Goal: Task Accomplishment & Management: Complete application form

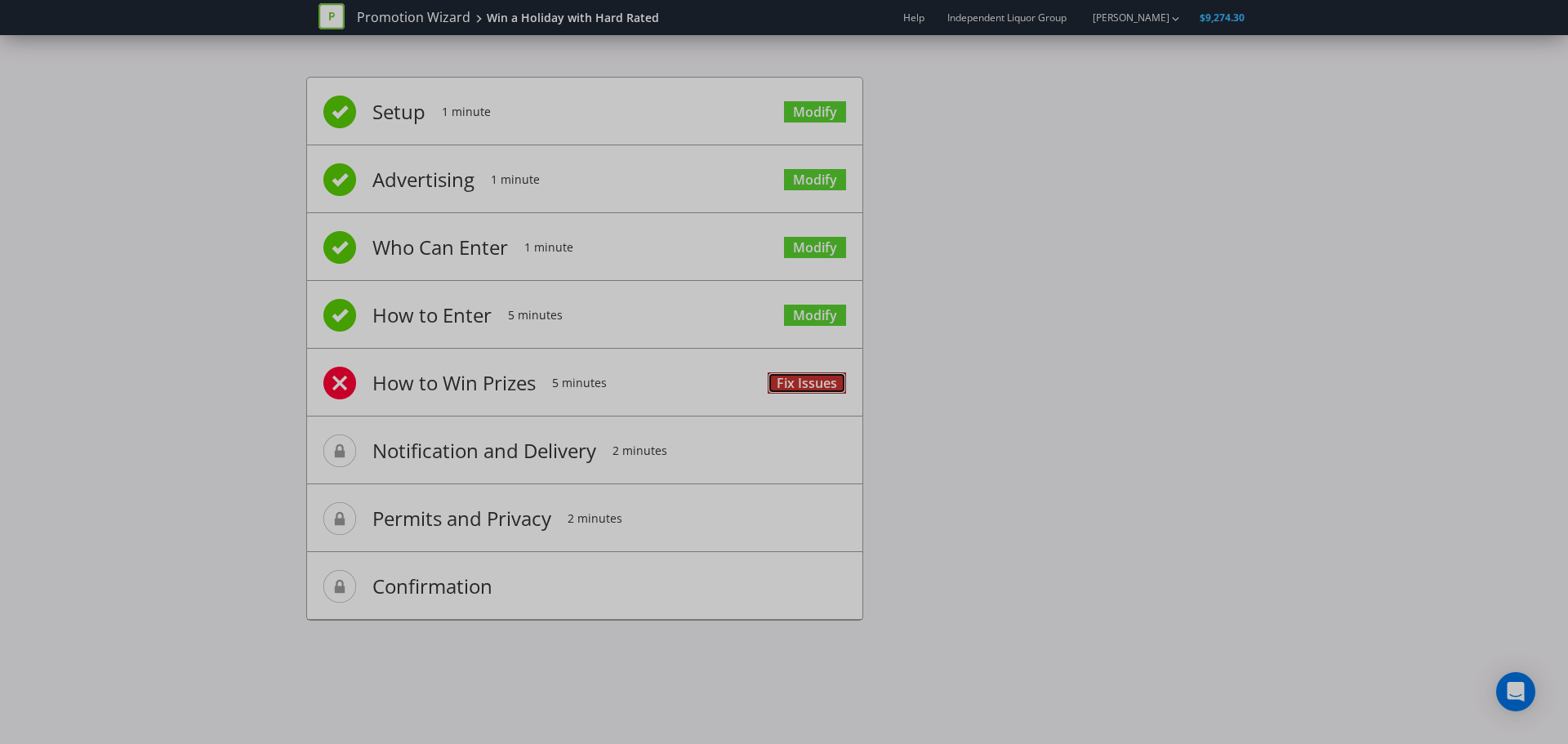
click at [788, 385] on link "Fix Issues" at bounding box center [806, 383] width 78 height 22
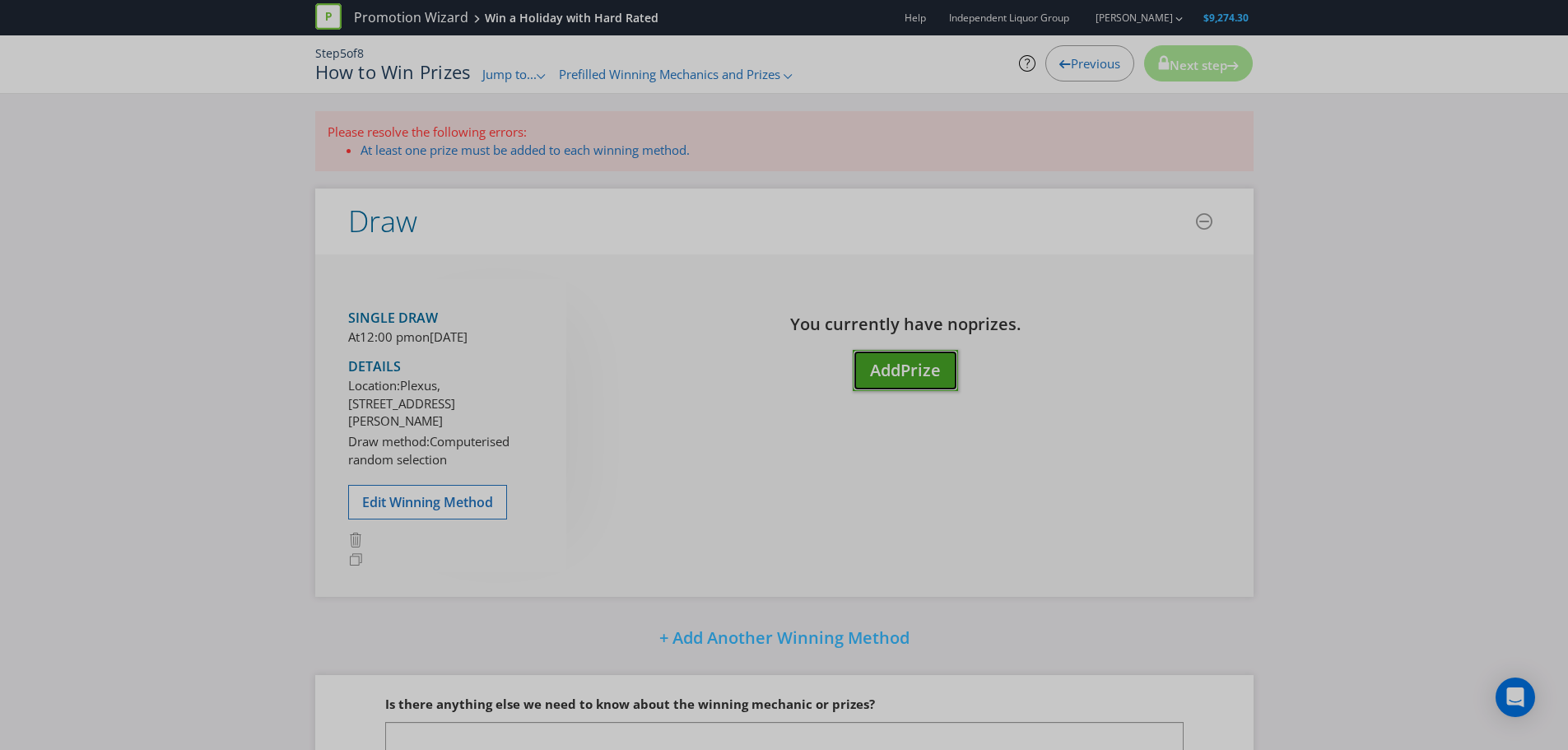
click at [893, 376] on span "Add" at bounding box center [885, 370] width 31 height 22
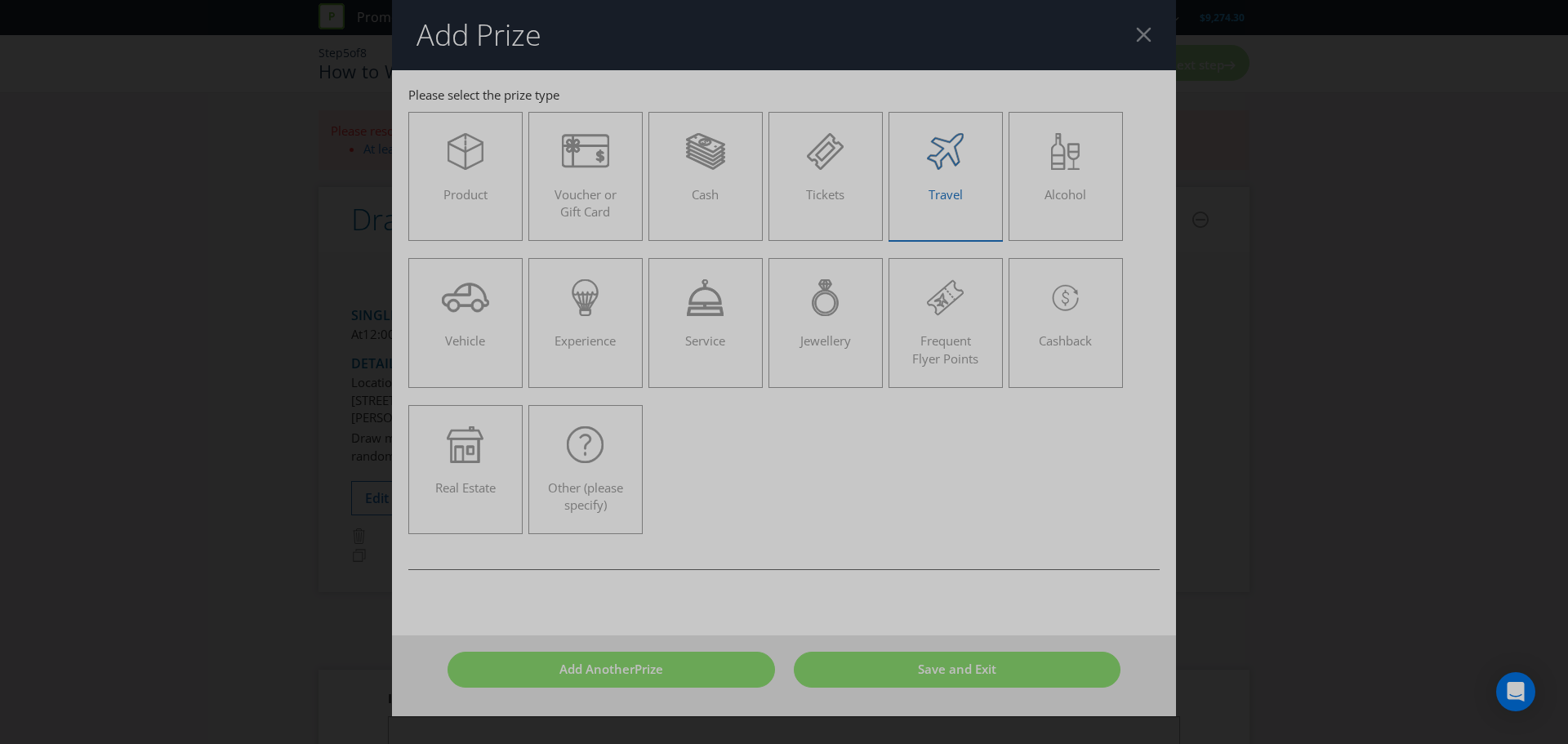
click at [943, 178] on div "Travel" at bounding box center [945, 170] width 80 height 73
click at [0, 0] on input "Travel" at bounding box center [0, 0] width 0 height 0
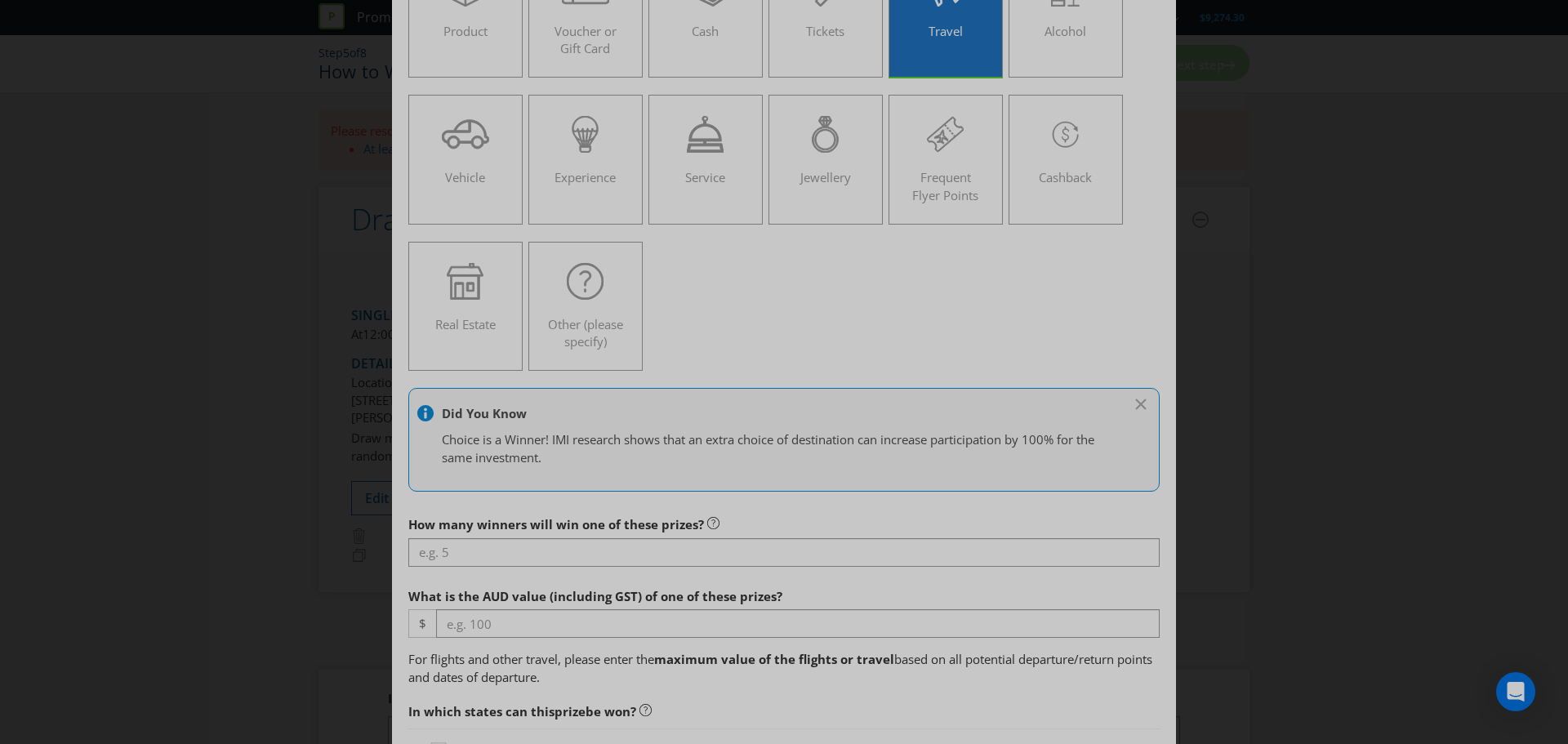
scroll to position [245, 0]
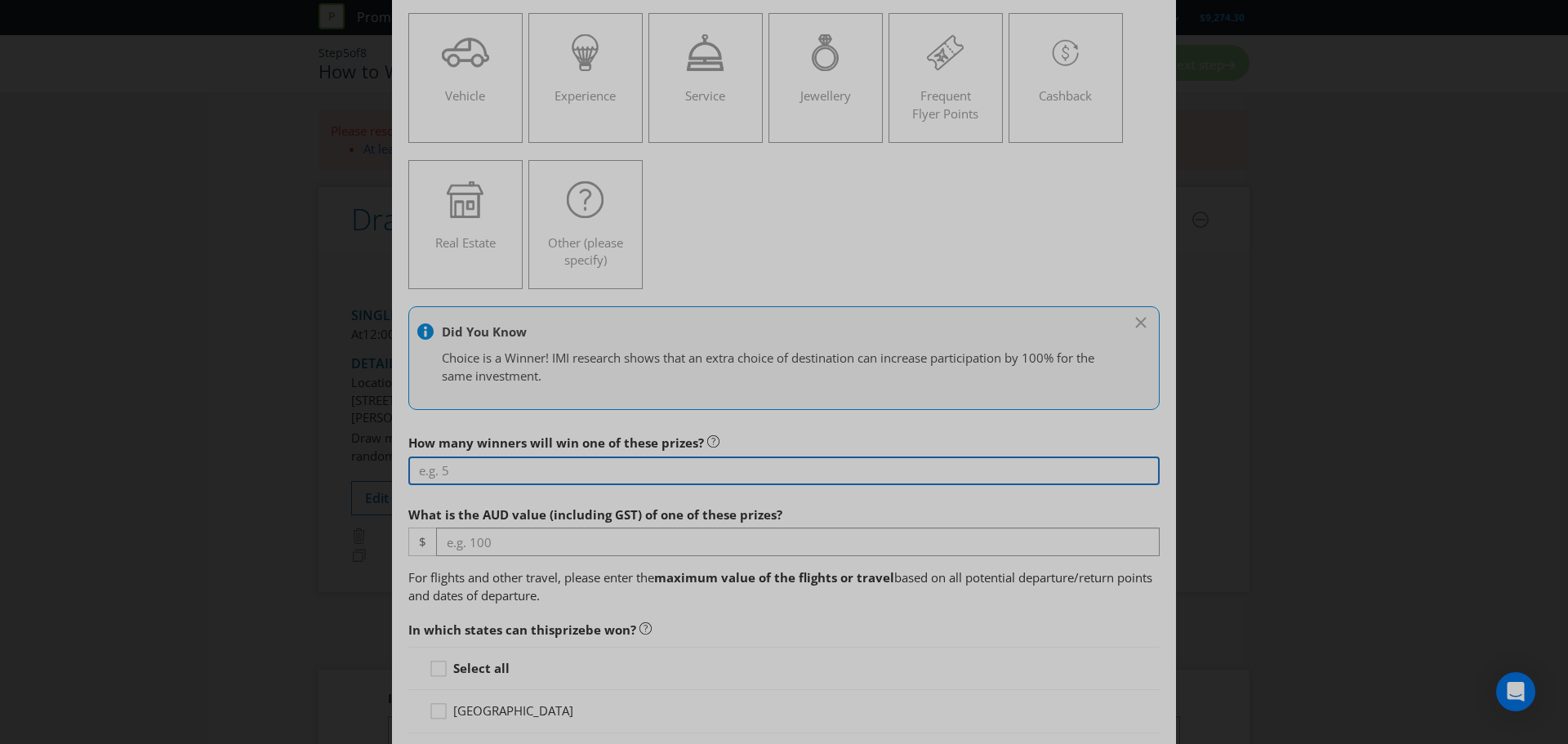
click at [583, 460] on input "number" at bounding box center [784, 470] width 751 height 29
type input "1"
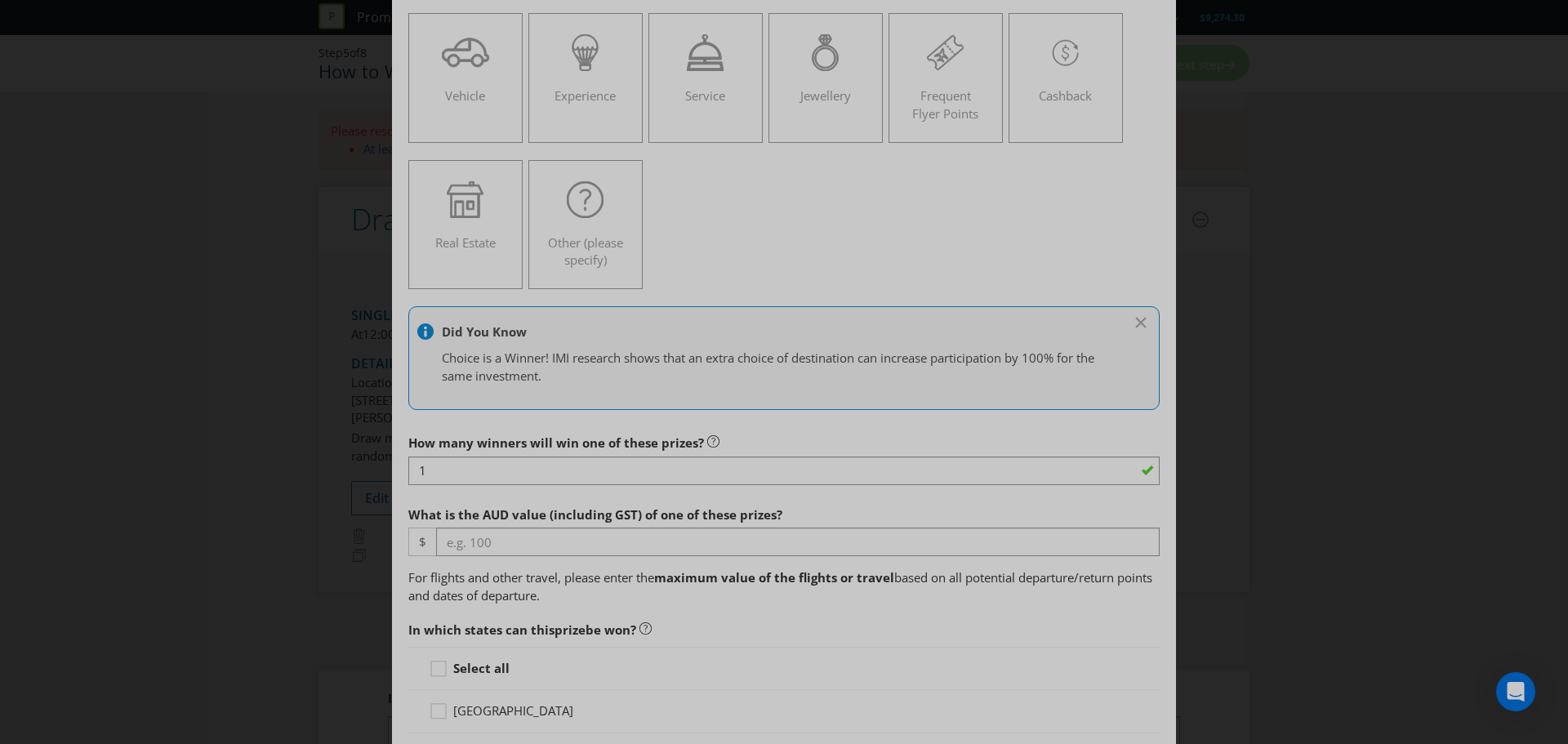
scroll to position [327, 0]
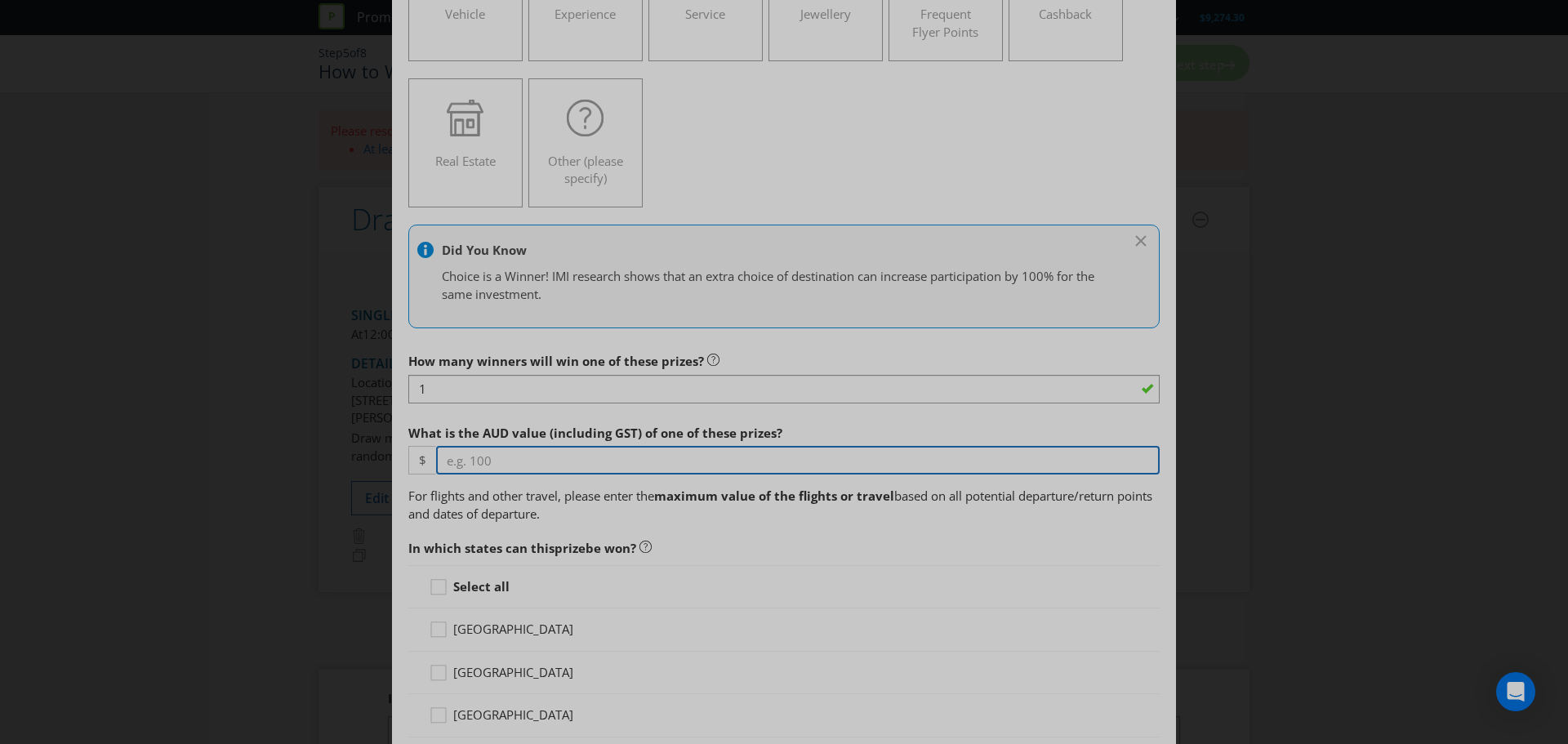
click at [516, 461] on input "number" at bounding box center [797, 460] width 723 height 29
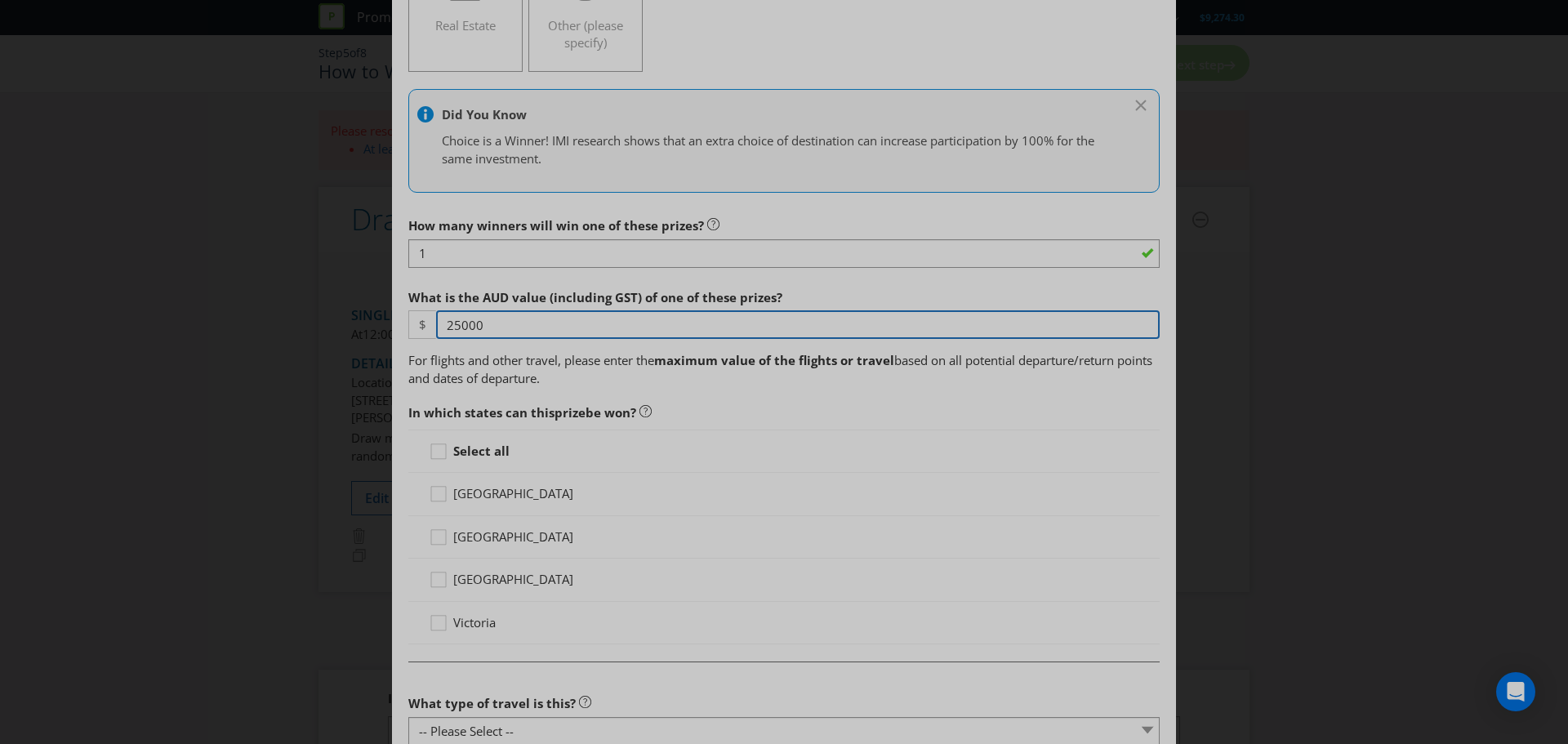
scroll to position [490, 0]
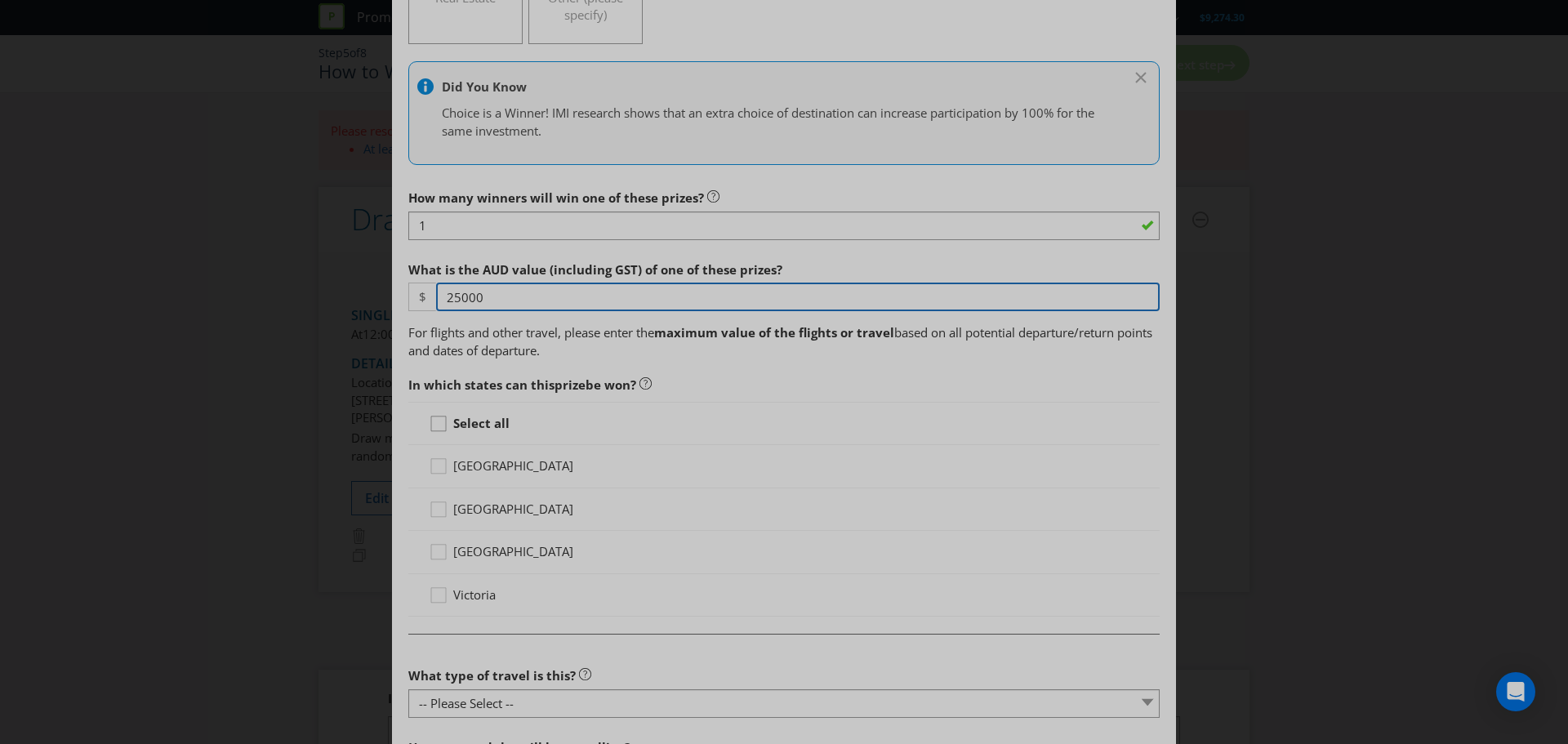
type input "25000"
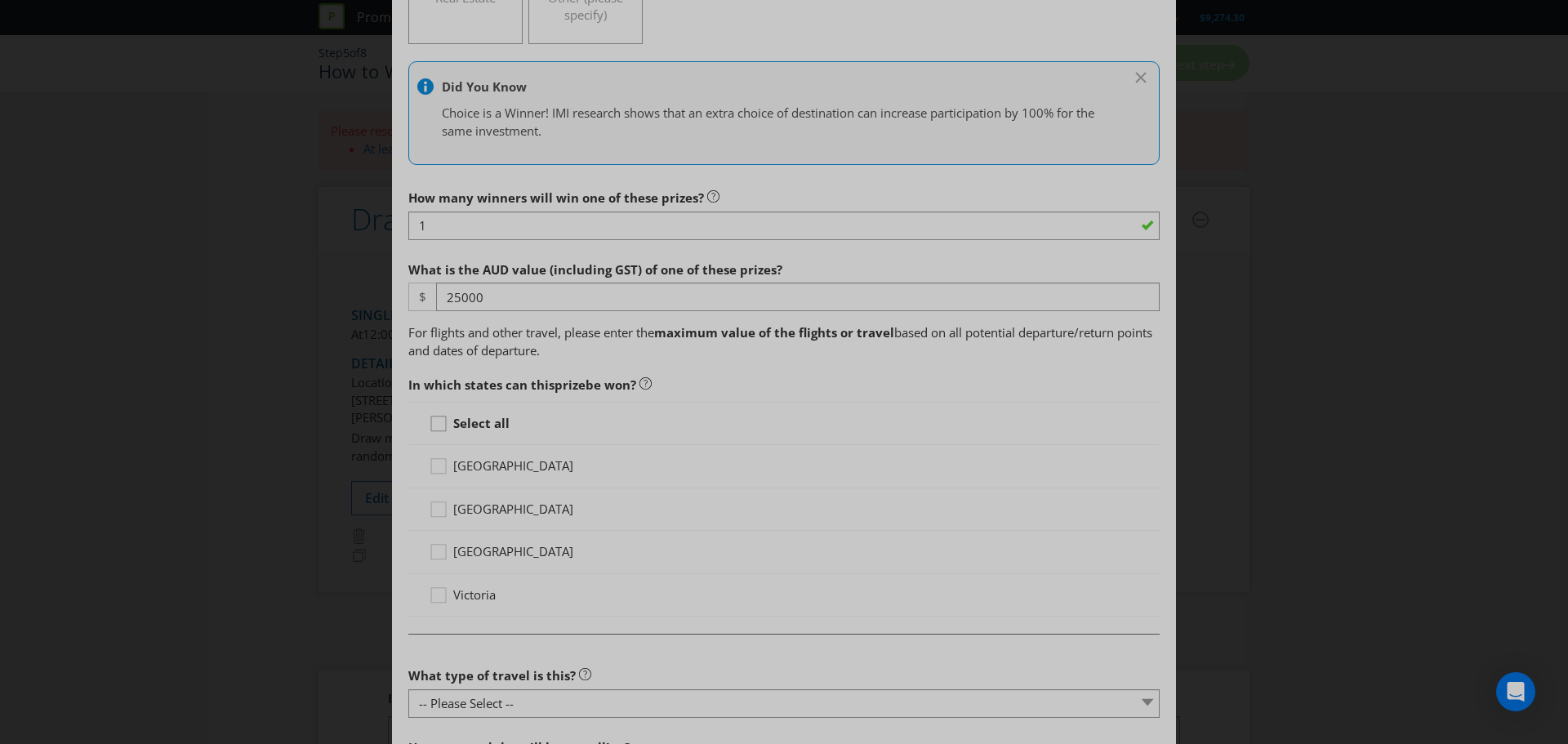
click at [436, 422] on div "How many winners will win one of these prizes? 1 What is the AUD value (includi…" at bounding box center [784, 721] width 751 height 1079
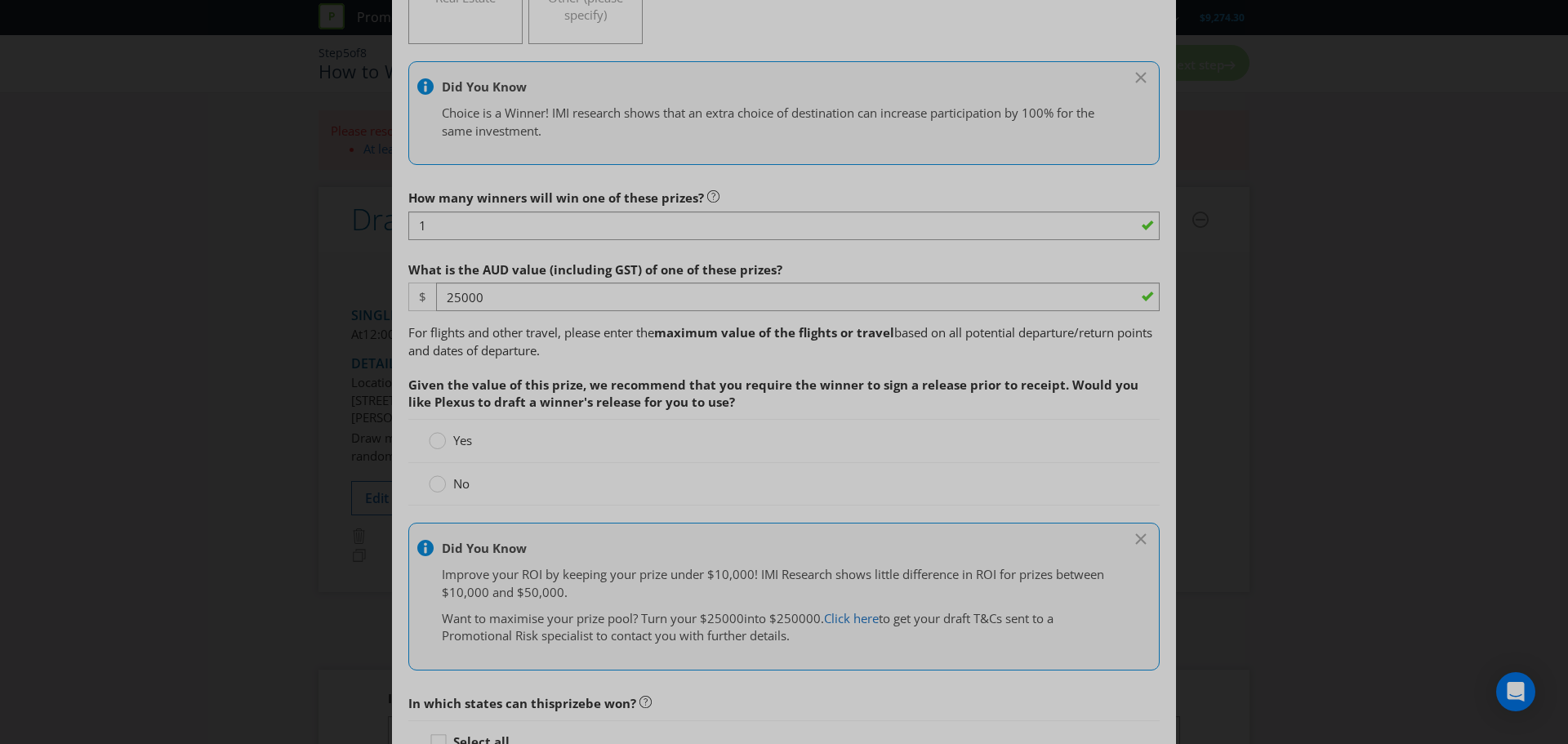
scroll to position [572, 0]
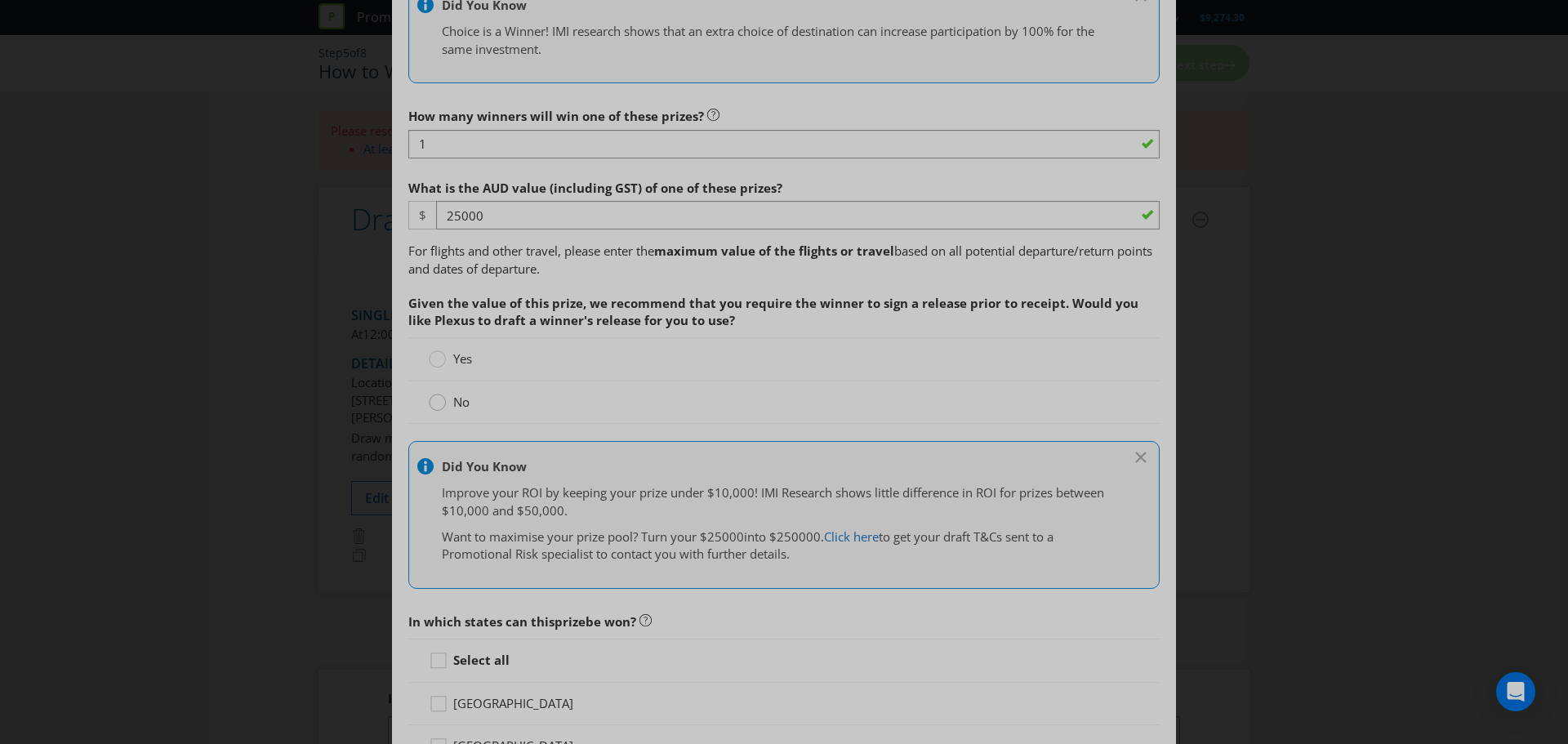
click at [440, 406] on circle at bounding box center [437, 403] width 16 height 16
click at [0, 0] on input "No" at bounding box center [0, 0] width 0 height 0
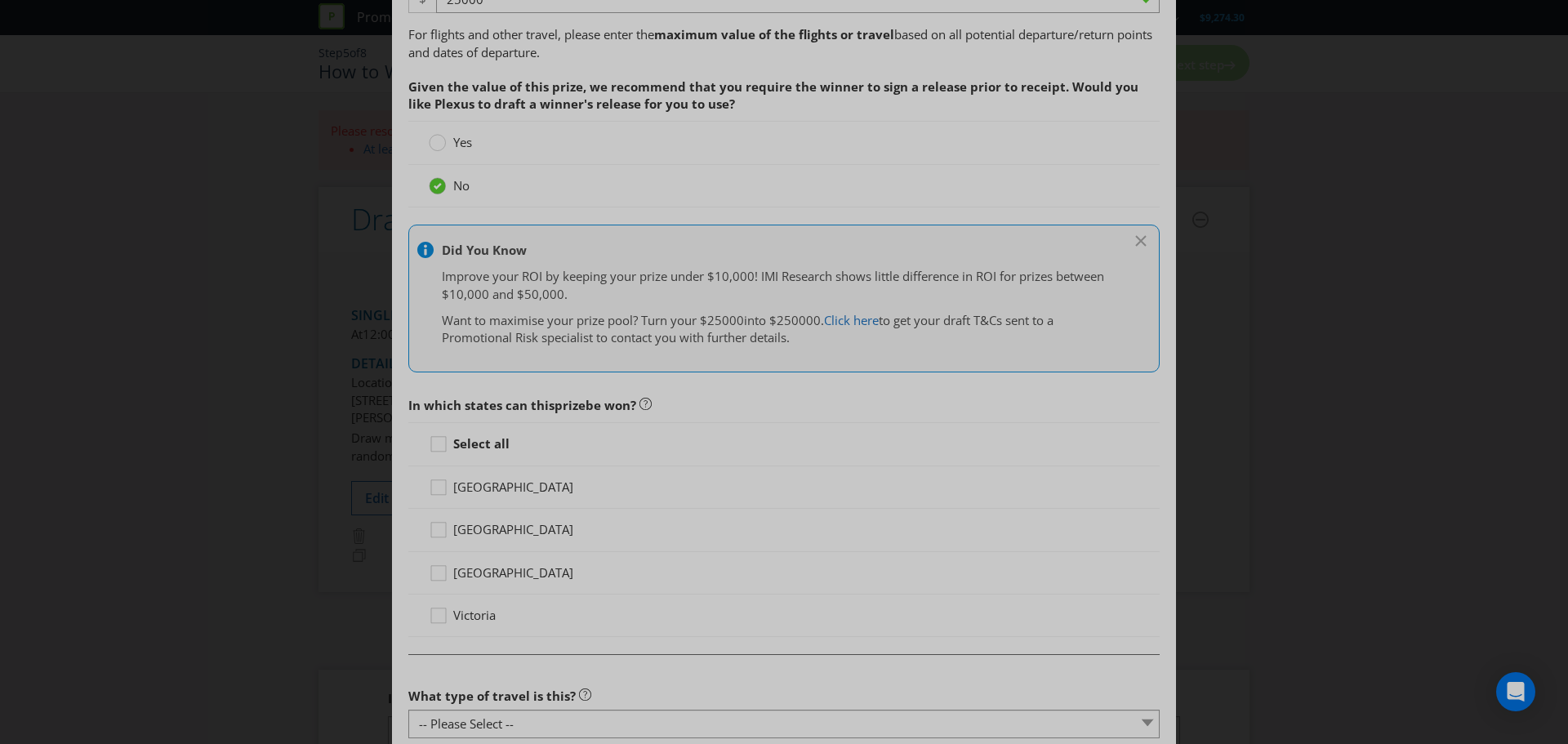
scroll to position [817, 0]
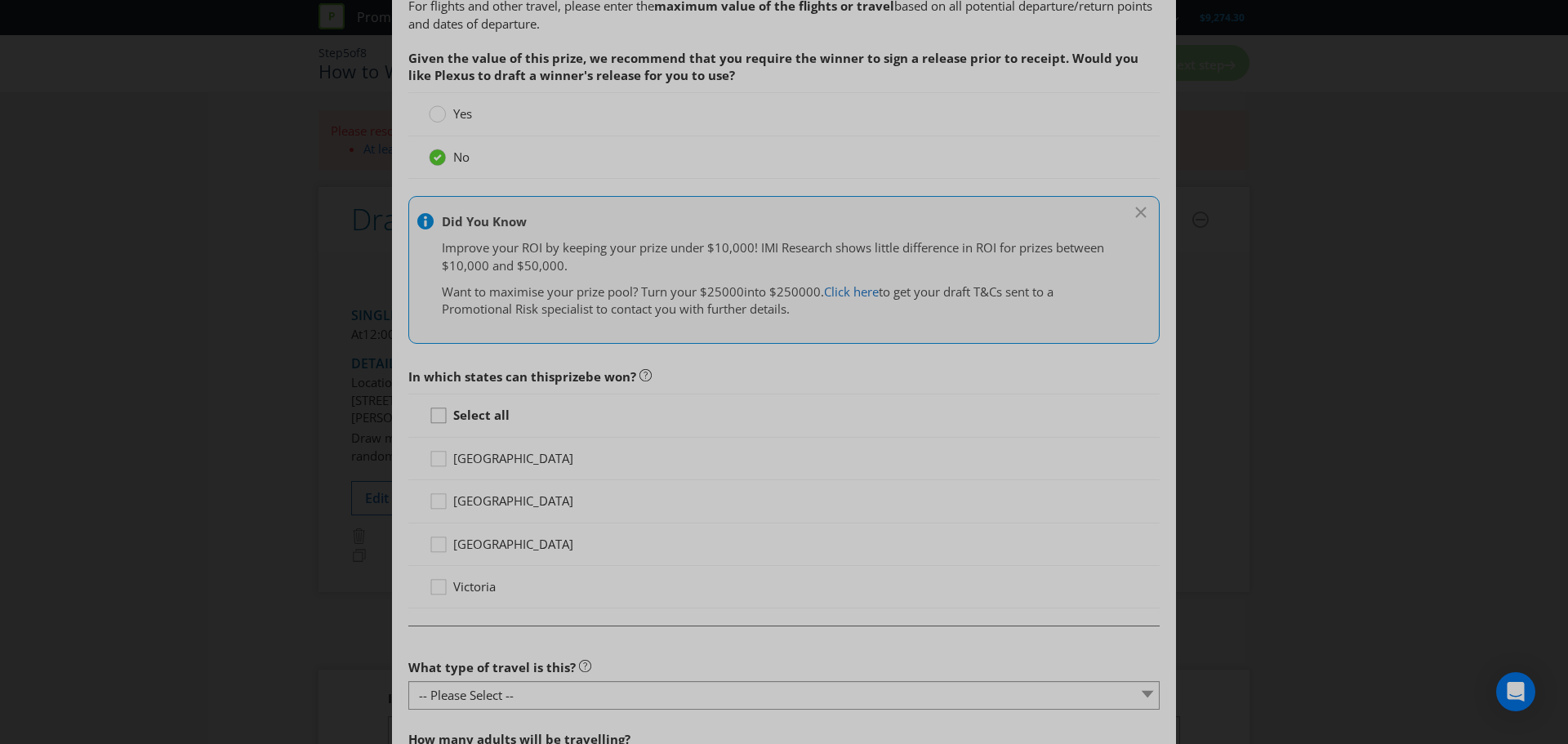
click at [436, 416] on icon at bounding box center [441, 419] width 25 height 25
click at [0, 0] on input "Select all" at bounding box center [0, 0] width 0 height 0
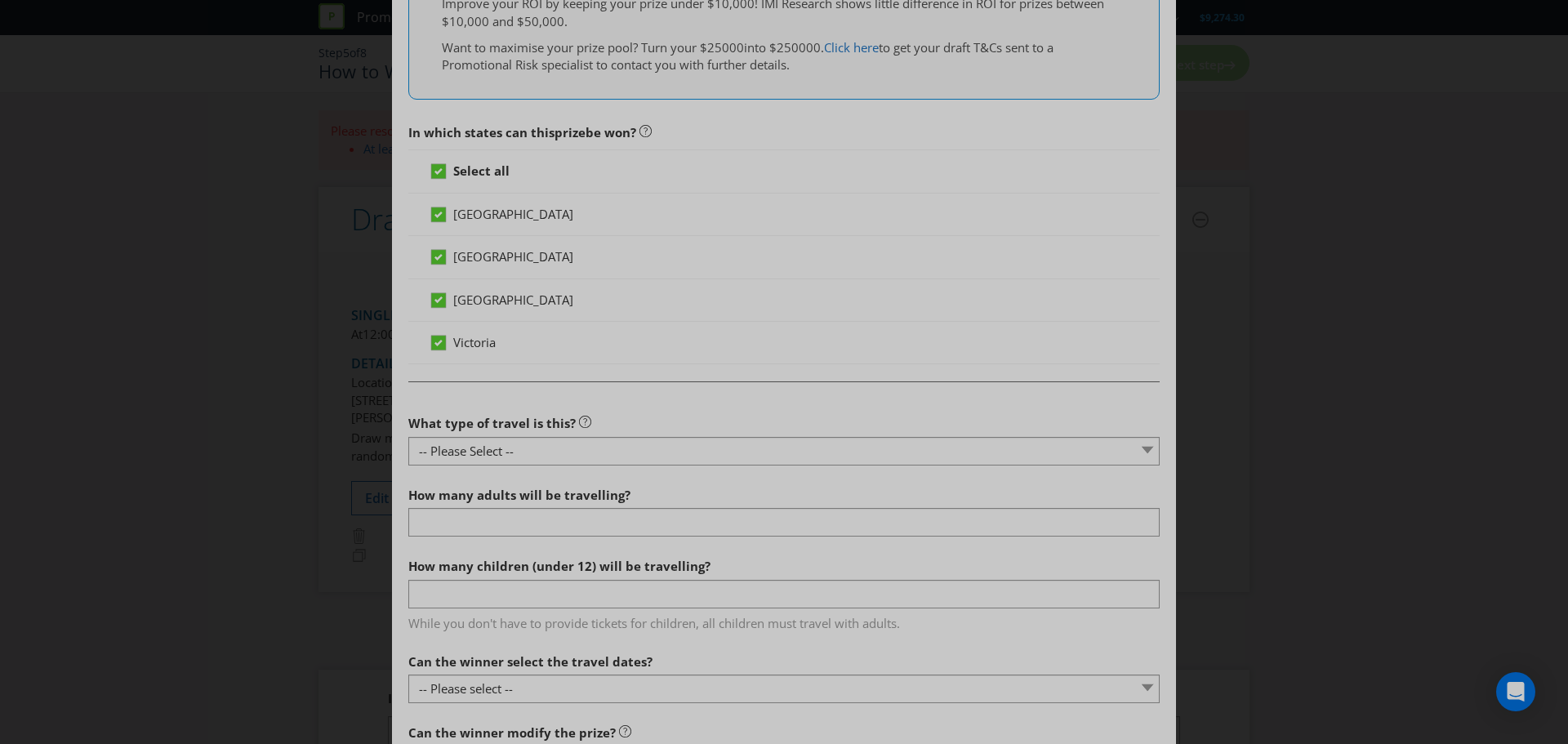
scroll to position [1062, 0]
click at [507, 454] on select "-- Please Select -- Flight Accommodation Car Hire Bus Train Cruise Transfers Ot…" at bounding box center [784, 450] width 751 height 29
select select "FLIGHTS"
click at [408, 436] on select "-- Please Select -- Flight Accommodation Car Hire Bus Train Cruise Transfers Ot…" at bounding box center [784, 450] width 751 height 29
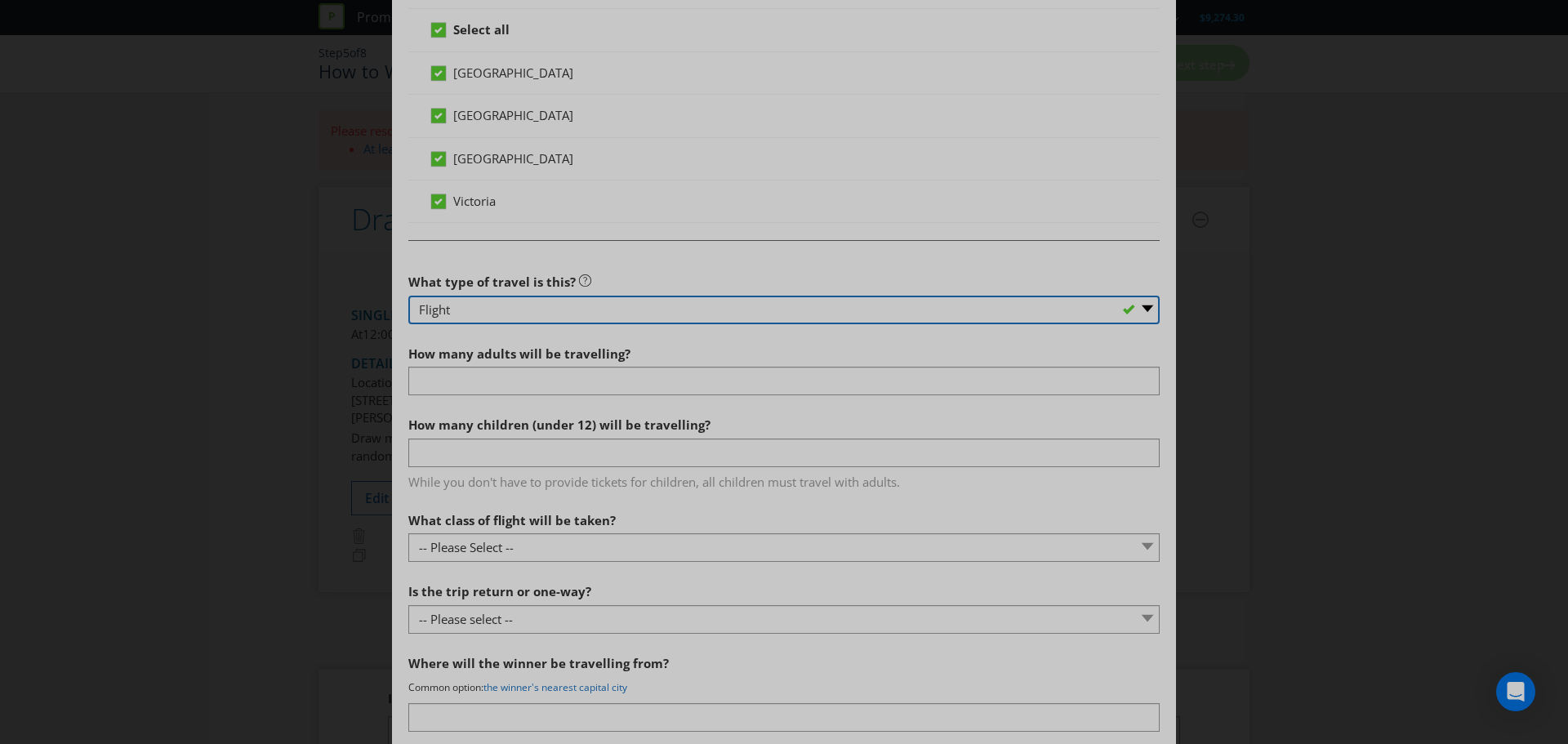
scroll to position [1225, 0]
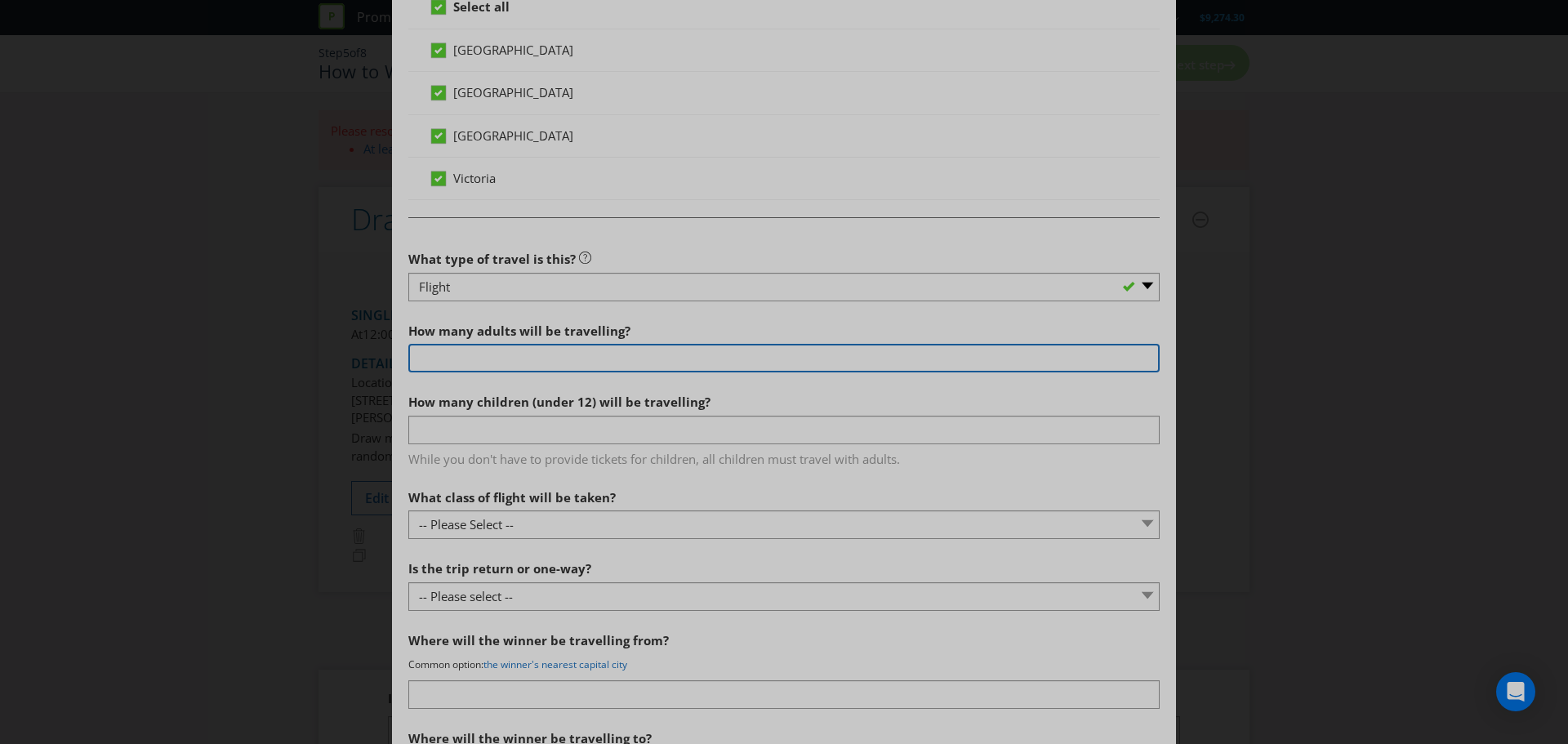
click at [499, 361] on input "number" at bounding box center [784, 358] width 751 height 29
type input "2"
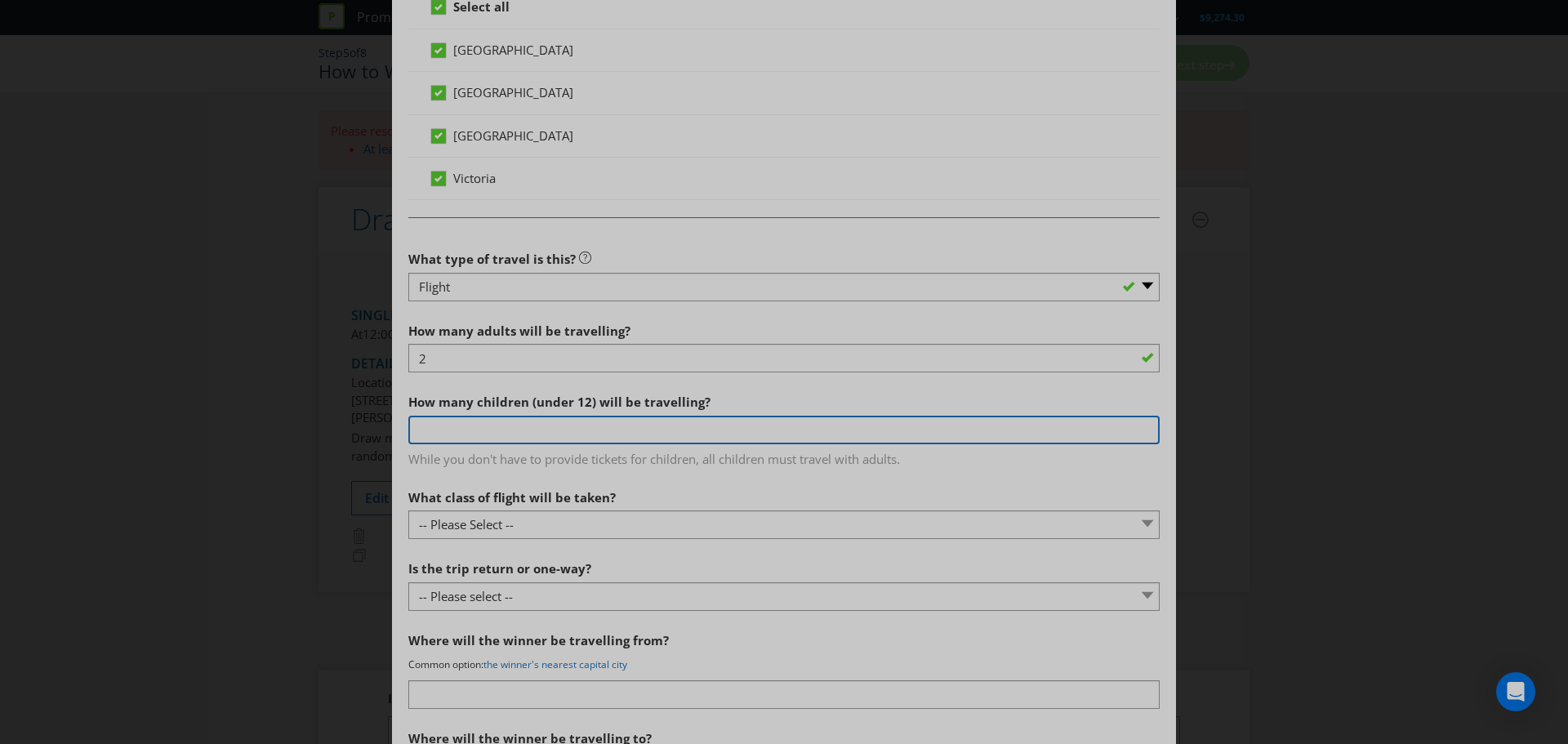
click at [481, 419] on input "number" at bounding box center [784, 430] width 751 height 29
type input "0"
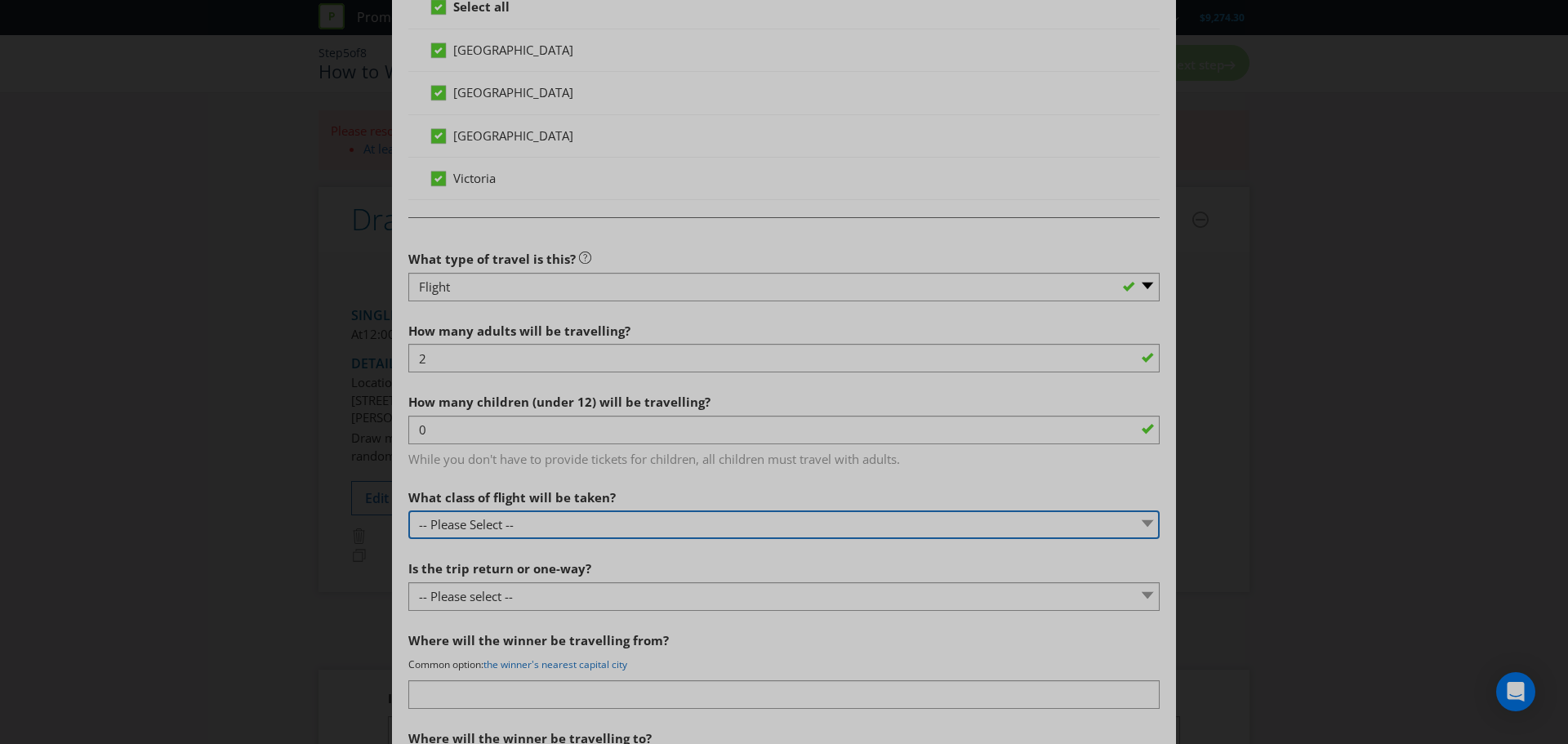
click at [492, 526] on select "-- Please Select -- Economy class Premium economy class Business class First cl…" at bounding box center [784, 525] width 751 height 29
select select "ECONOMY"
click at [408, 511] on select "-- Please Select -- Economy class Premium economy class Business class First cl…" at bounding box center [784, 525] width 751 height 29
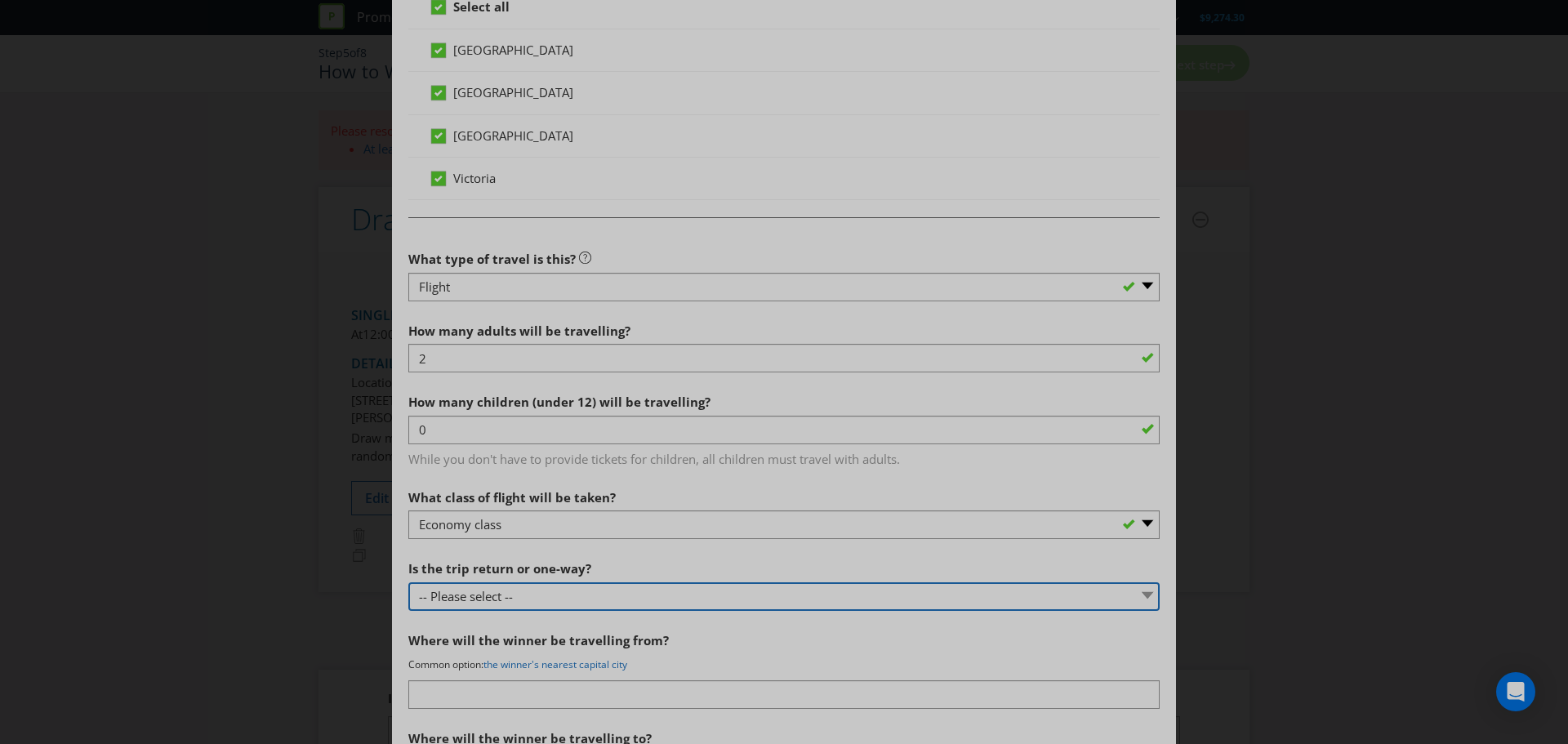
click at [499, 597] on select "-- Please select -- One way Return Other (please specify)" at bounding box center [784, 597] width 751 height 29
select select "RETURN"
click at [408, 583] on select "-- Please select -- One way Return Other (please specify)" at bounding box center [784, 597] width 751 height 29
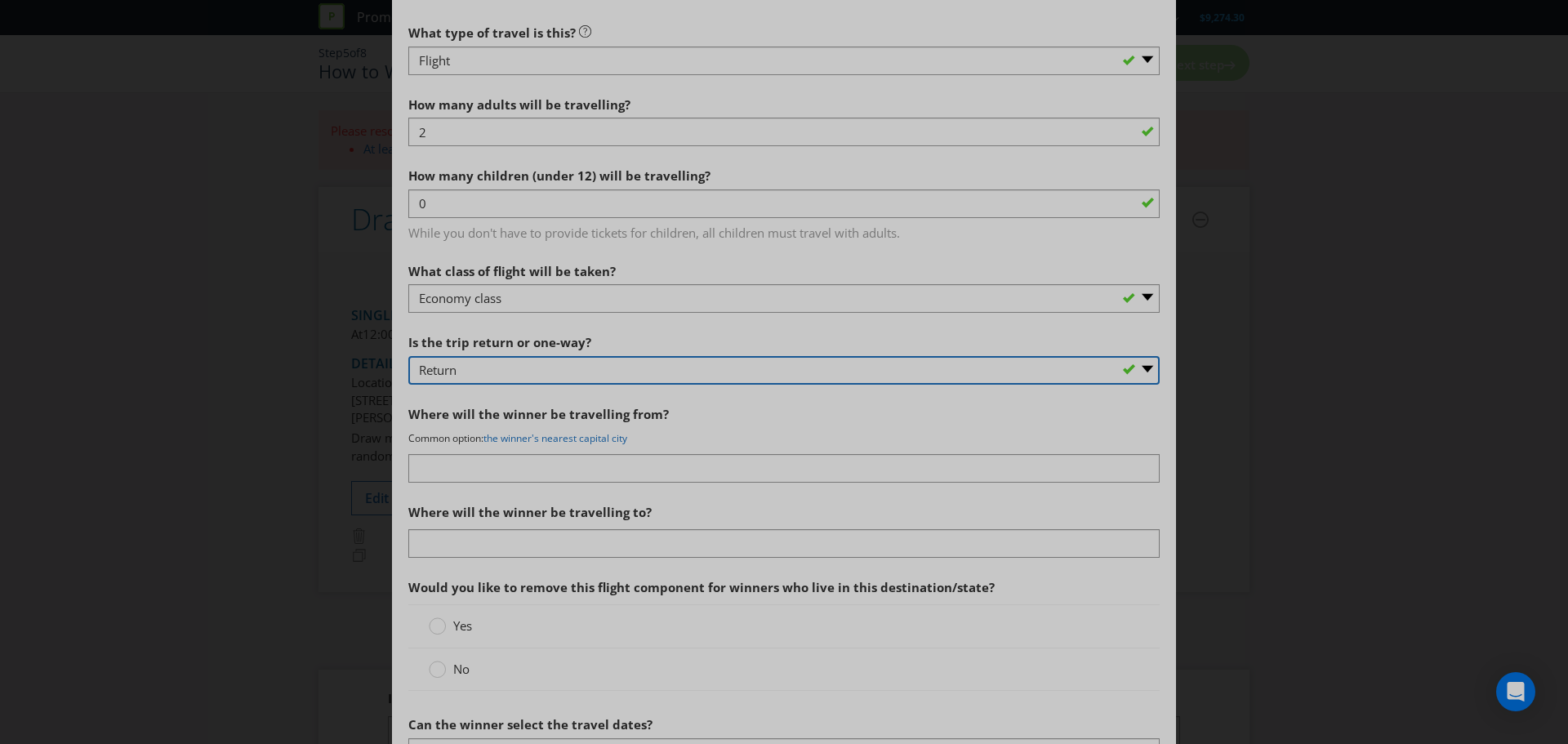
scroll to position [1471, 0]
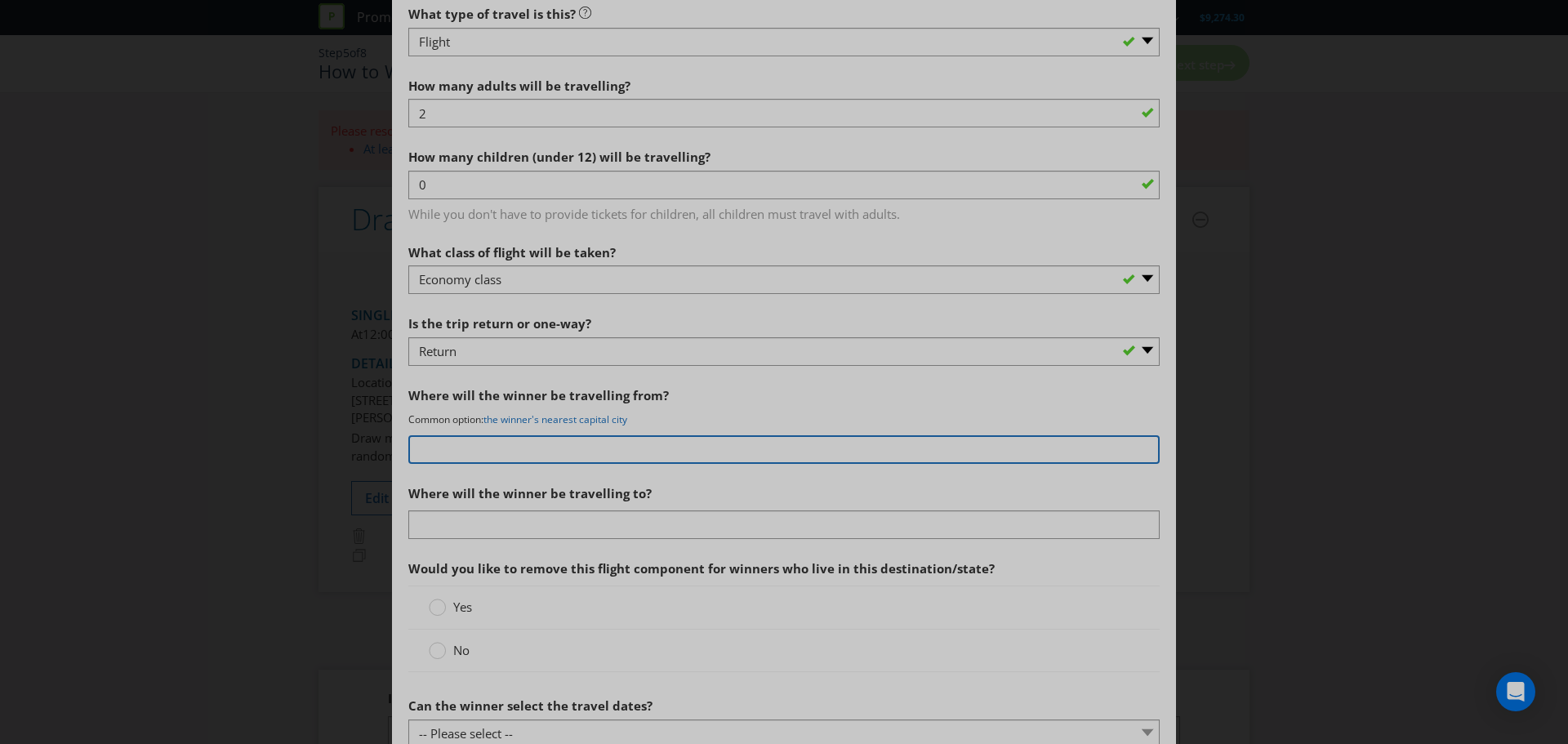
click at [526, 454] on input "text" at bounding box center [784, 449] width 751 height 29
click at [534, 419] on link "the winner's nearest capital city" at bounding box center [555, 419] width 143 height 14
type input "the winner's nearest capital city"
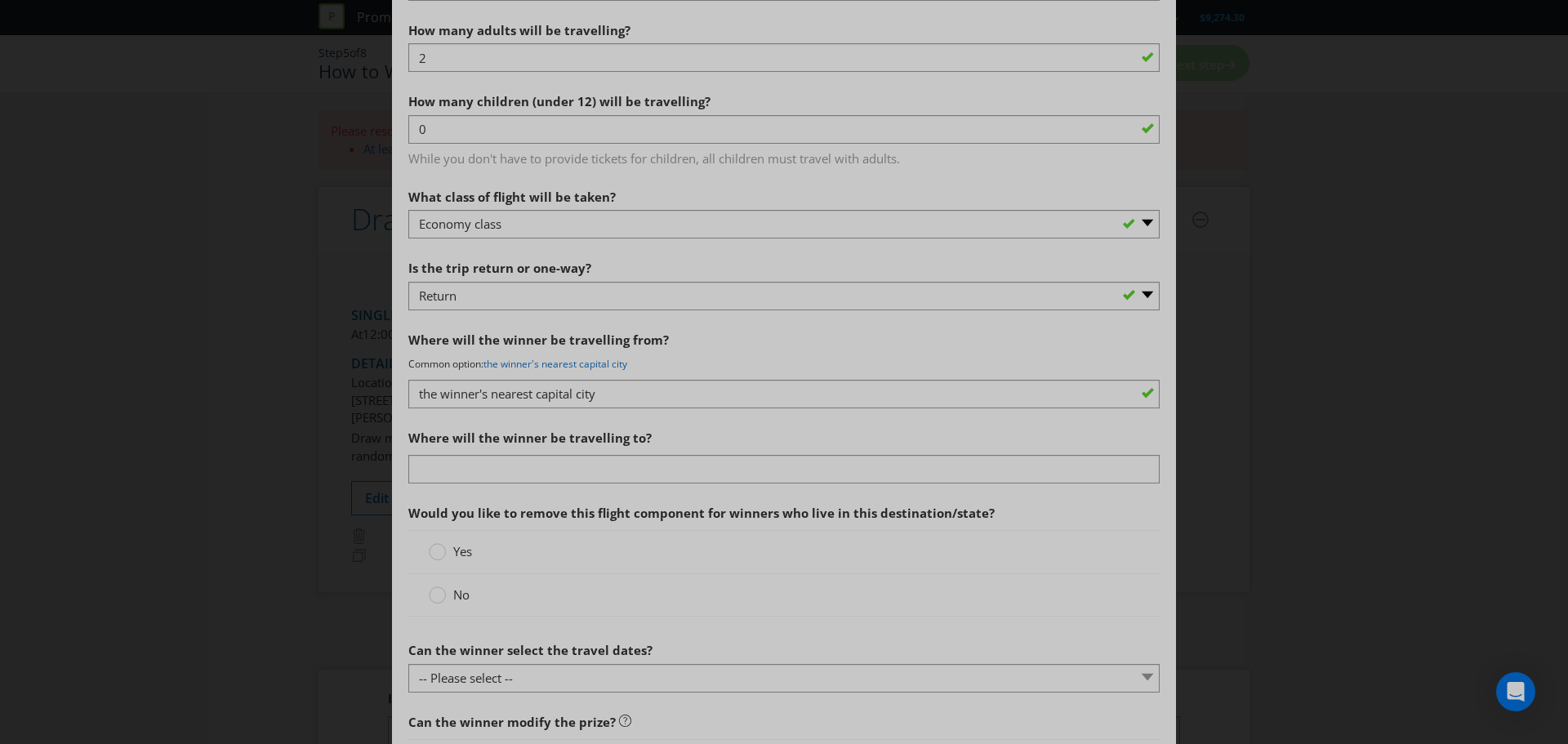
scroll to position [1552, 0]
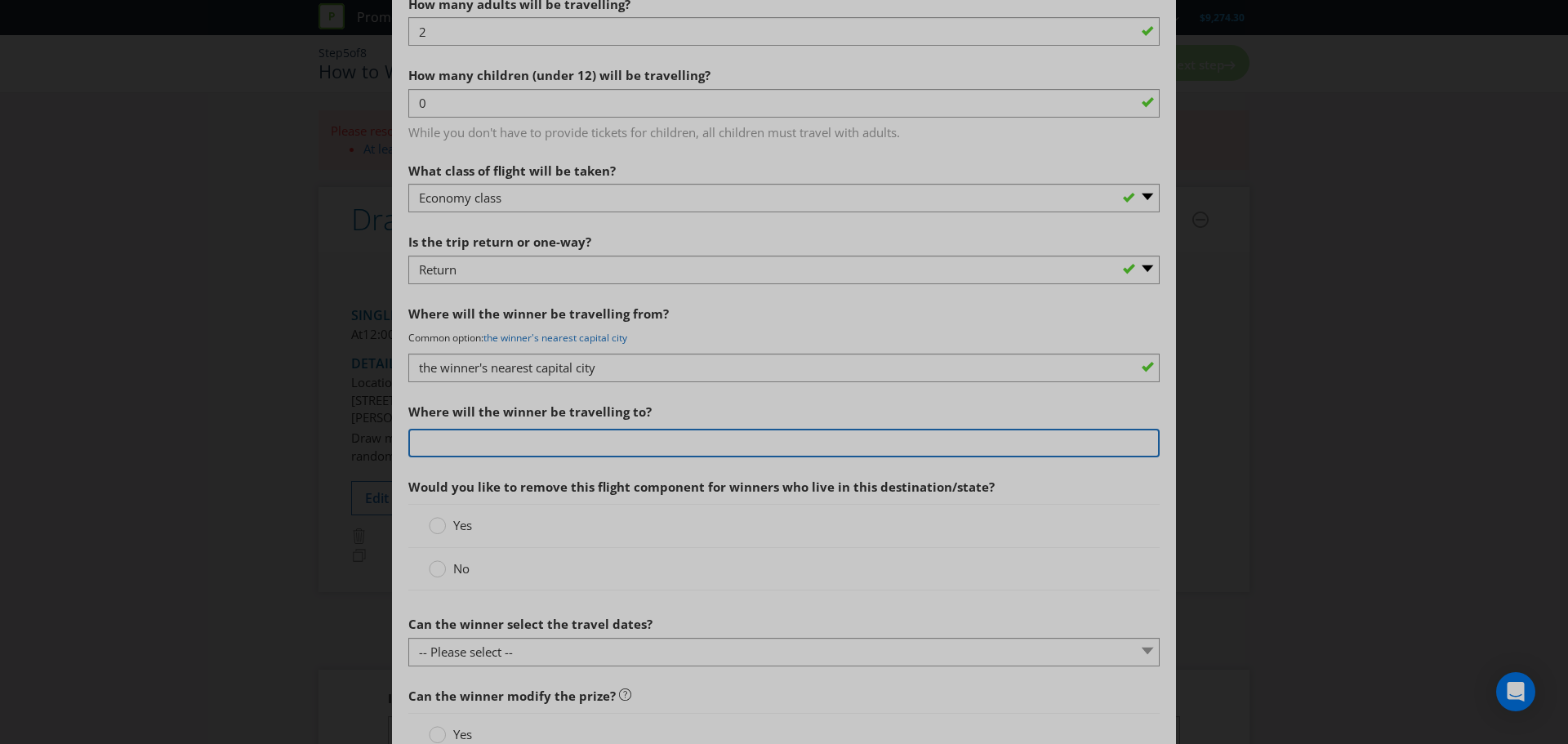
click at [509, 438] on input "text" at bounding box center [784, 442] width 751 height 29
click at [522, 451] on input "Choice of Ibiza," at bounding box center [784, 442] width 751 height 29
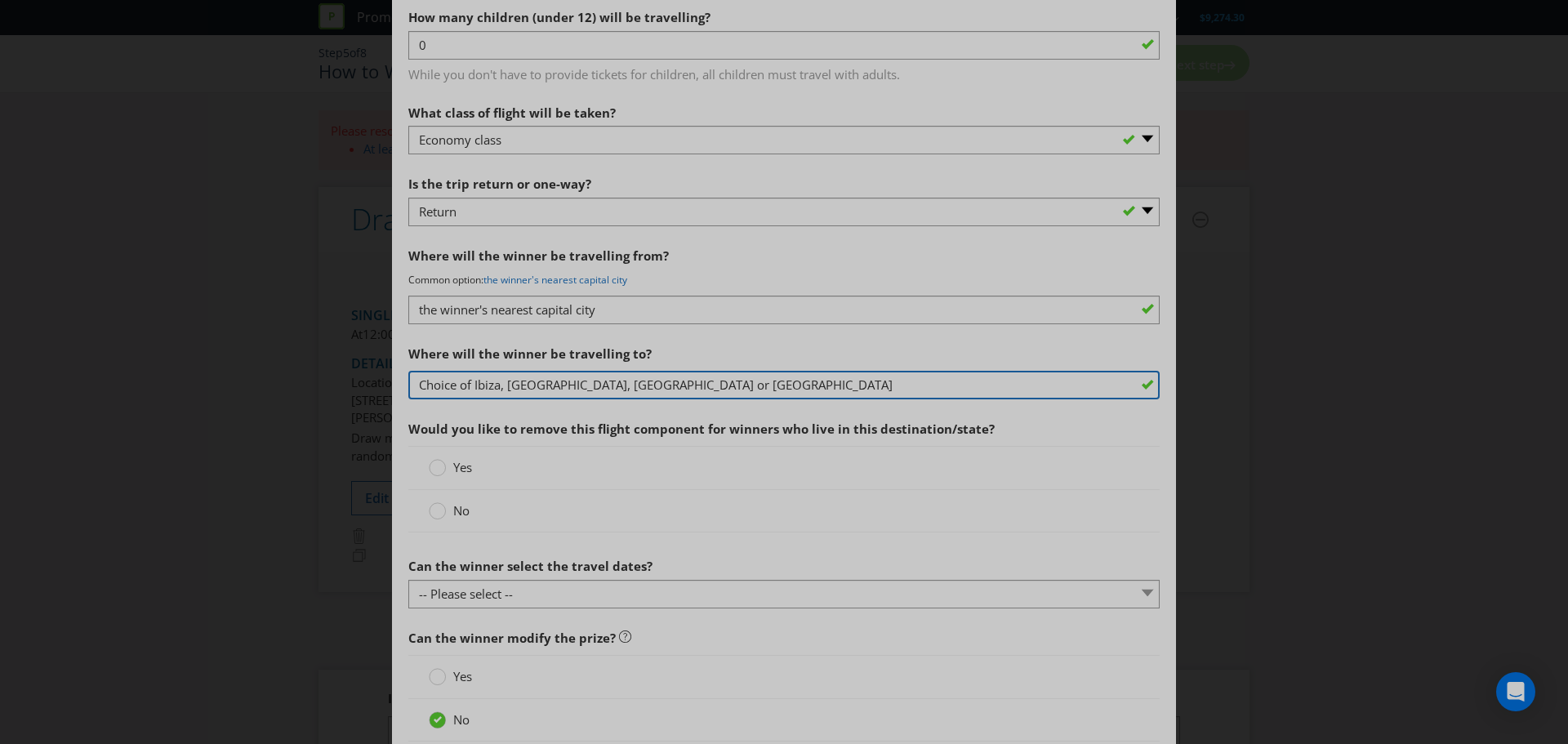
scroll to position [1634, 0]
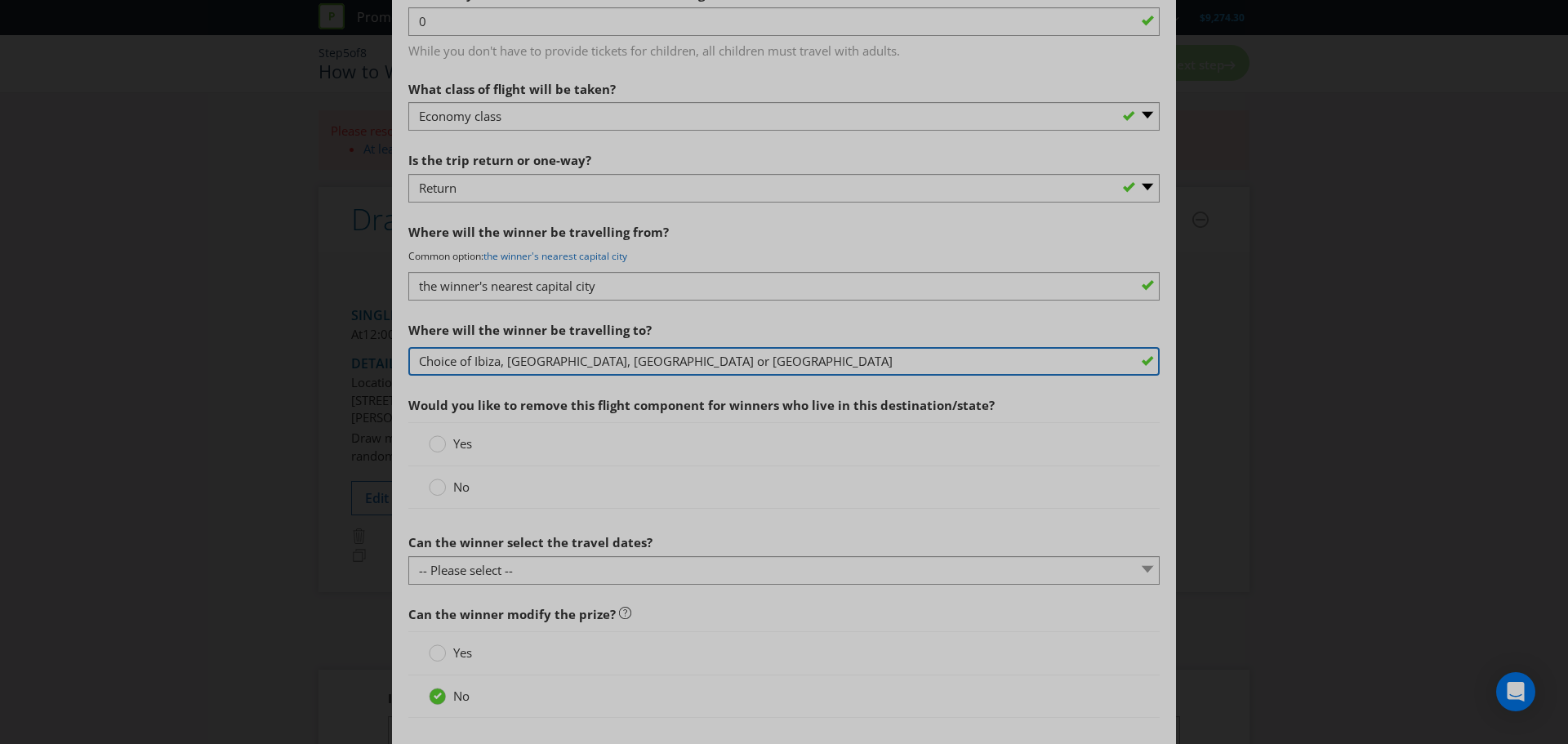
type input "Choice of Ibiza, [GEOGRAPHIC_DATA], [GEOGRAPHIC_DATA] or [GEOGRAPHIC_DATA]"
click at [453, 487] on span "No" at bounding box center [461, 487] width 16 height 16
click at [0, 0] on input "No" at bounding box center [0, 0] width 0 height 0
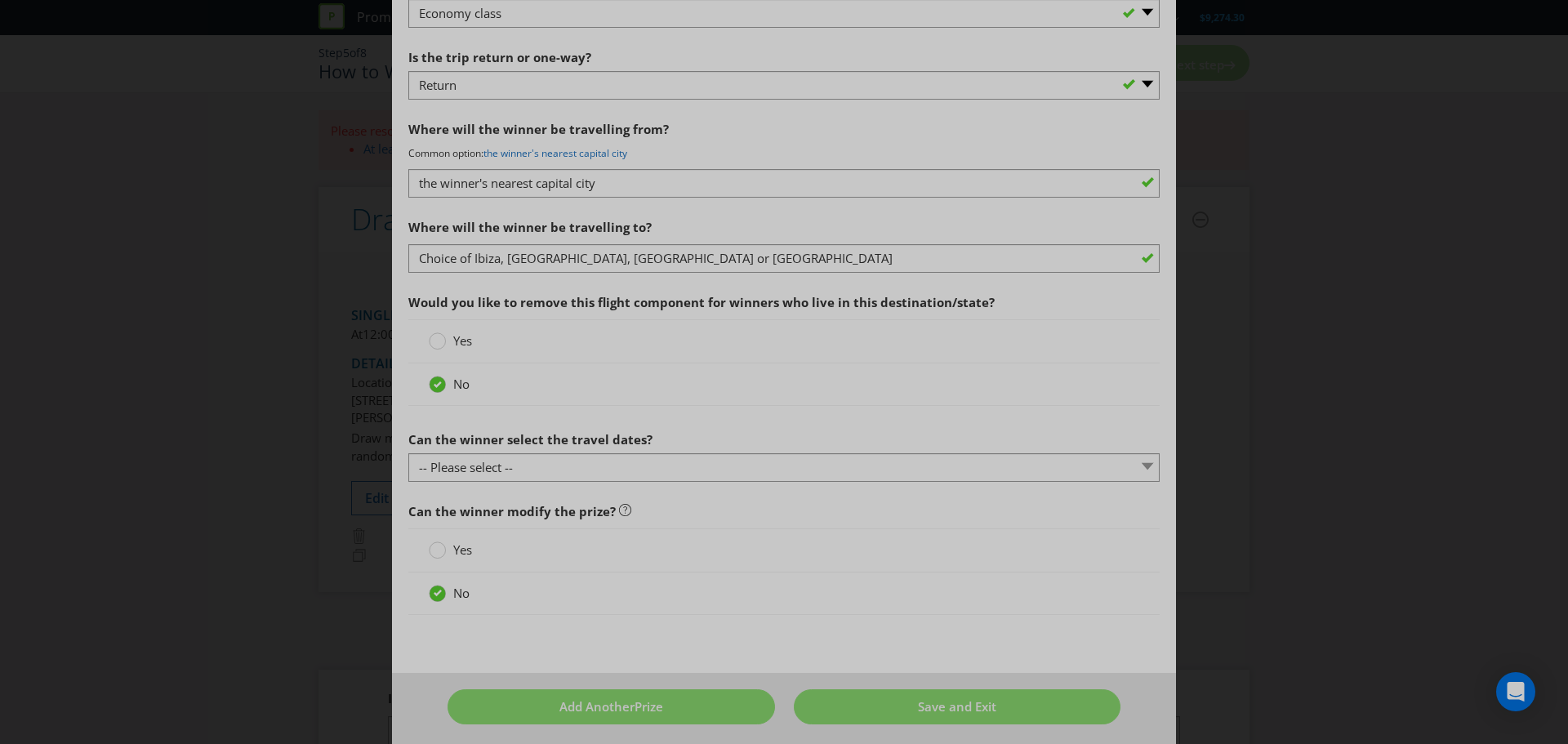
scroll to position [1746, 0]
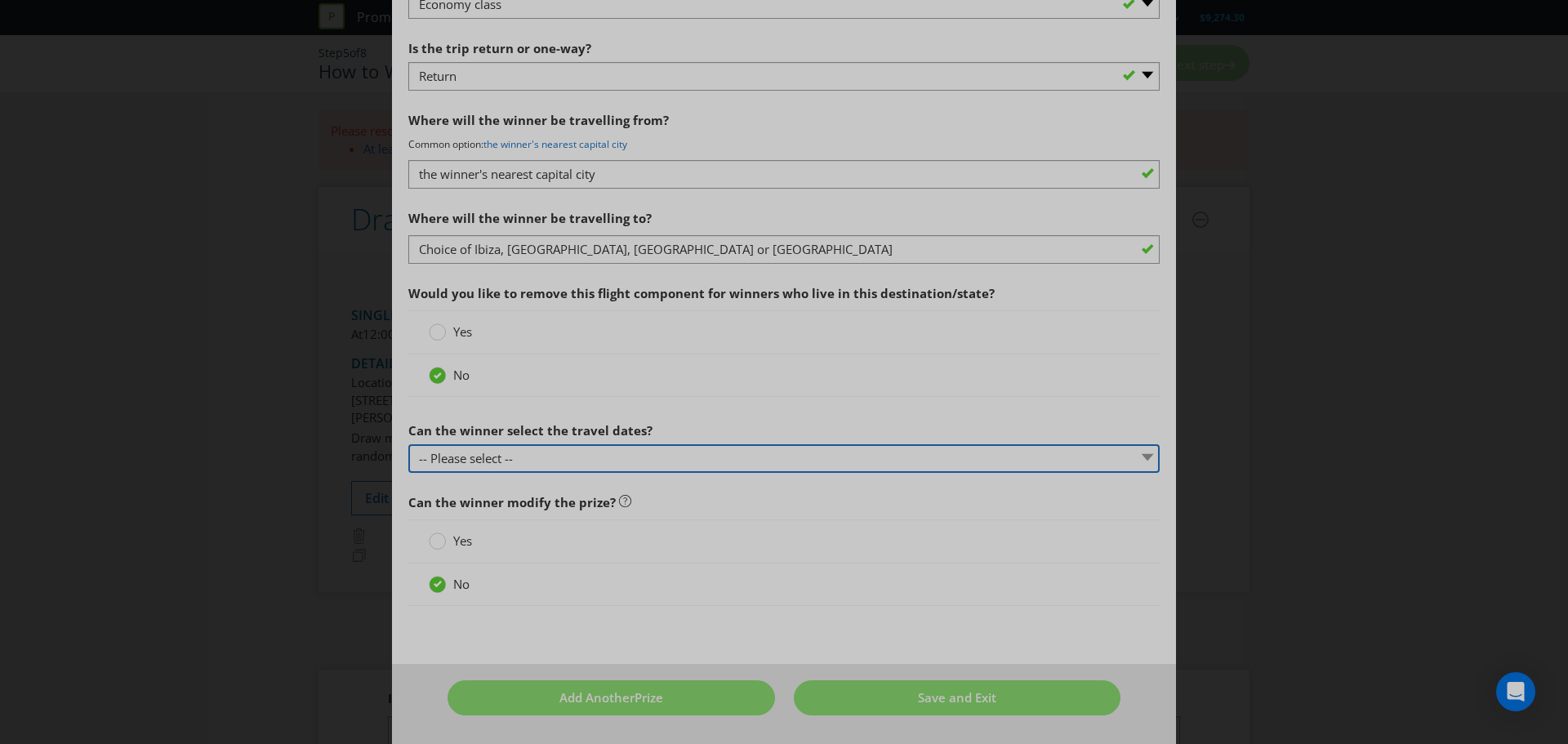
click at [512, 463] on select "-- Please select -- Yes No, travel must be taken on specific dates No, the Prom…" at bounding box center [784, 458] width 751 height 29
select select "YES"
click at [408, 444] on select "-- Please select -- Yes No, travel must be taken on specific dates No, the Prom…" at bounding box center [784, 458] width 751 height 29
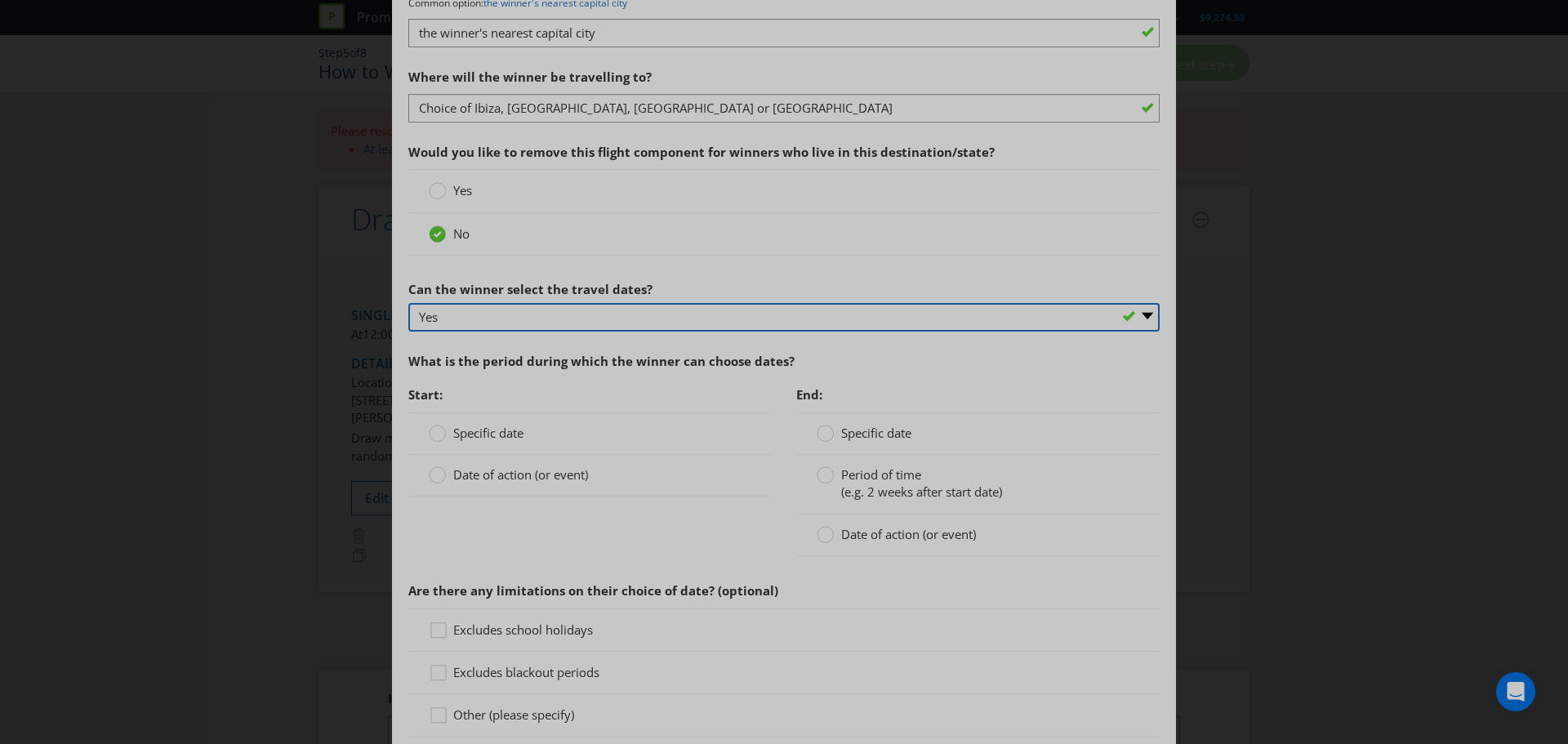
scroll to position [1909, 0]
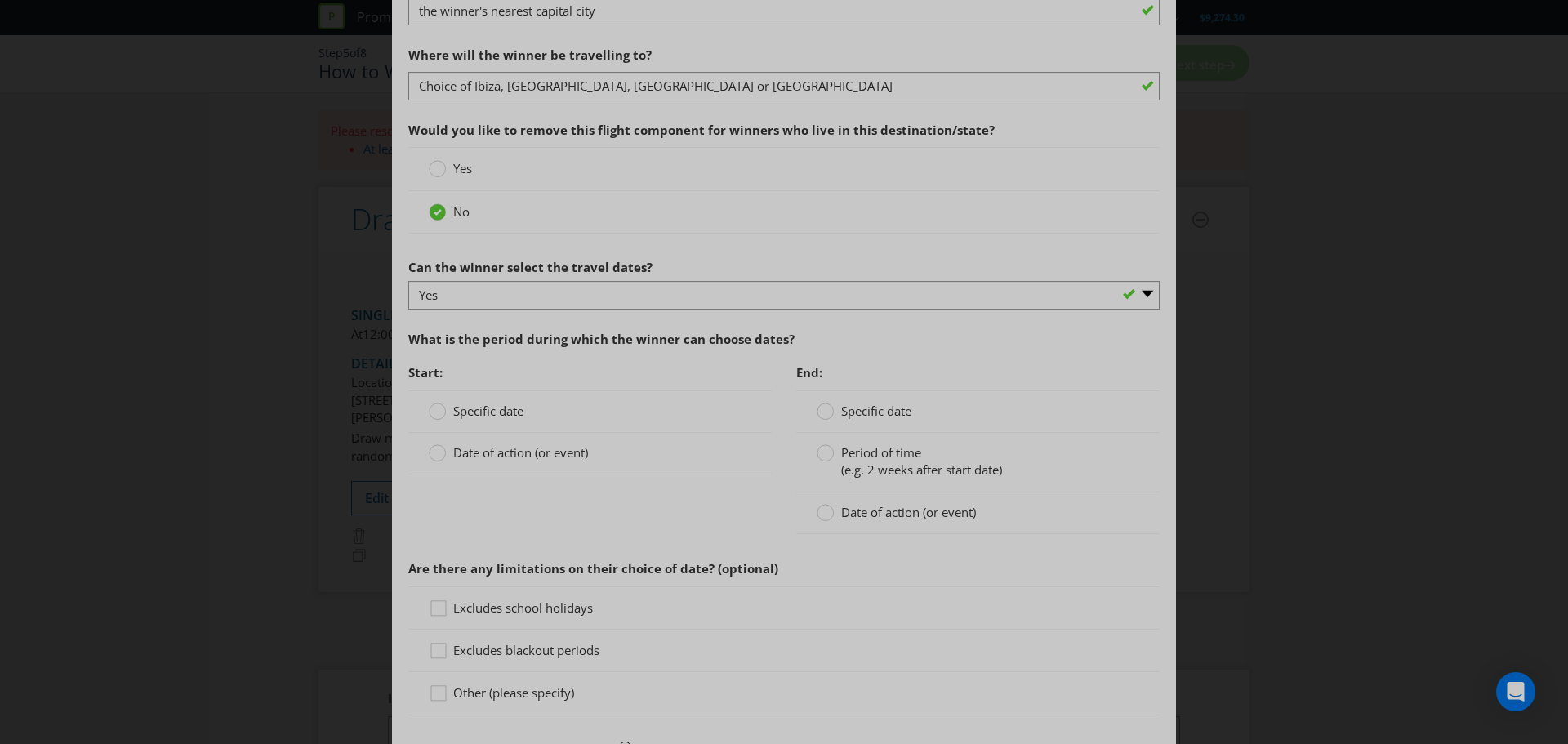
click at [453, 412] on span "Specific date" at bounding box center [488, 411] width 70 height 16
click at [0, 0] on input "Specific date" at bounding box center [0, 0] width 0 height 0
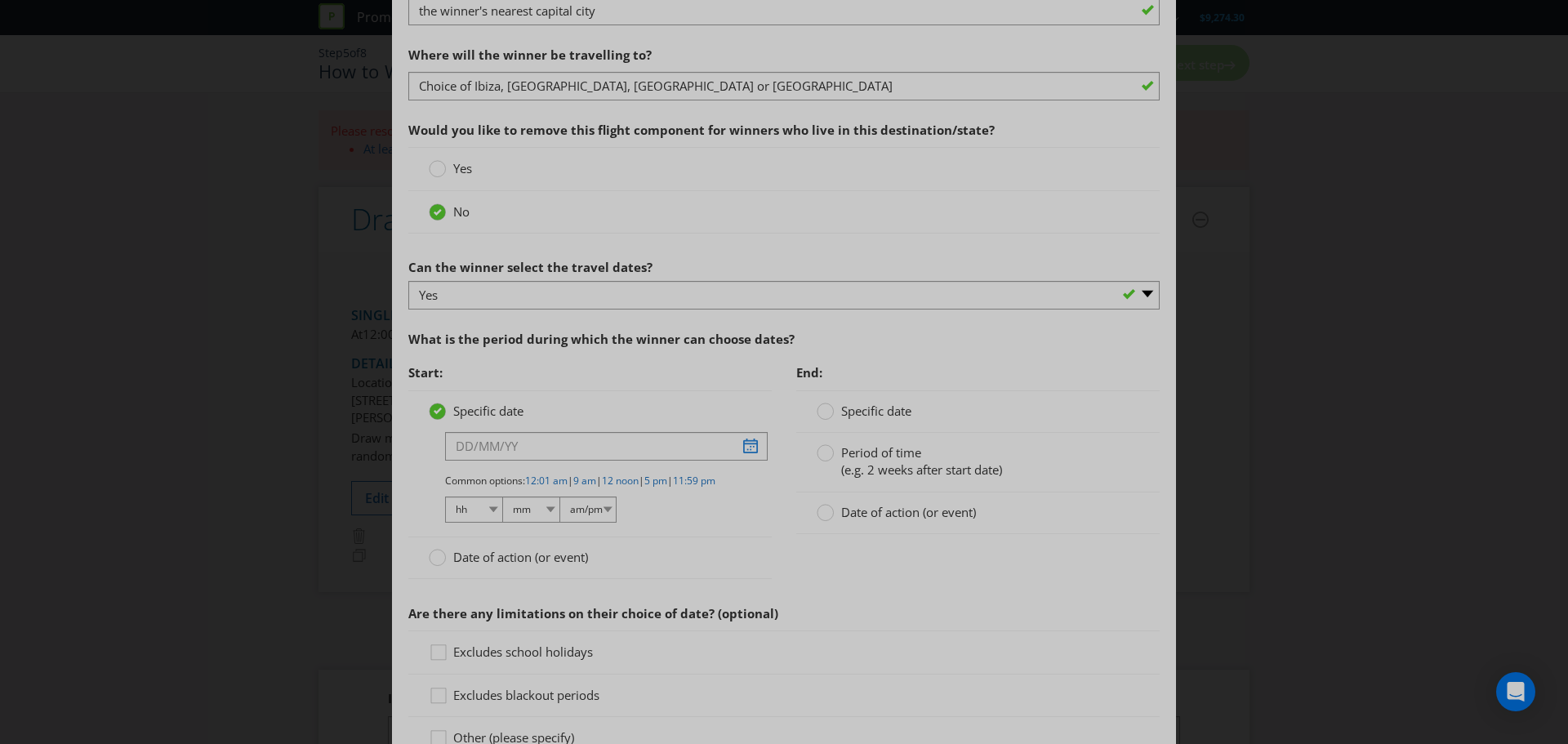
click at [470, 412] on span "Specific date" at bounding box center [488, 411] width 70 height 16
click at [0, 0] on input "Specific date" at bounding box center [0, 0] width 0 height 0
click at [461, 565] on span "Date of action (or event)" at bounding box center [520, 557] width 135 height 16
click at [0, 0] on input "Date of action (or event)" at bounding box center [0, 0] width 0 height 0
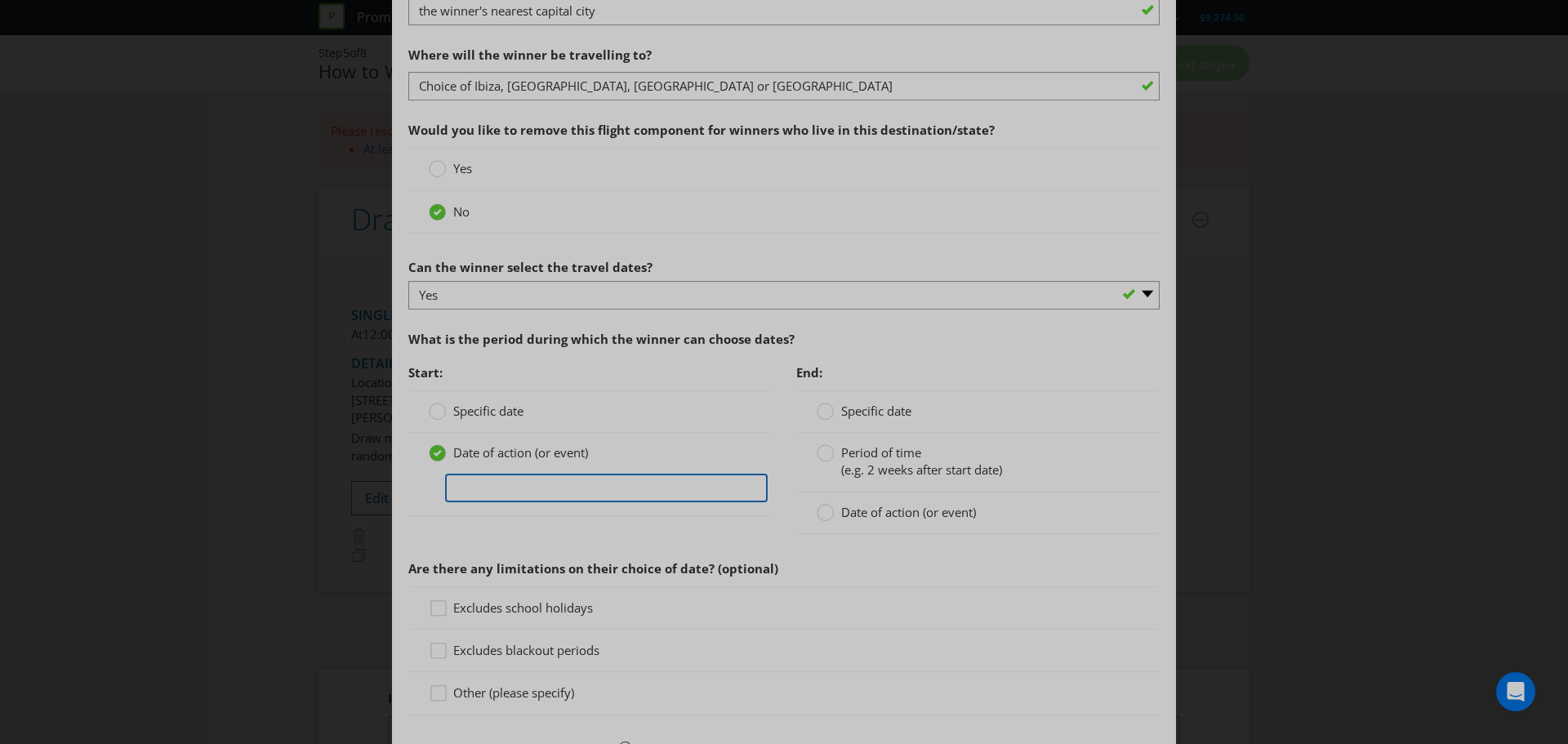
click at [588, 492] on input "text" at bounding box center [606, 488] width 323 height 29
type input "After Winner is Drawn"
click at [866, 519] on span "Date of action (or event)" at bounding box center [908, 512] width 135 height 16
click at [0, 0] on input "Date of action (or event)" at bounding box center [0, 0] width 0 height 0
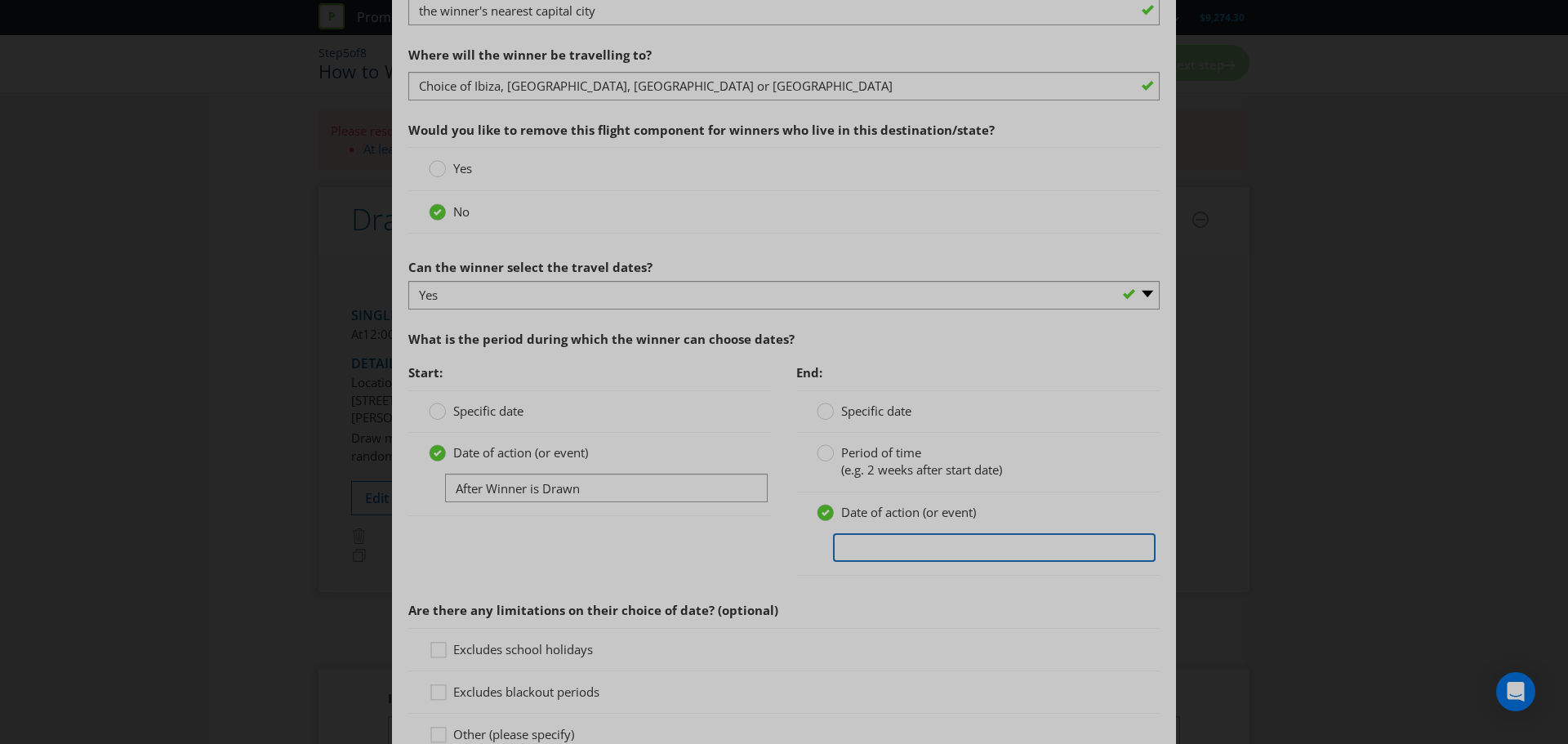
click at [892, 540] on input "text" at bounding box center [994, 547] width 323 height 29
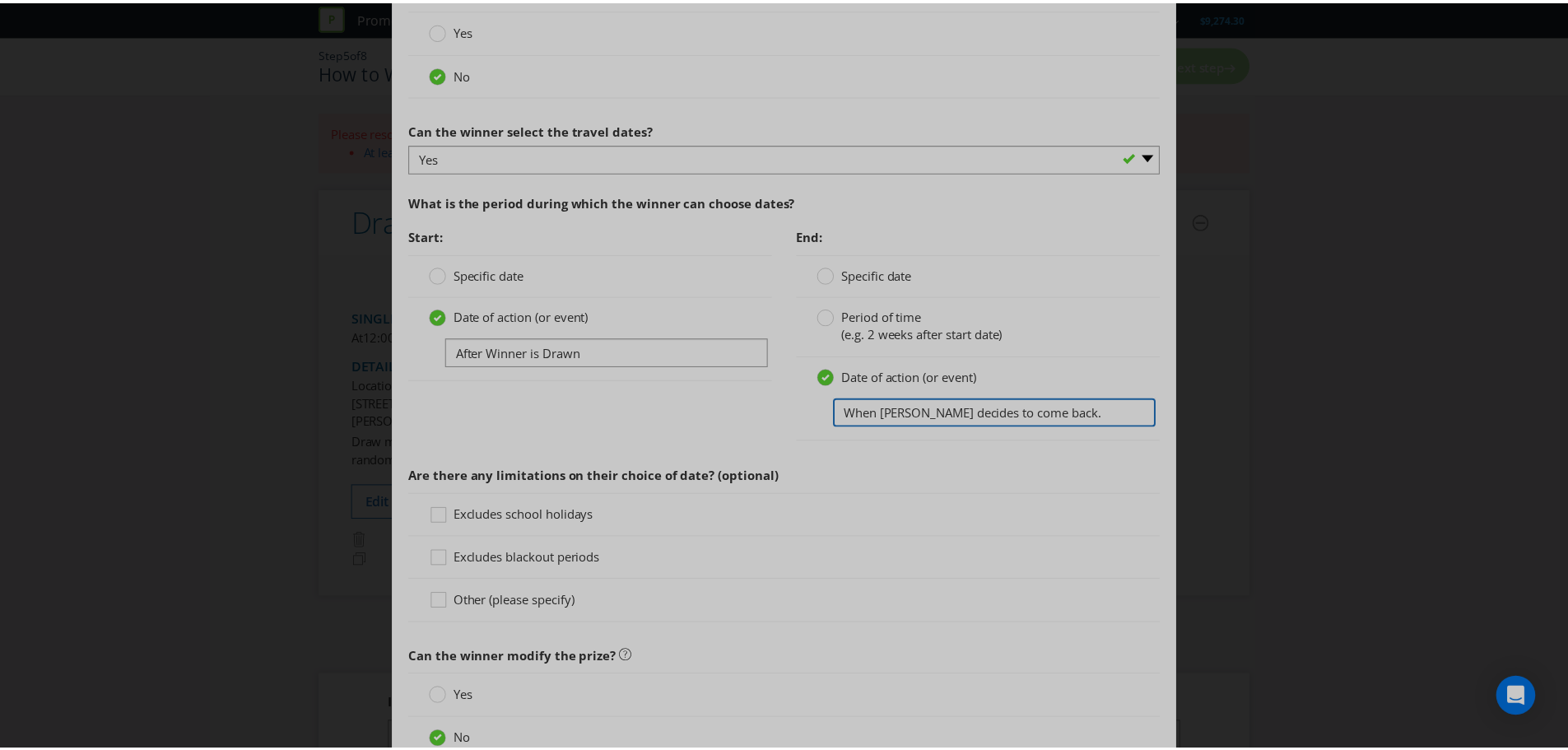
scroll to position [2216, 0]
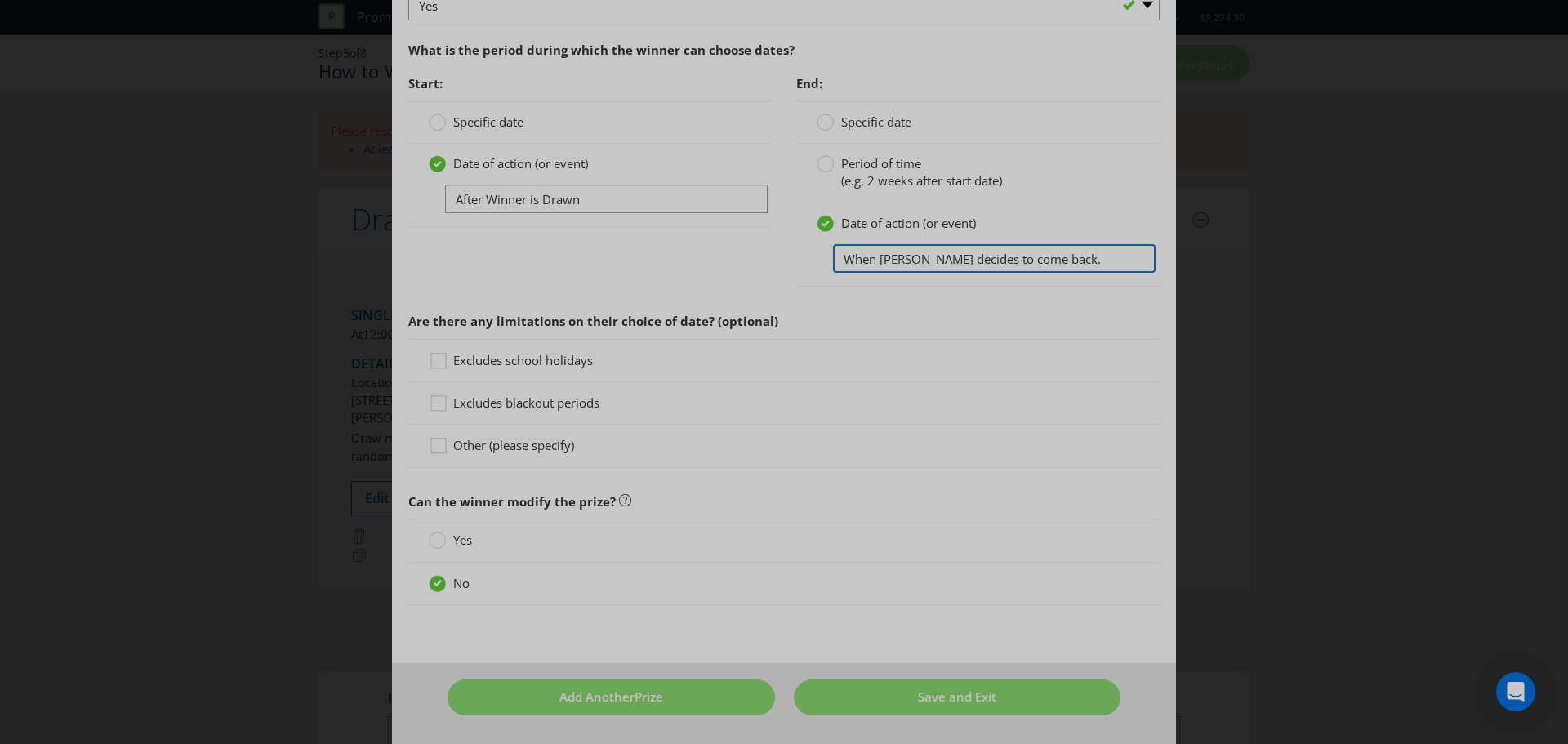
type input "When [PERSON_NAME] decides to come back."
click at [749, 273] on div "Start: Specific date Date of action (or event) After Winner is Drawn End: Speci…" at bounding box center [784, 185] width 776 height 237
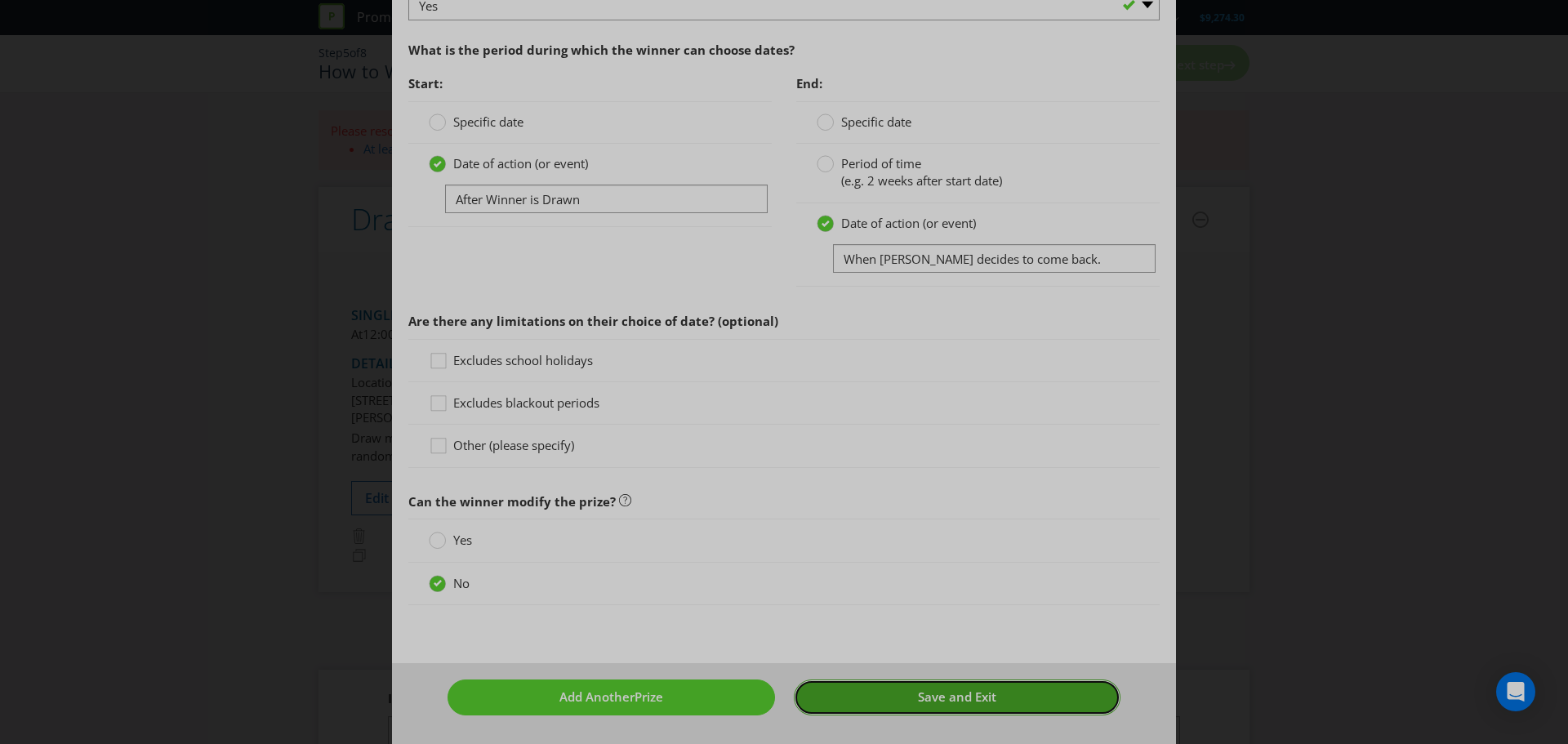
click at [934, 694] on span "Save and Exit" at bounding box center [956, 697] width 78 height 16
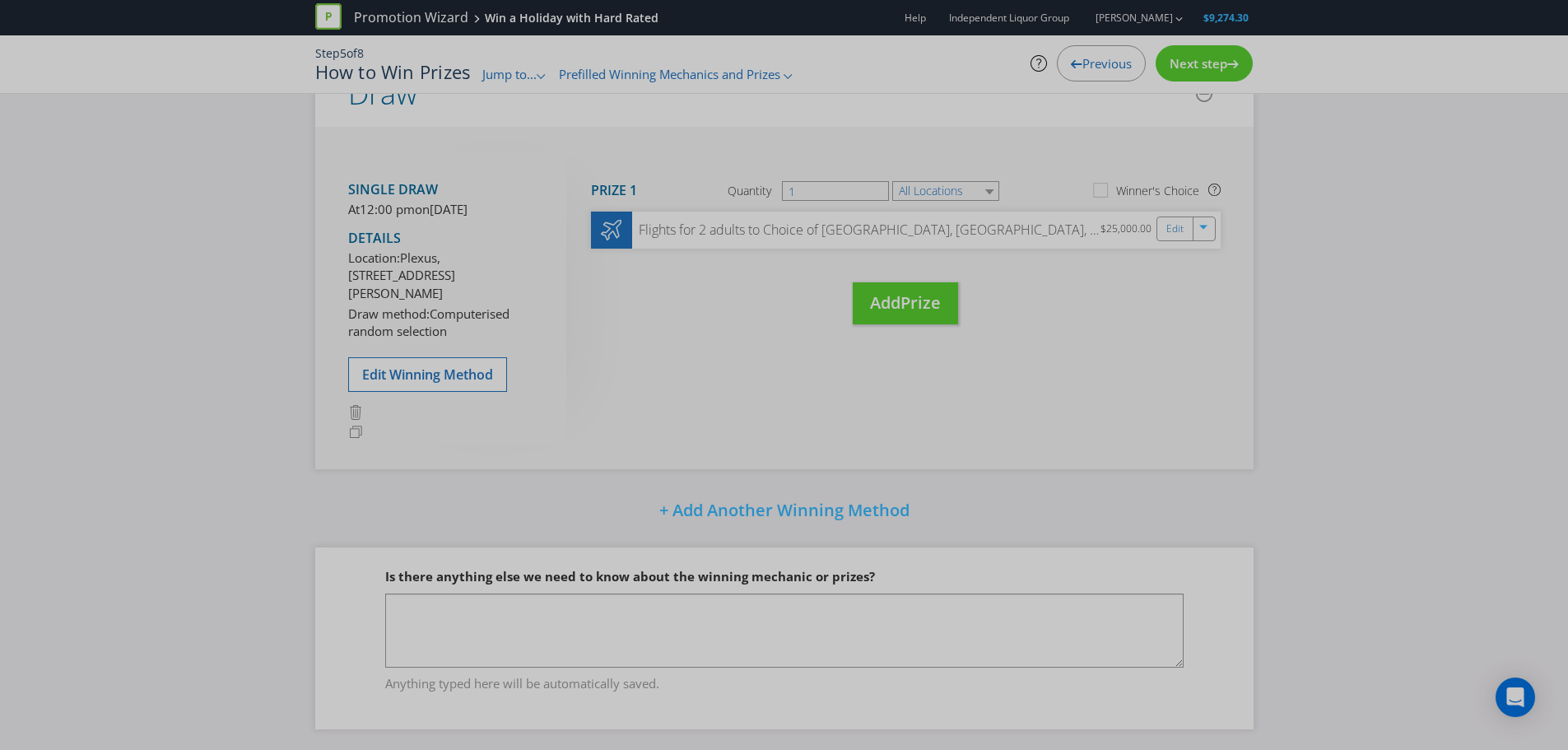
scroll to position [316, 0]
click at [1209, 71] on div "Next step" at bounding box center [1204, 64] width 97 height 37
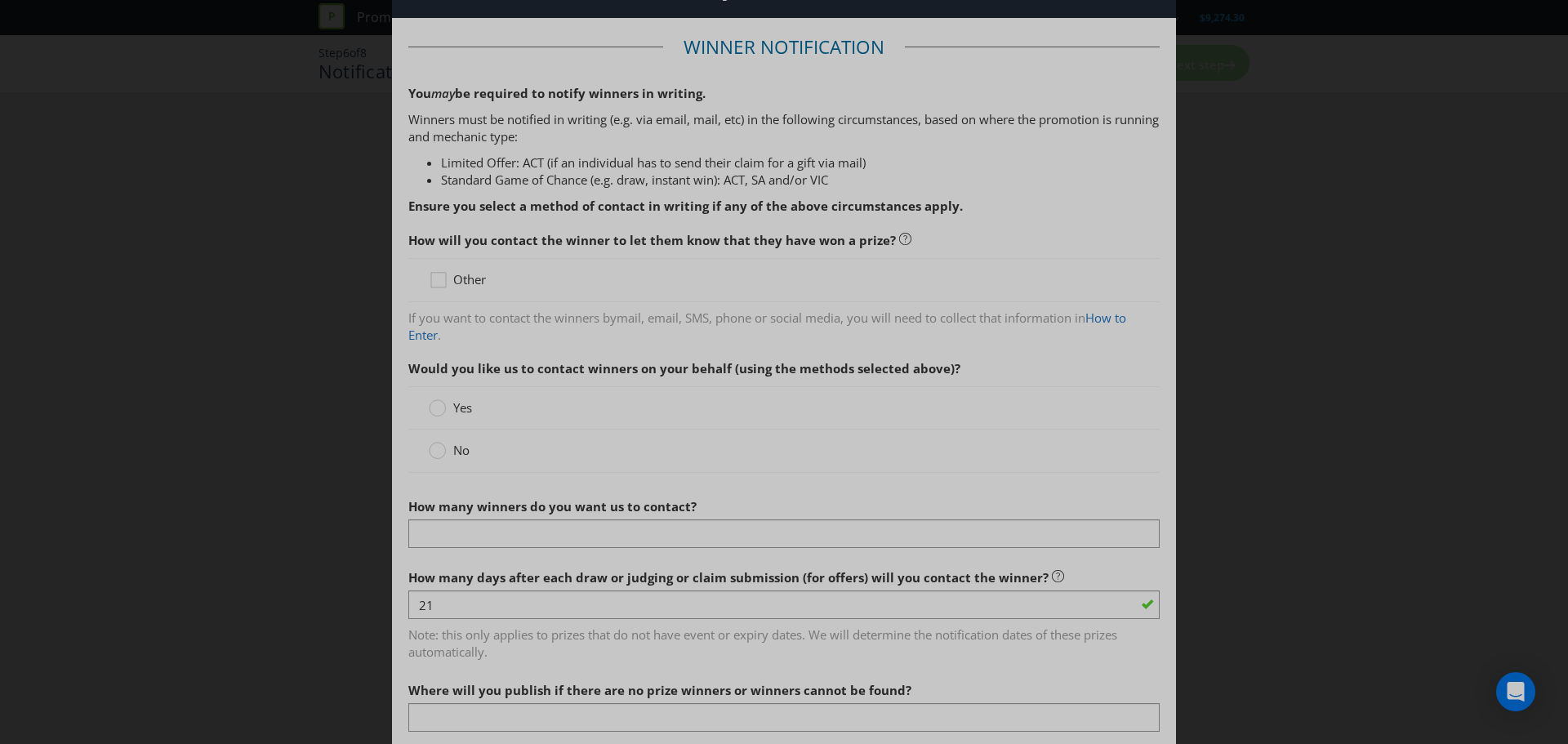
scroll to position [82, 0]
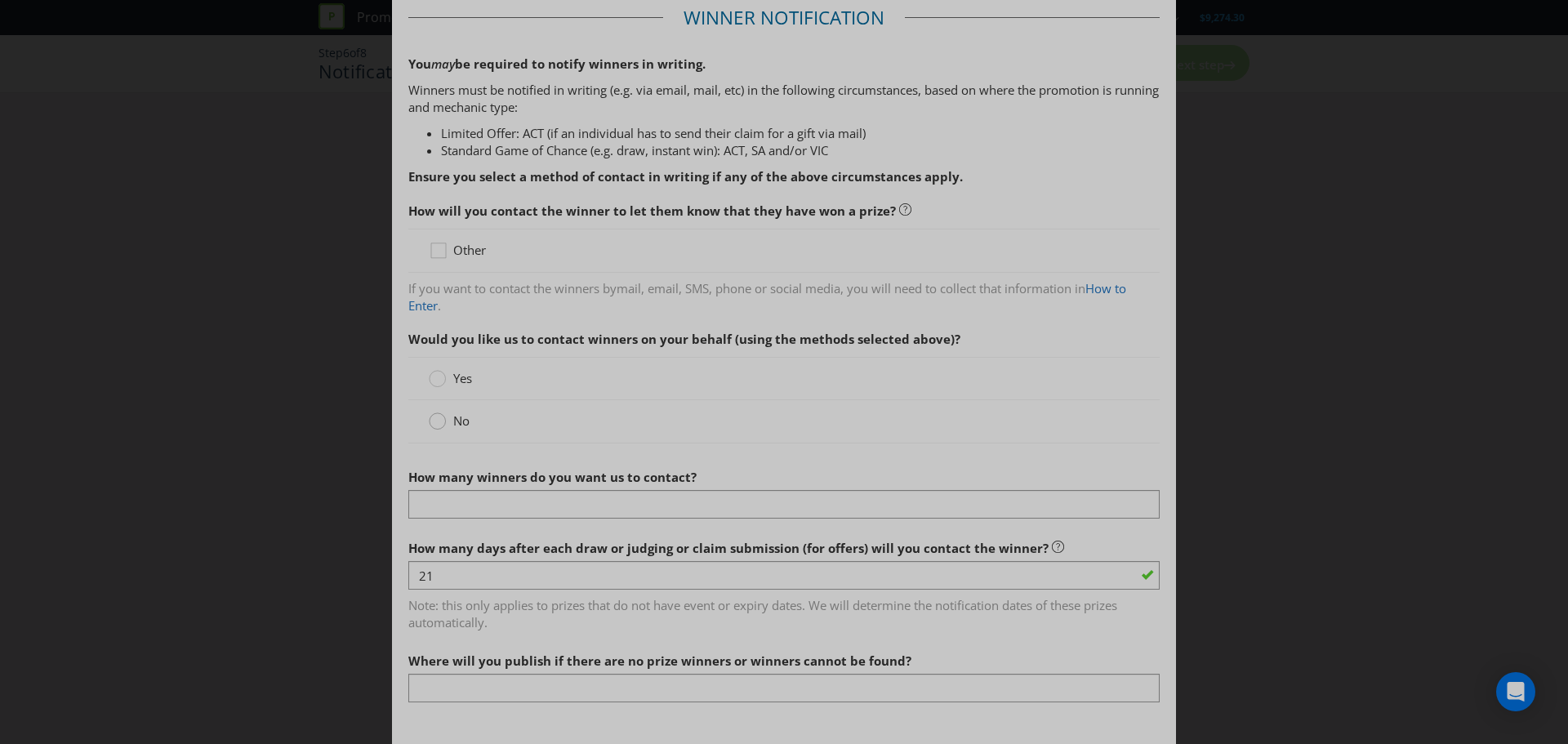
click at [437, 425] on circle at bounding box center [437, 422] width 16 height 16
click at [0, 0] on input "No" at bounding box center [0, 0] width 0 height 0
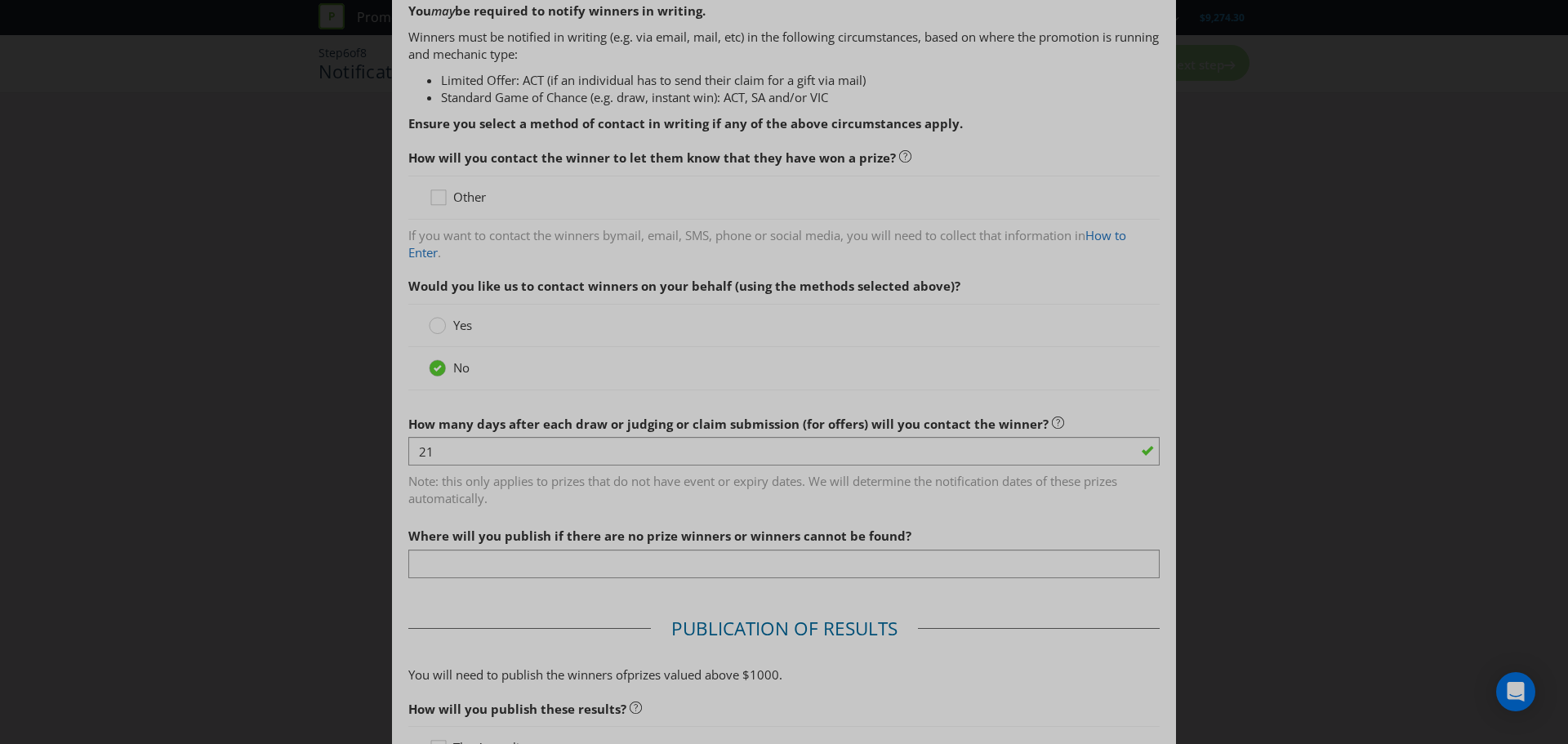
scroll to position [245, 0]
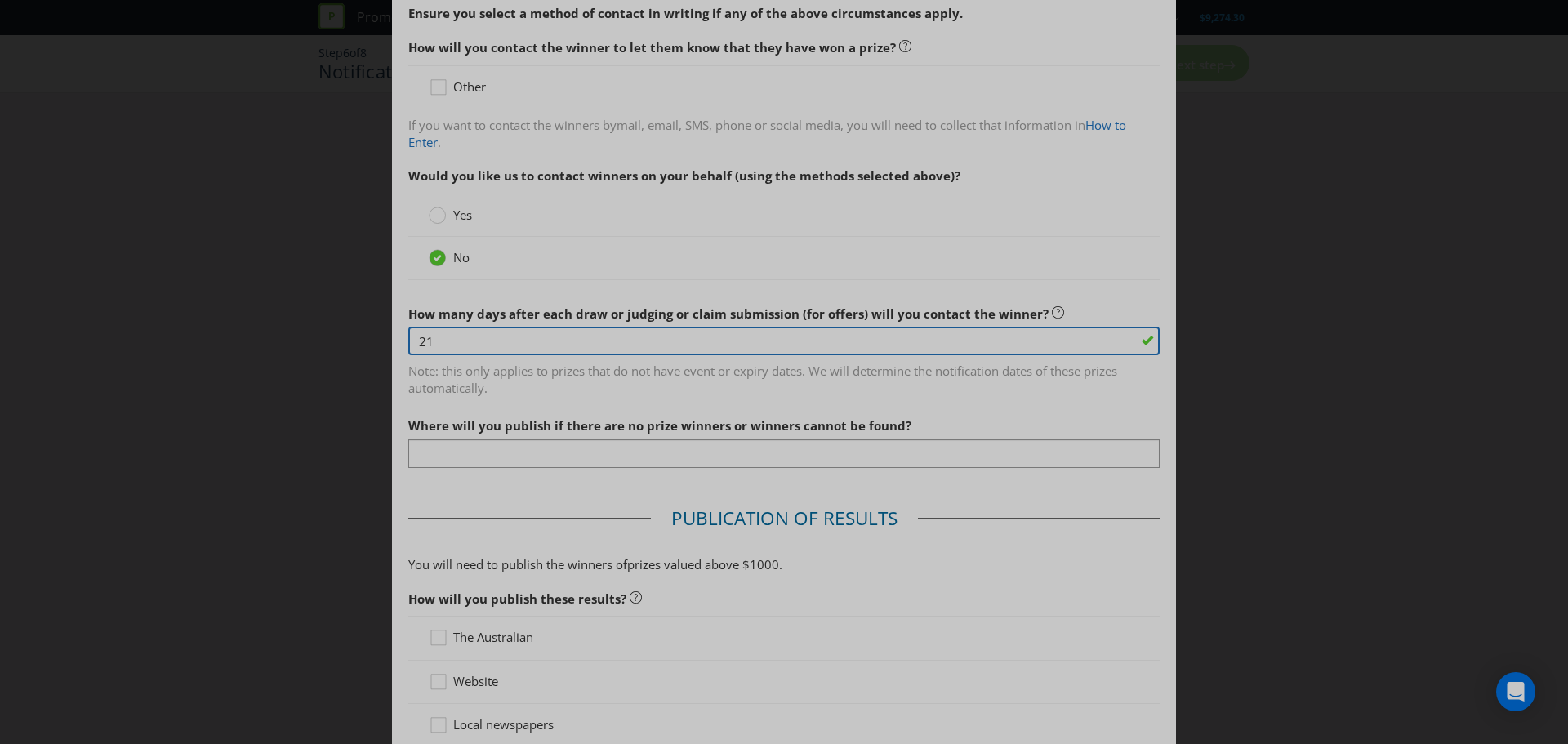
drag, startPoint x: 483, startPoint y: 347, endPoint x: 371, endPoint y: 347, distance: 112.0
click at [371, 347] on div "Notification and Delivery Winner Notification You may be required to notify win…" at bounding box center [784, 372] width 1568 height 744
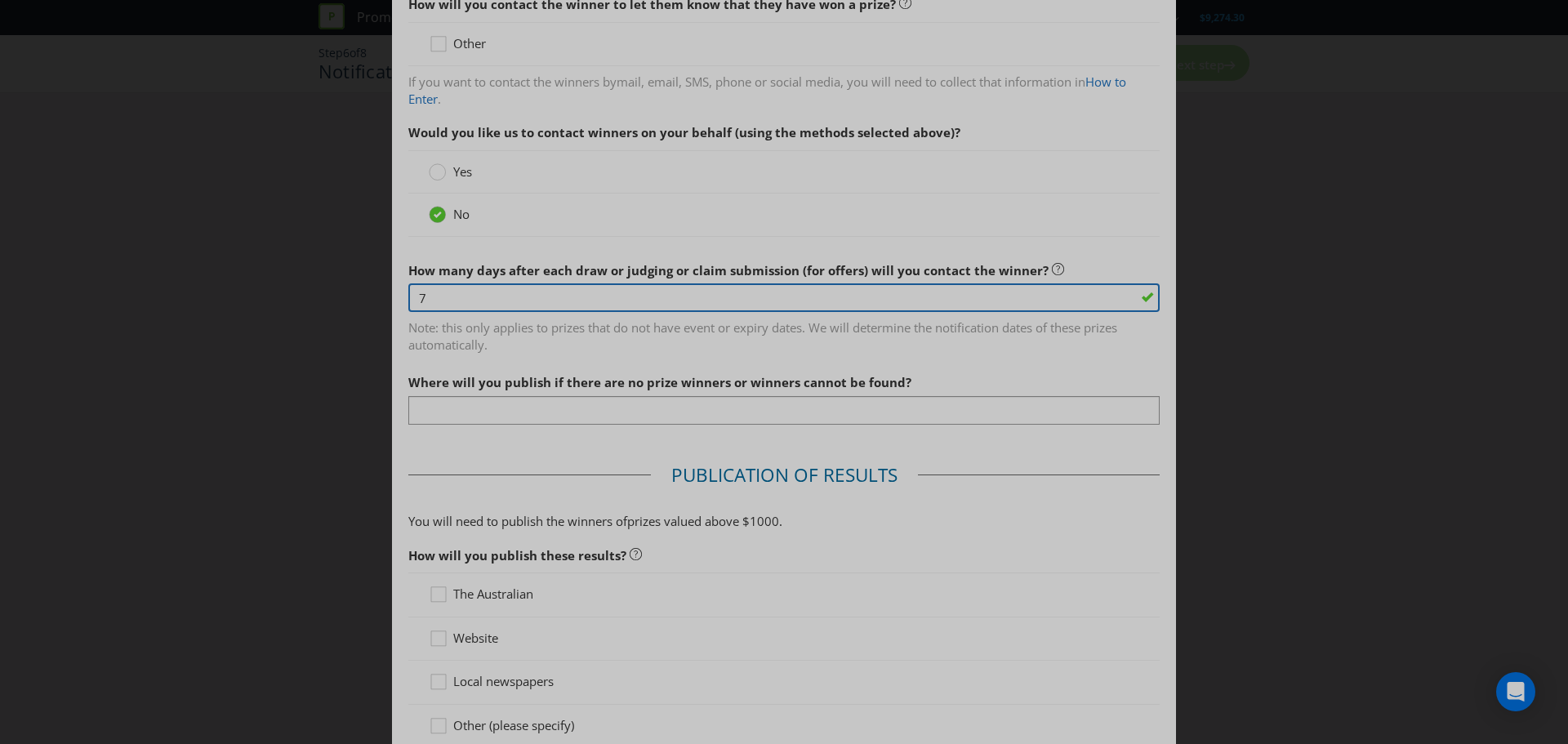
scroll to position [327, 0]
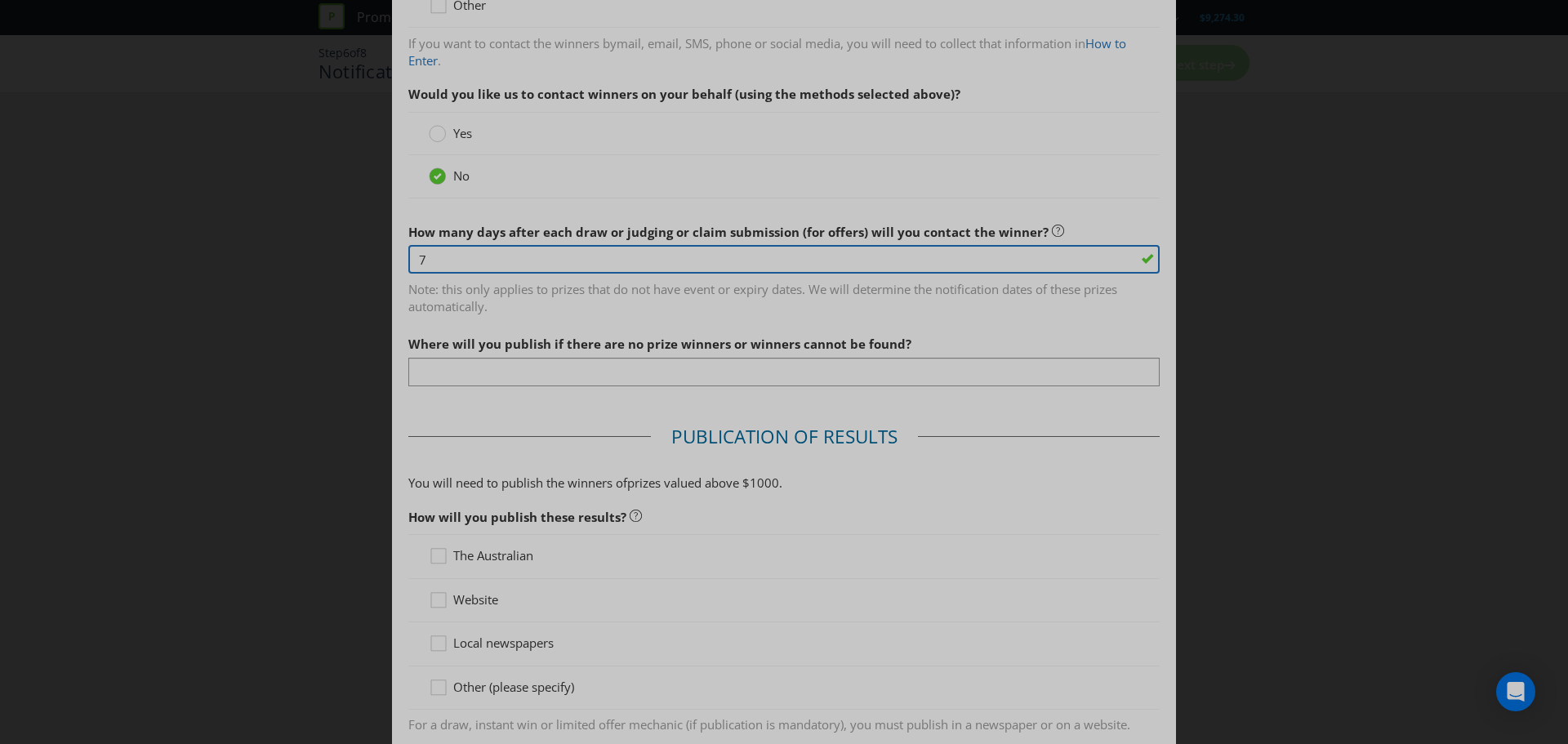
type input "7"
click at [589, 372] on input "text" at bounding box center [784, 372] width 751 height 29
type input "[URL][DOMAIN_NAME]"
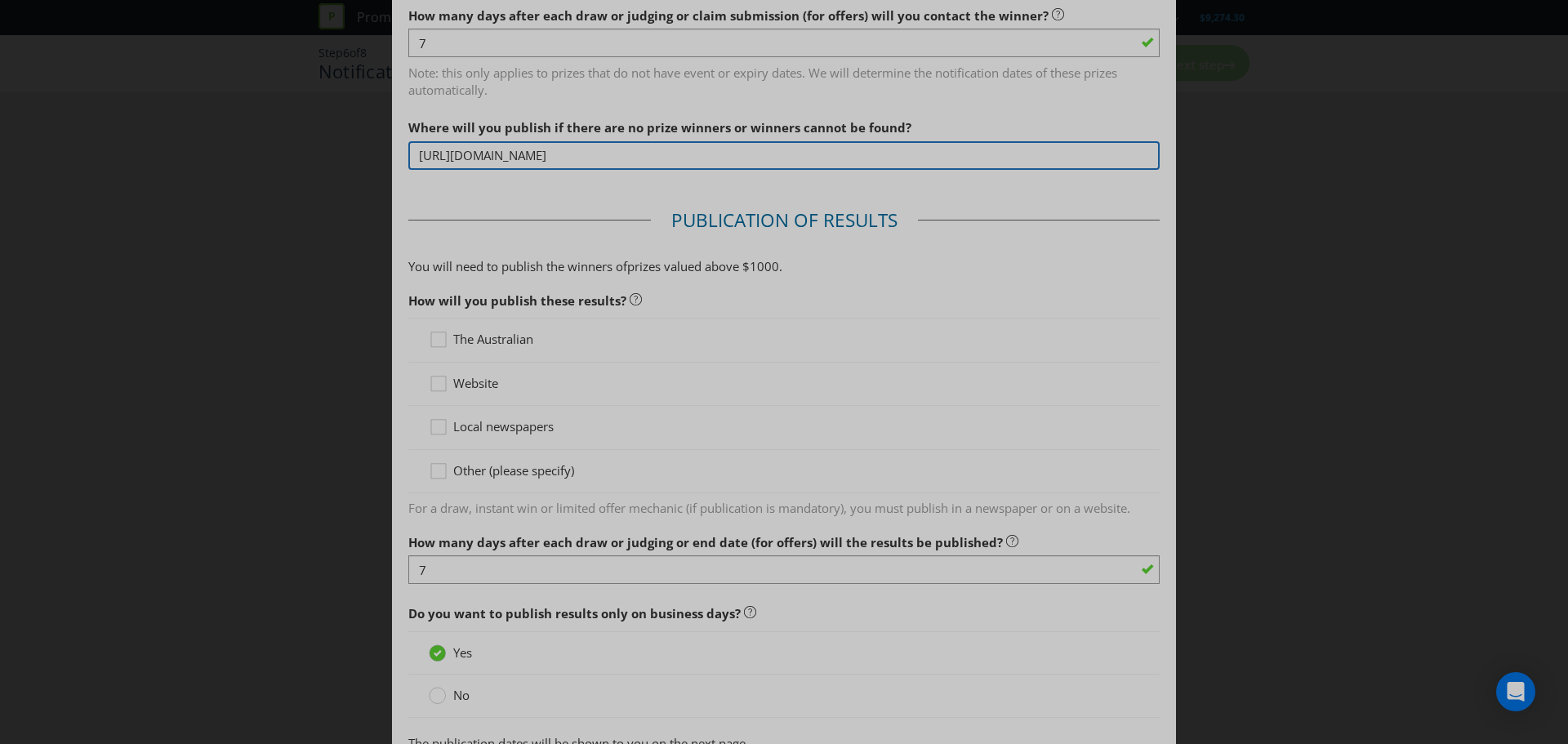
scroll to position [572, 0]
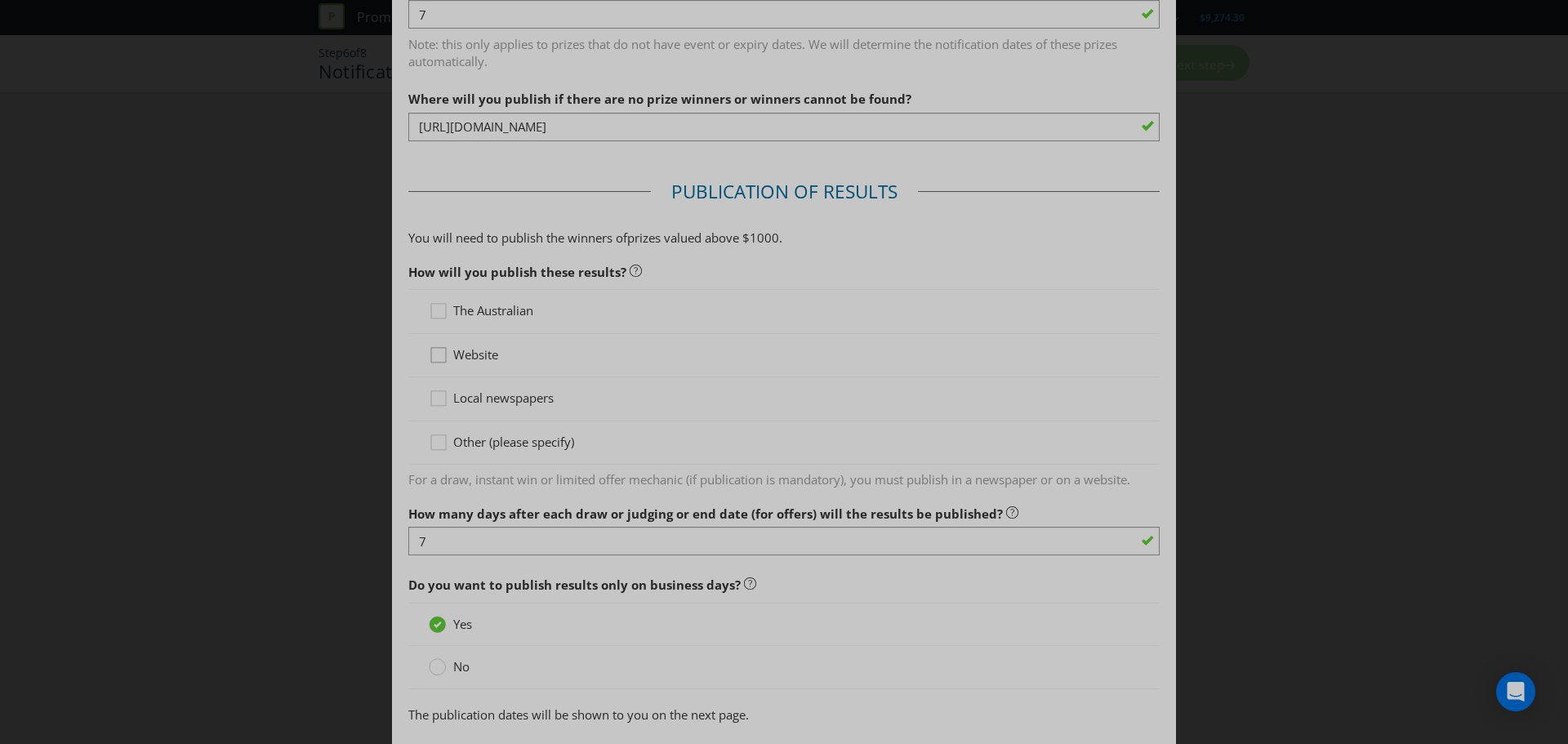
click at [440, 358] on icon at bounding box center [441, 358] width 25 height 25
click at [0, 0] on input "Website" at bounding box center [0, 0] width 0 height 0
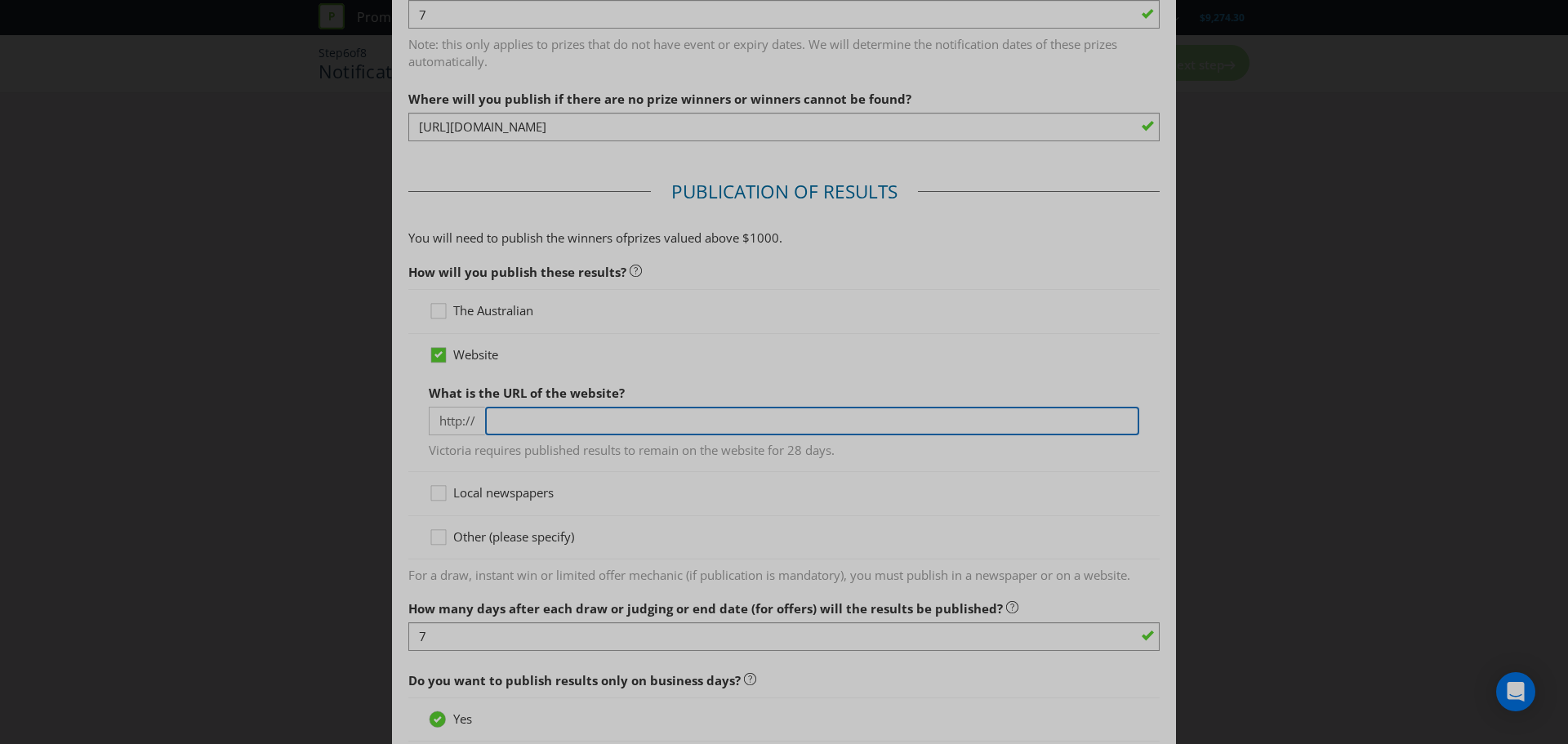
click at [544, 423] on input "text" at bounding box center [812, 421] width 654 height 29
type input "[URL][DOMAIN_NAME]"
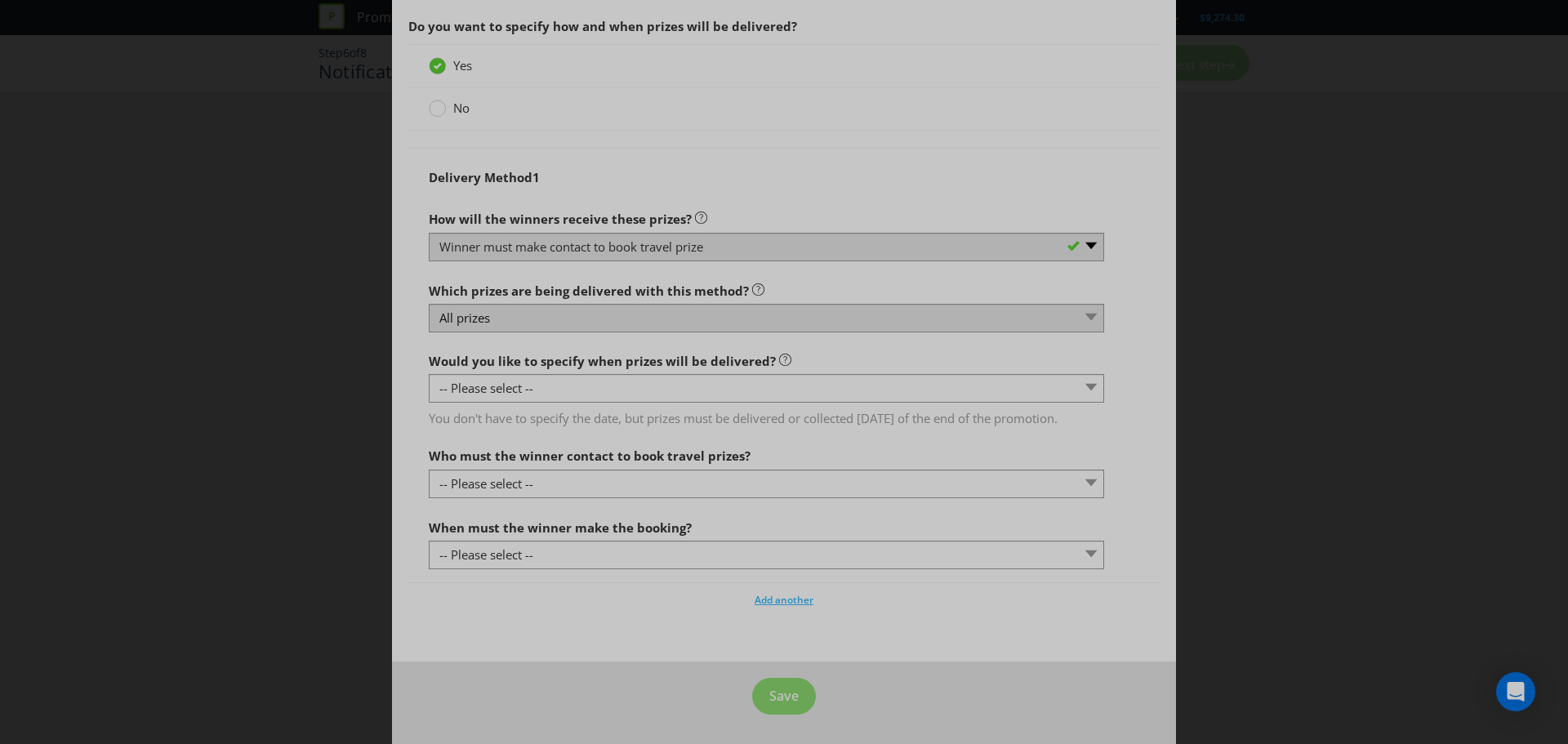
scroll to position [1618, 0]
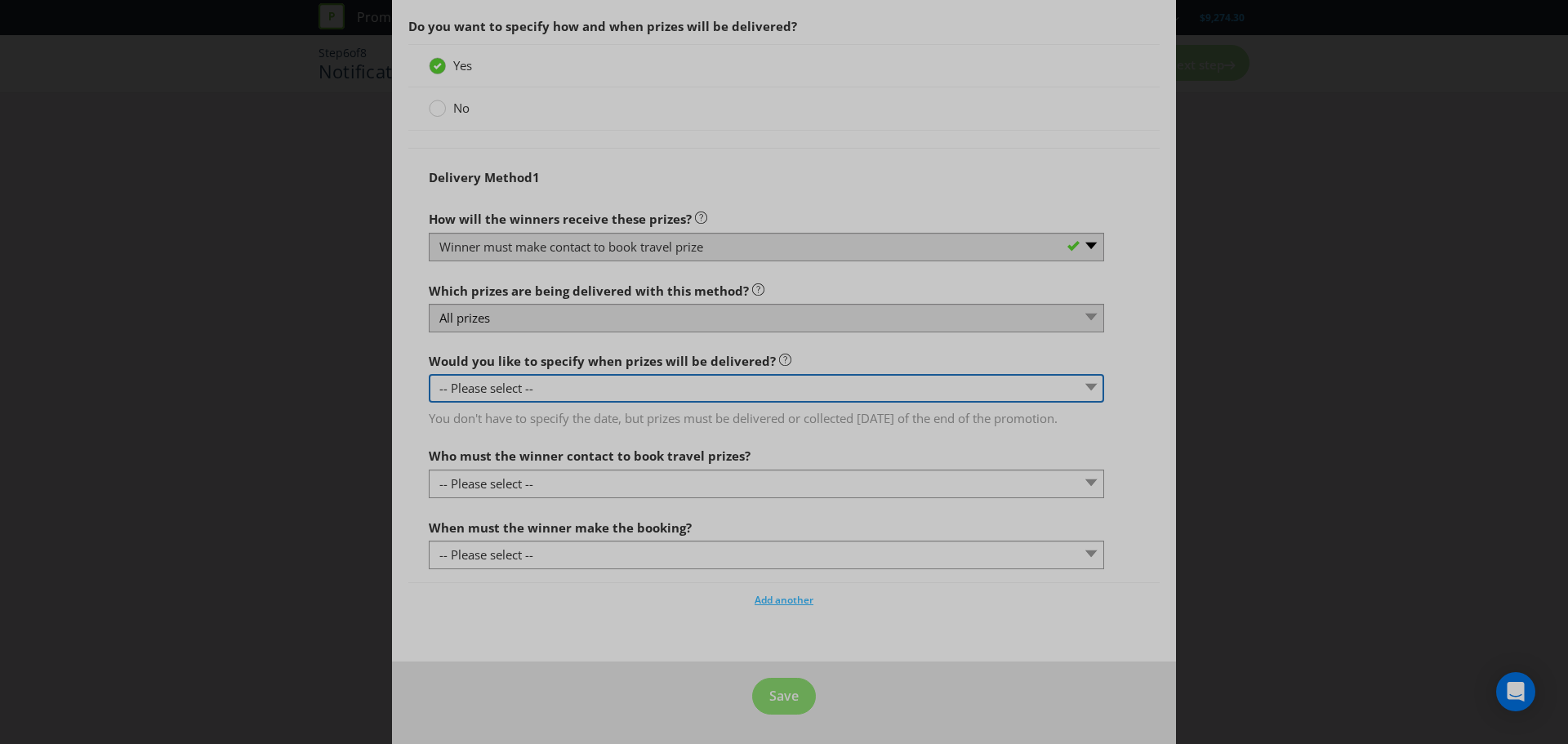
click at [580, 379] on select "-- Please select -- Yes, specific date (please specify) Yes, within a certain p…" at bounding box center [766, 388] width 675 height 29
click at [428, 374] on select "-- Please select -- Yes, specific date (please specify) Yes, within a certain p…" at bounding box center [766, 388] width 675 height 29
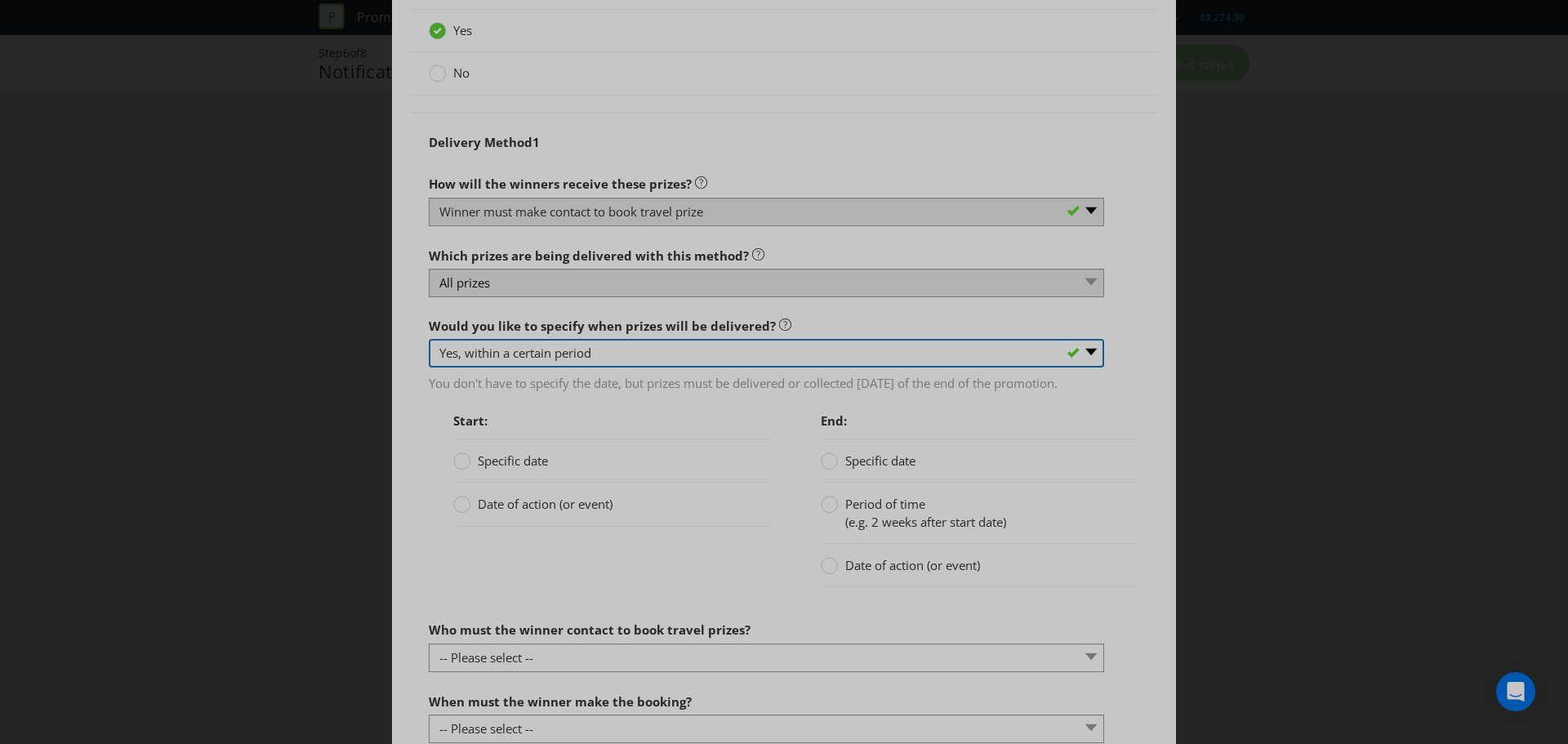
click at [576, 358] on select "-- Please select -- Yes, specific date (please specify) Yes, within a certain p…" at bounding box center [766, 353] width 675 height 29
click at [428, 356] on select "-- Please select -- Yes, specific date (please specify) Yes, within a certain p…" at bounding box center [766, 353] width 675 height 29
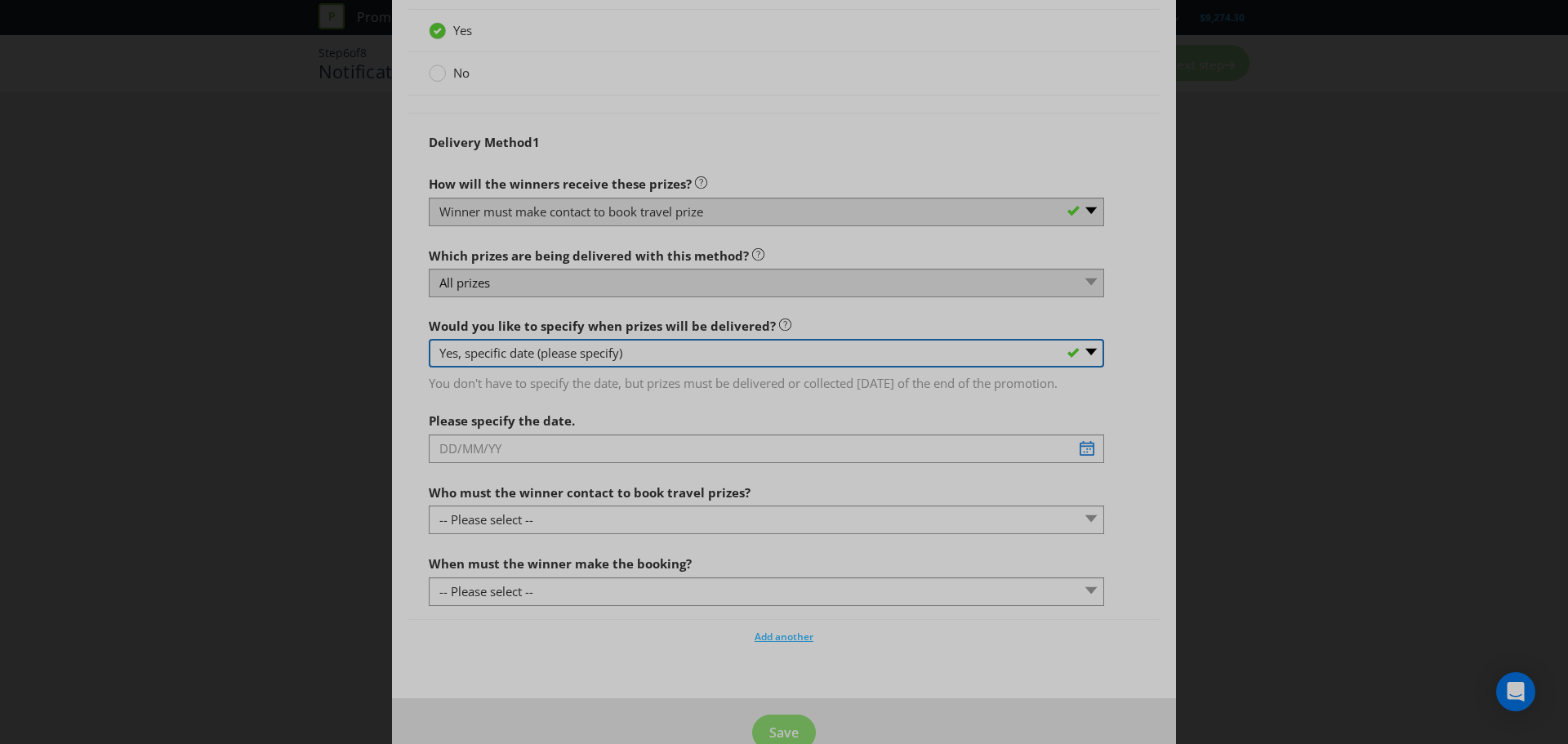
click at [618, 367] on select "-- Please select -- Yes, specific date (please specify) Yes, within a certain p…" at bounding box center [766, 353] width 675 height 29
select select "NO"
click at [428, 356] on select "-- Please select -- Yes, specific date (please specify) Yes, within a certain p…" at bounding box center [766, 353] width 675 height 29
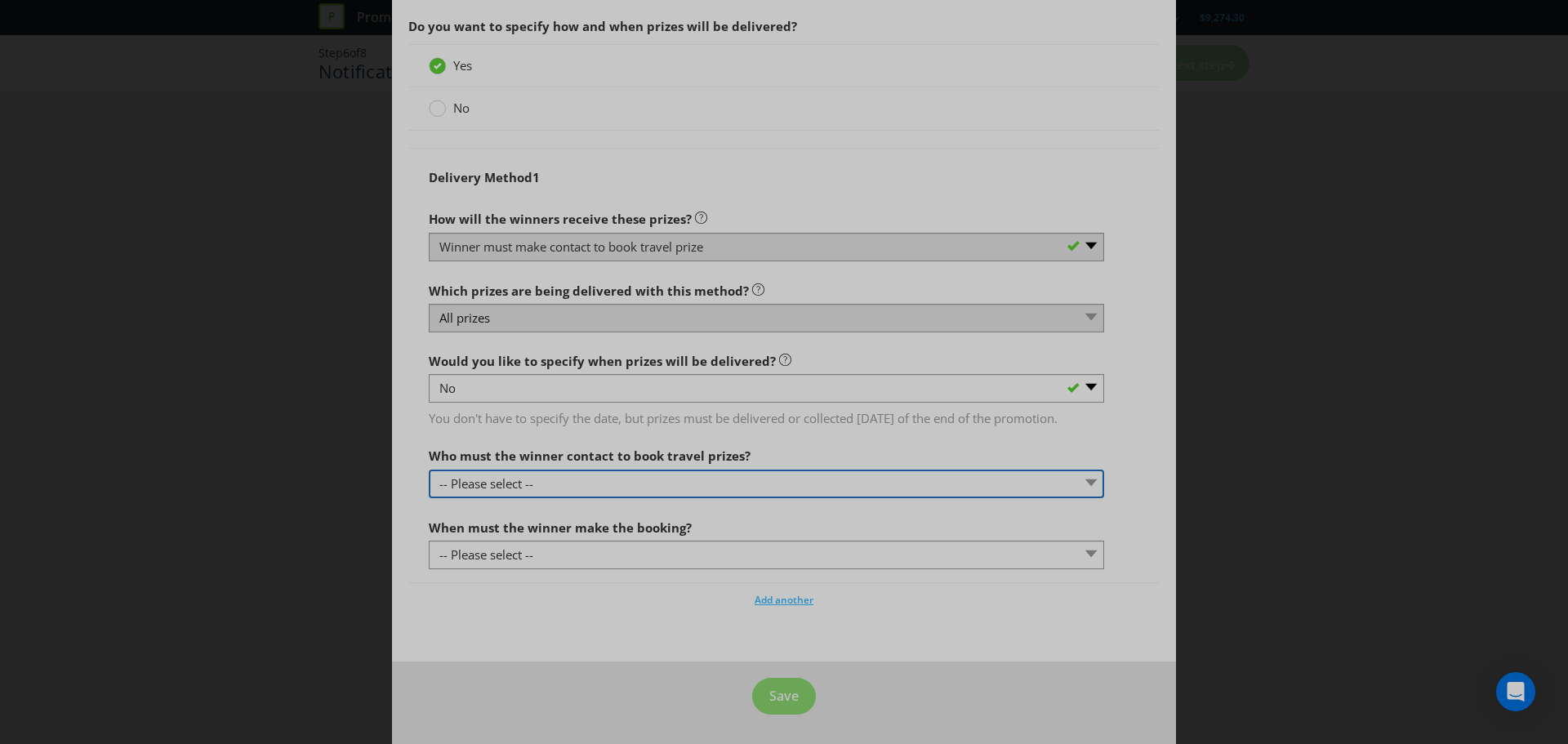
click at [558, 491] on select "-- Please select -- Promoter Travel supplier Agency Other (please specify)" at bounding box center [766, 484] width 675 height 29
select select "OTHER"
click at [428, 470] on select "-- Please select -- Promoter Travel supplier Agency Other (please specify)" at bounding box center [766, 484] width 675 height 29
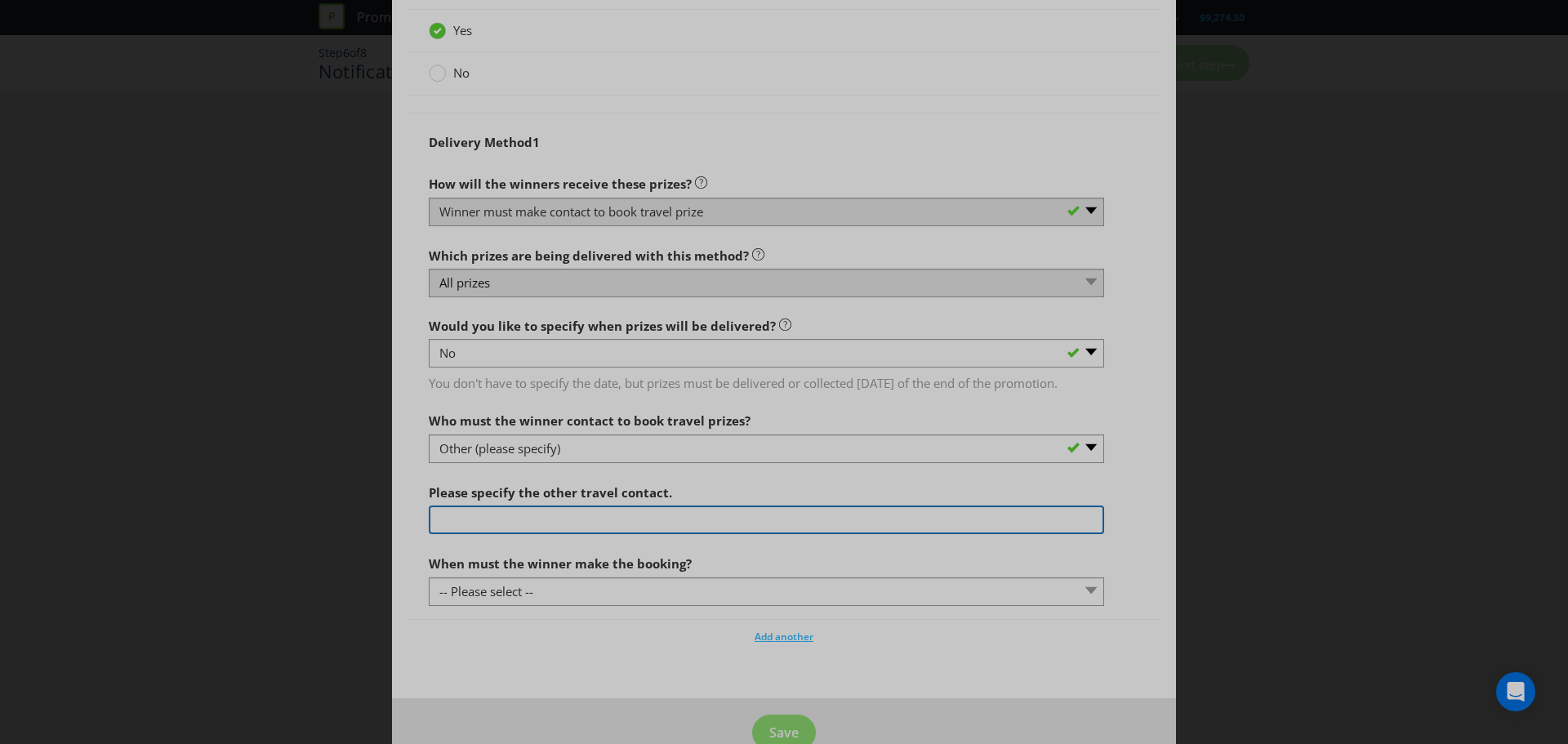
click at [505, 534] on input "text" at bounding box center [766, 520] width 675 height 29
type input "S"
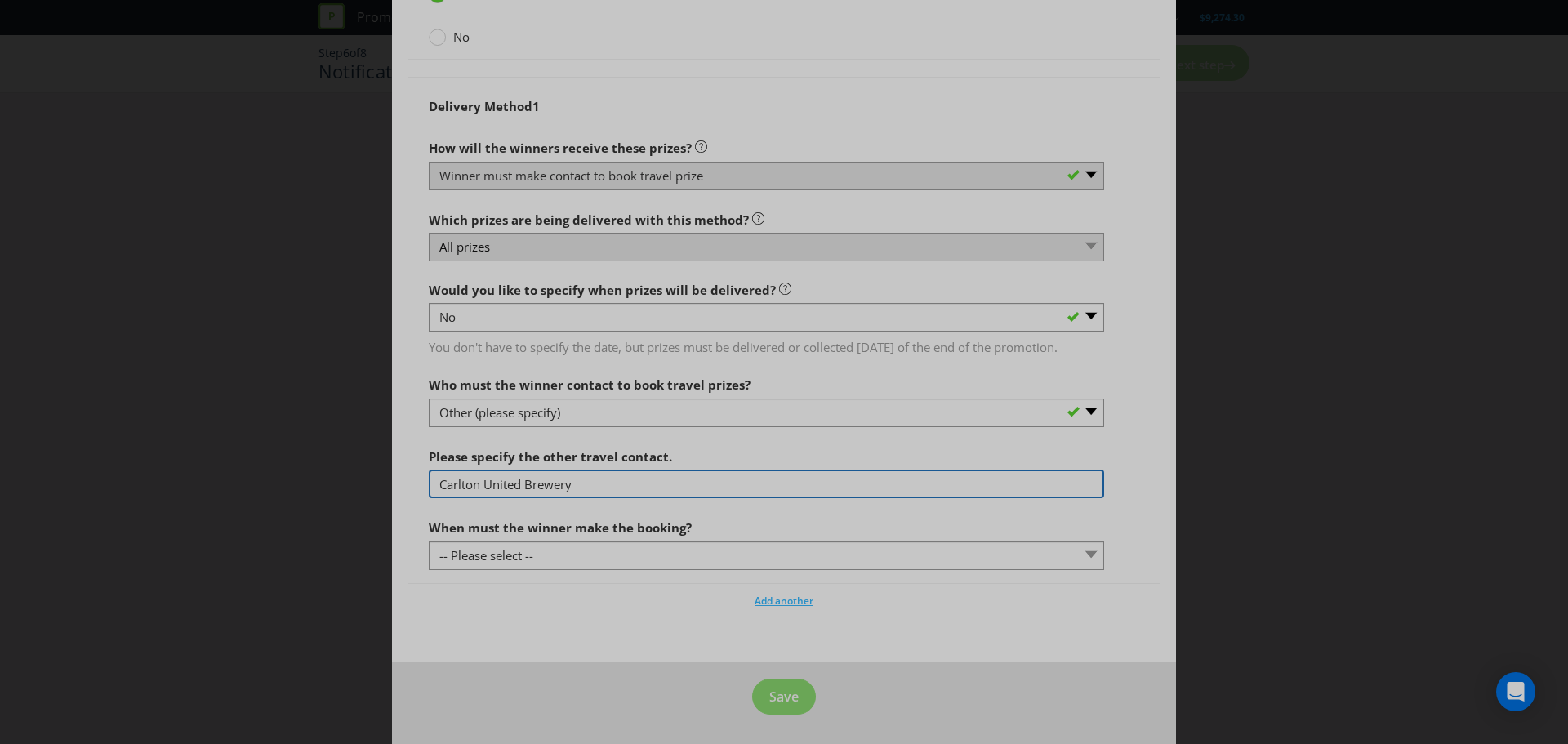
scroll to position [1689, 0]
type input "Carlton United Brewery"
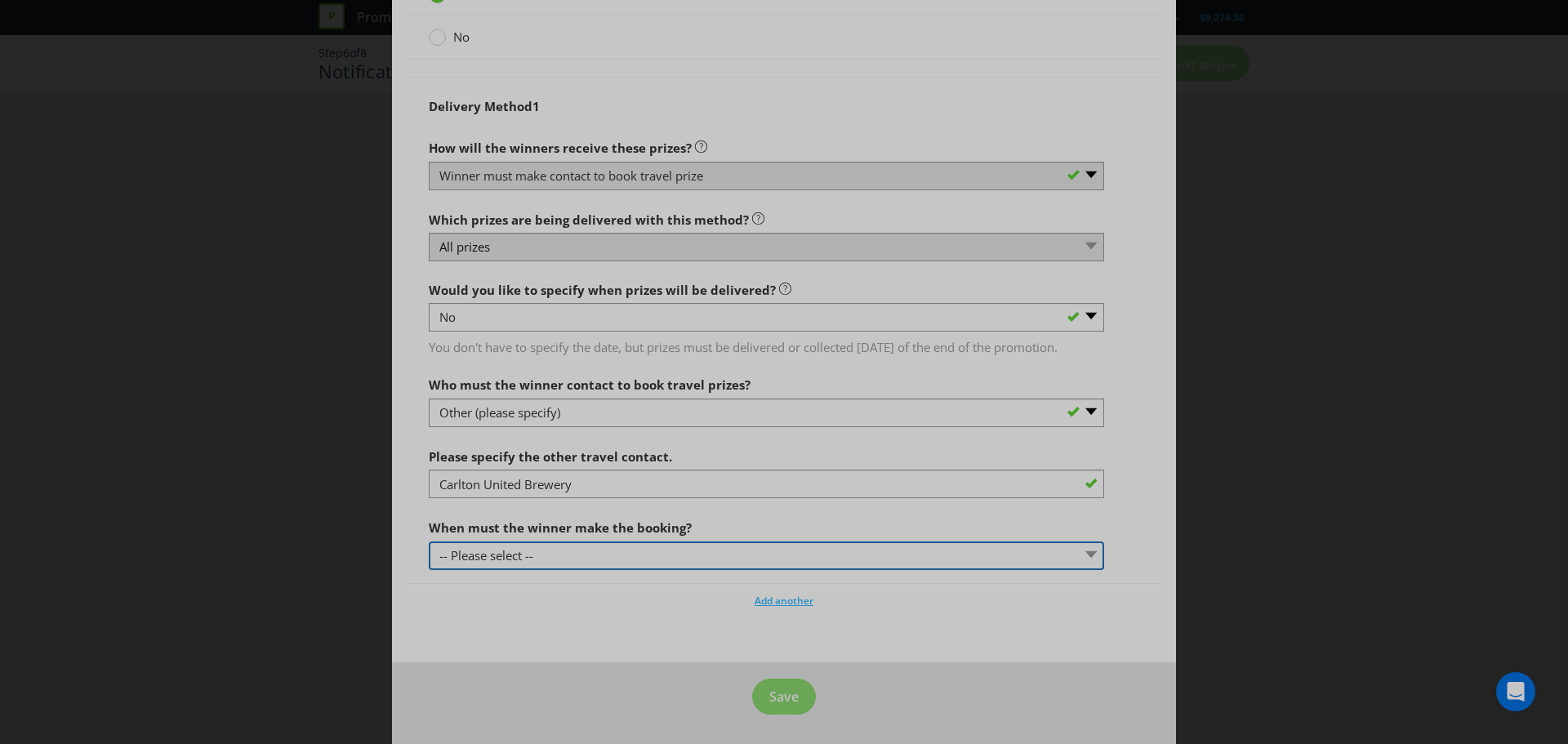
click at [540, 559] on select "-- Please select -- By a specific date (please specify) Within a certain period…" at bounding box center [766, 555] width 675 height 29
select select "WITHIN_PERIOD"
click at [428, 541] on select "-- Please select -- By a specific date (please specify) Within a certain period…" at bounding box center [766, 555] width 675 height 29
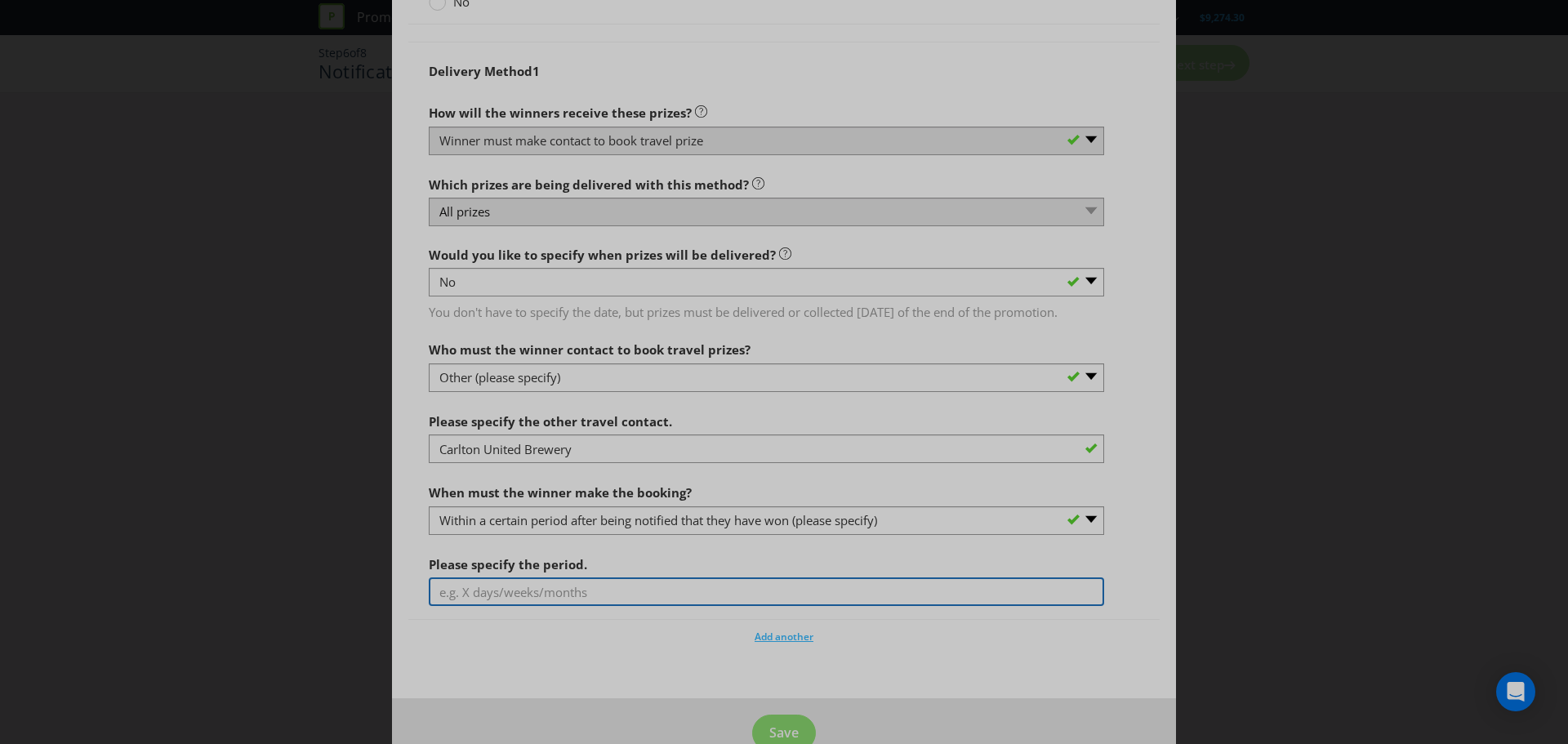
click at [598, 606] on input "text" at bounding box center [766, 592] width 675 height 29
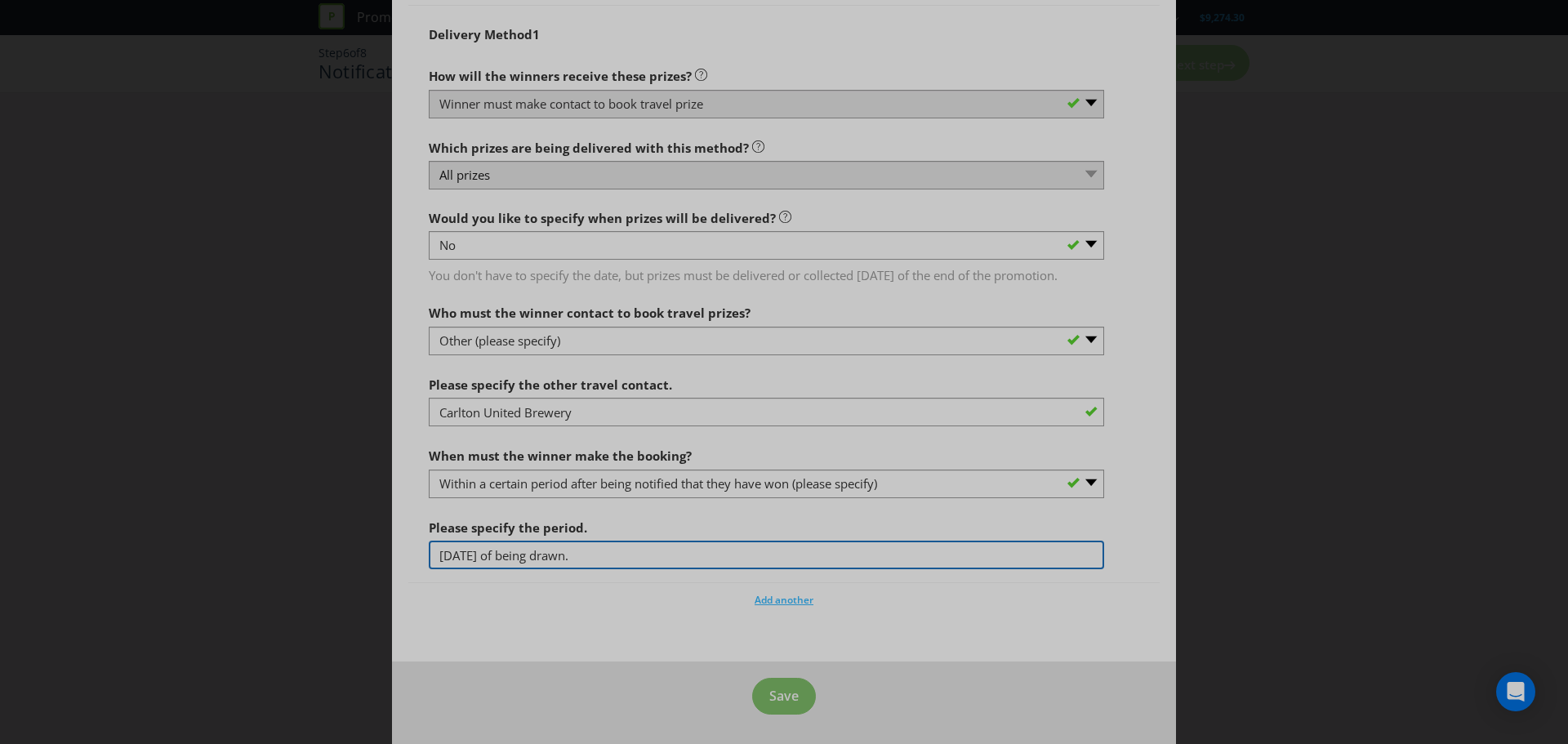
type input "[DATE] of being drawn."
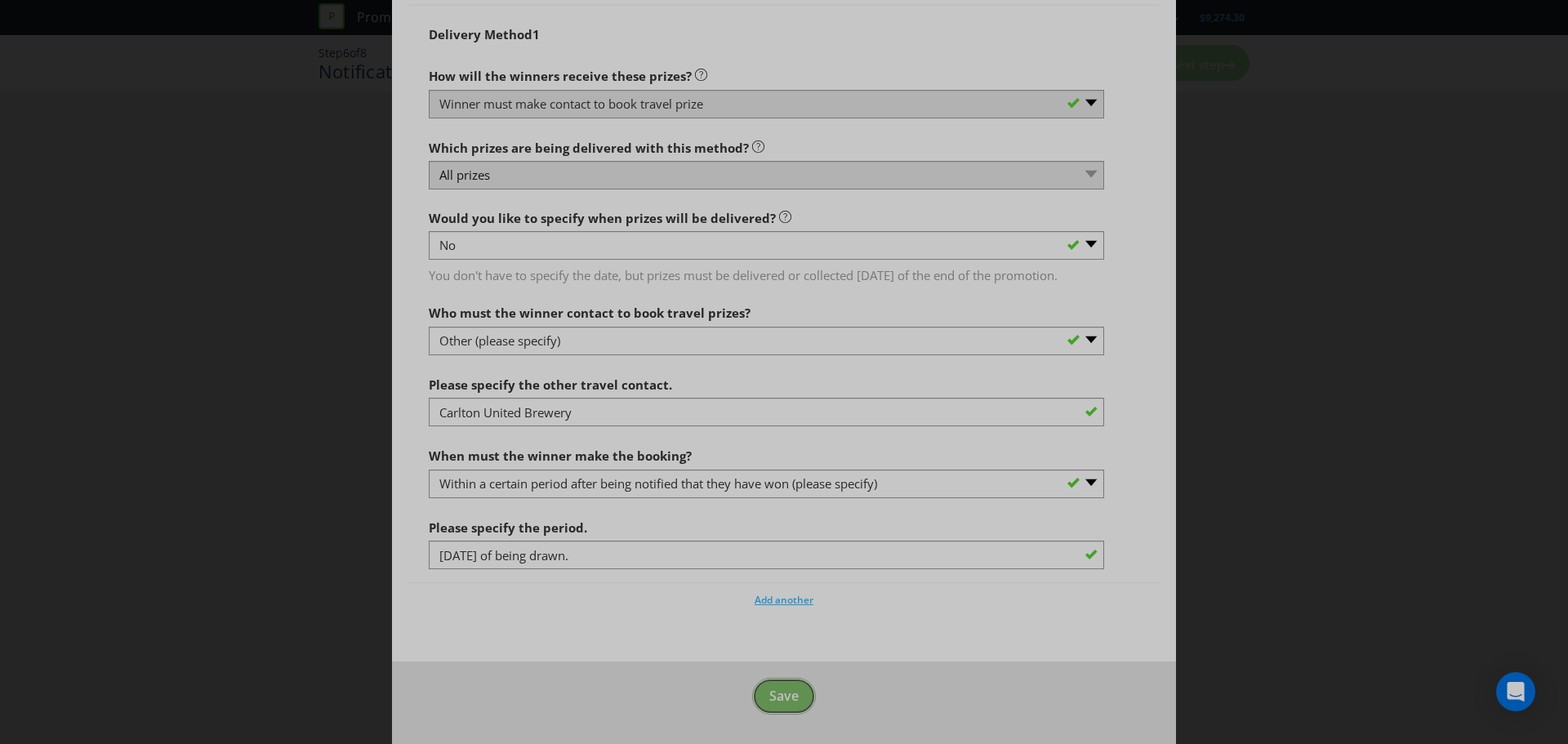
click at [789, 685] on button "Save" at bounding box center [783, 696] width 63 height 37
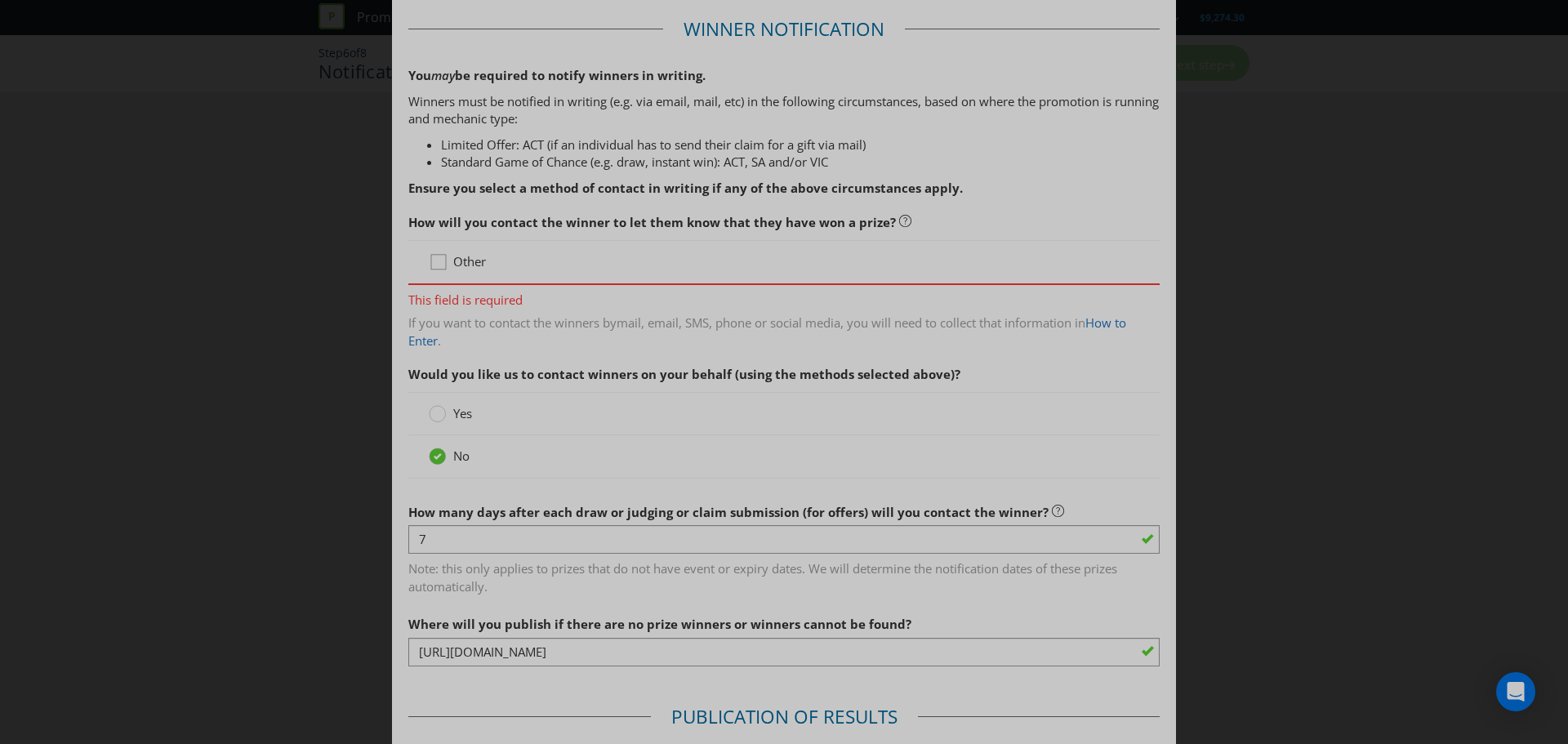
click at [434, 259] on div at bounding box center [438, 256] width 8 height 8
click at [0, 0] on input "Other" at bounding box center [0, 0] width 0 height 0
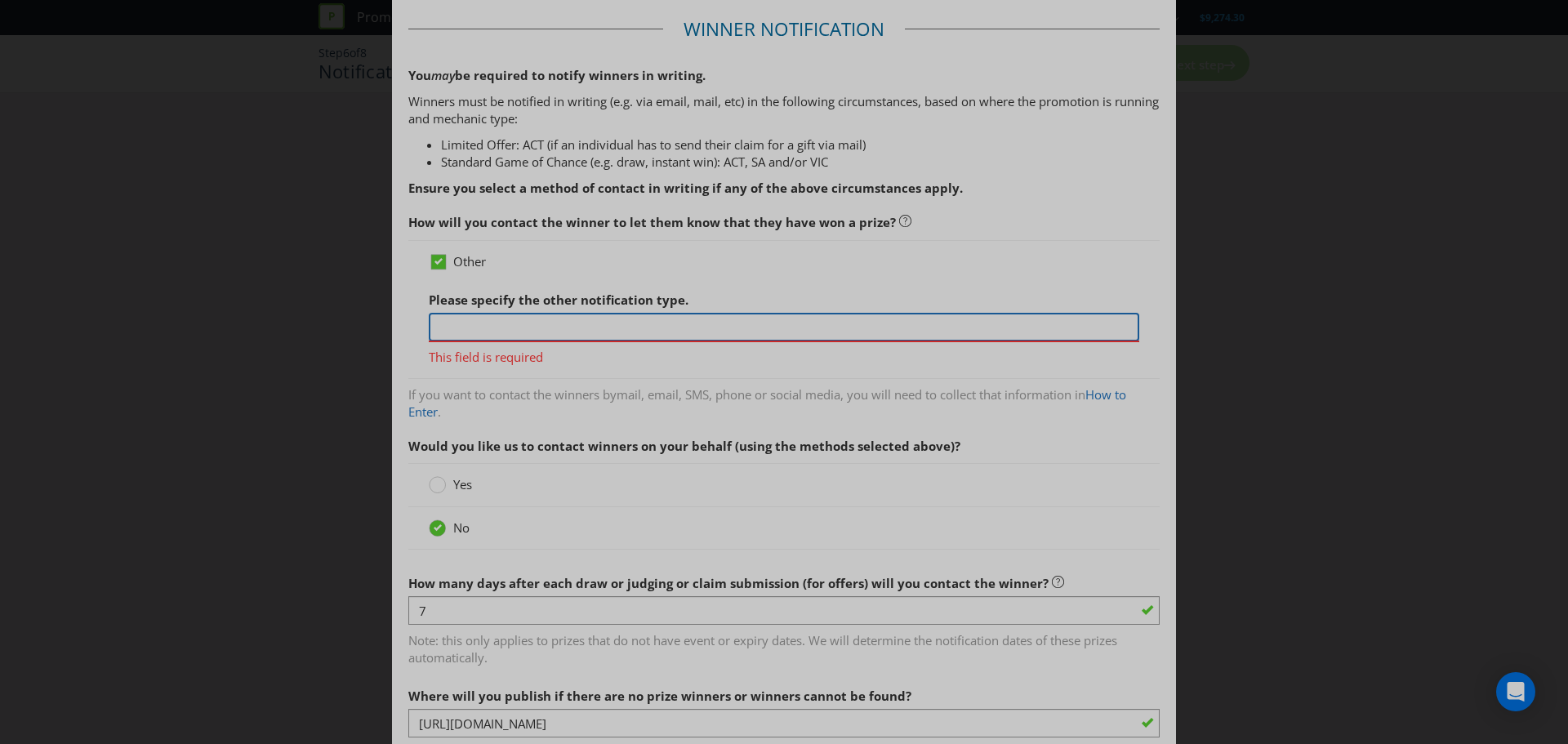
click at [534, 326] on input "text" at bounding box center [783, 327] width 711 height 29
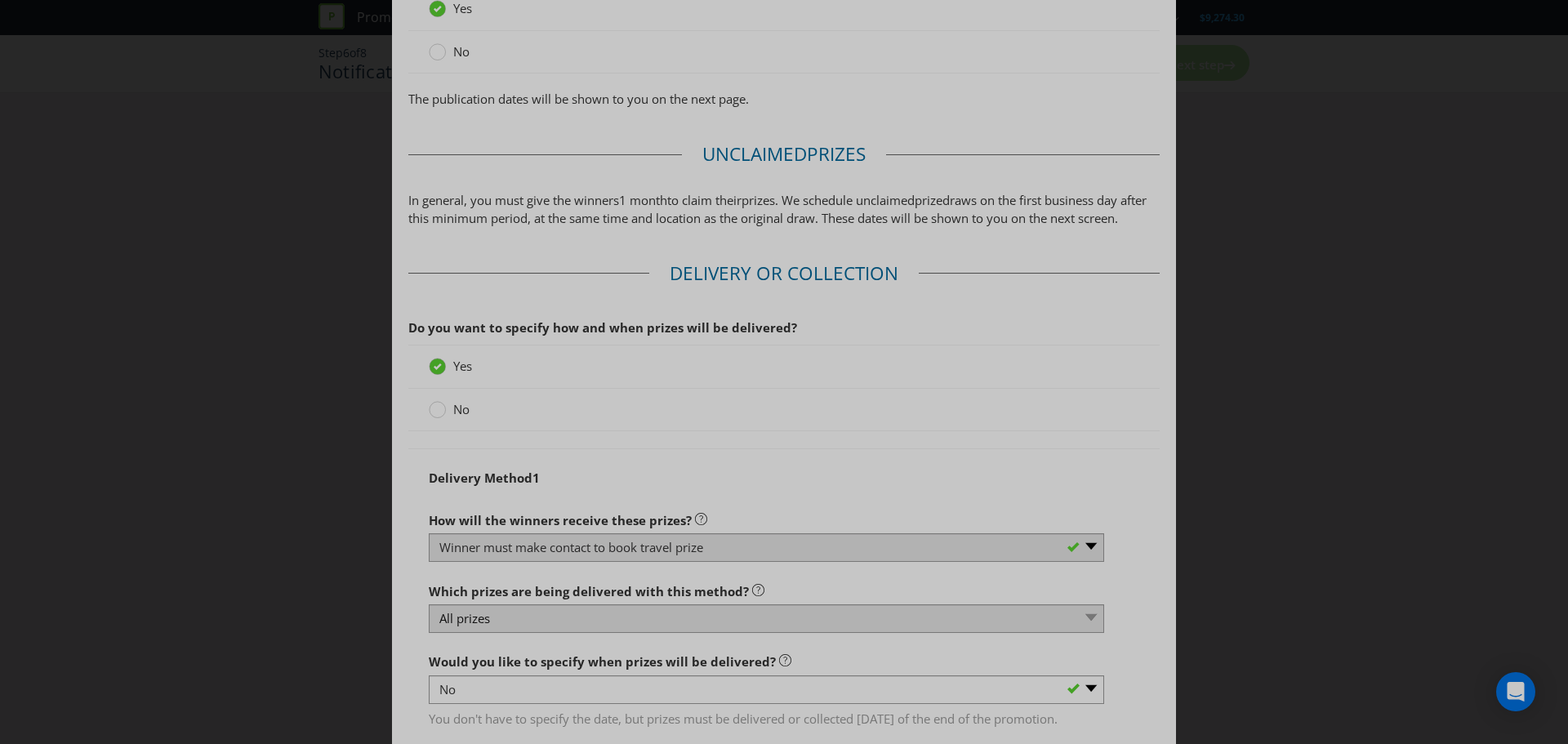
scroll to position [1855, 0]
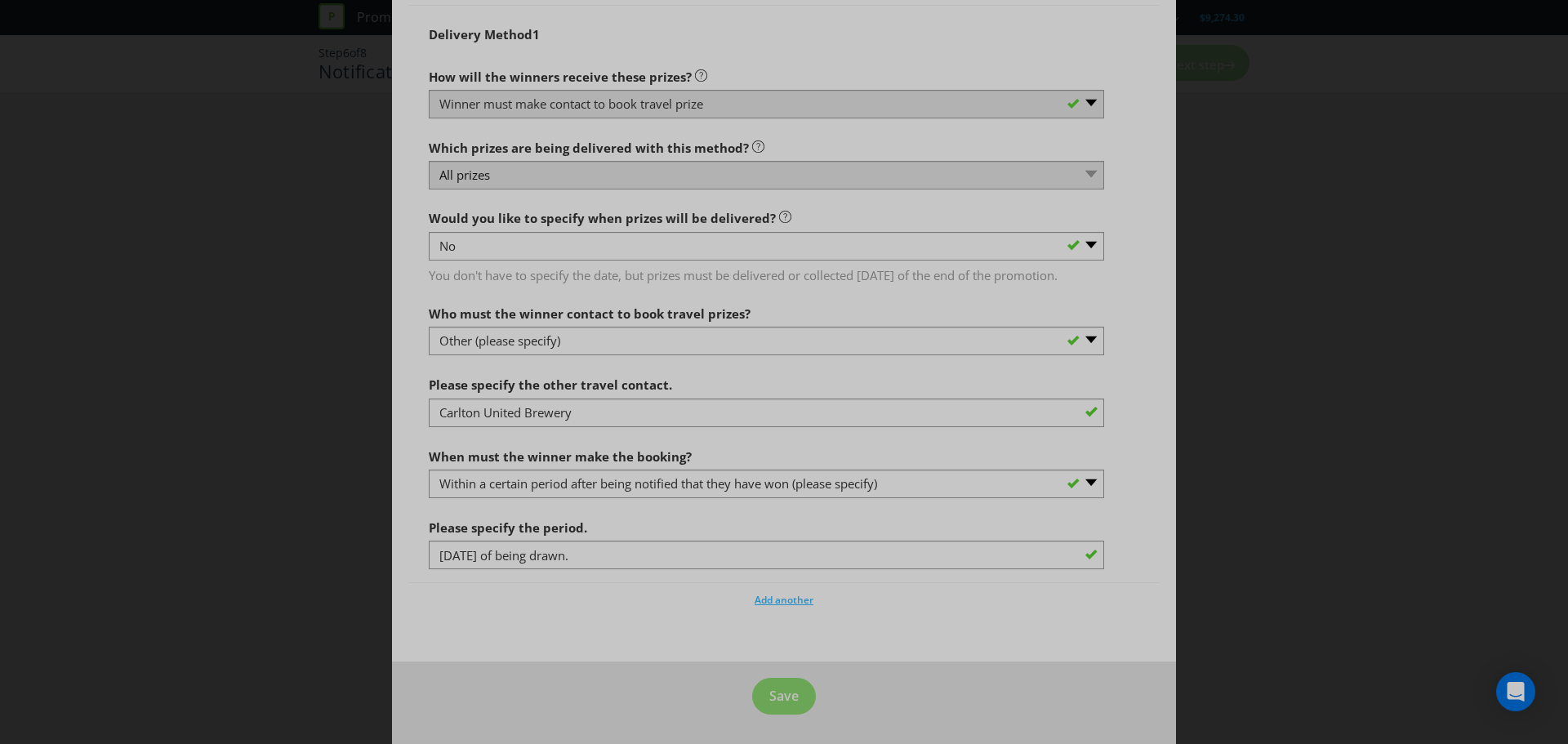
type input "Phone and email."
click at [651, 663] on footer "Save" at bounding box center [784, 703] width 784 height 82
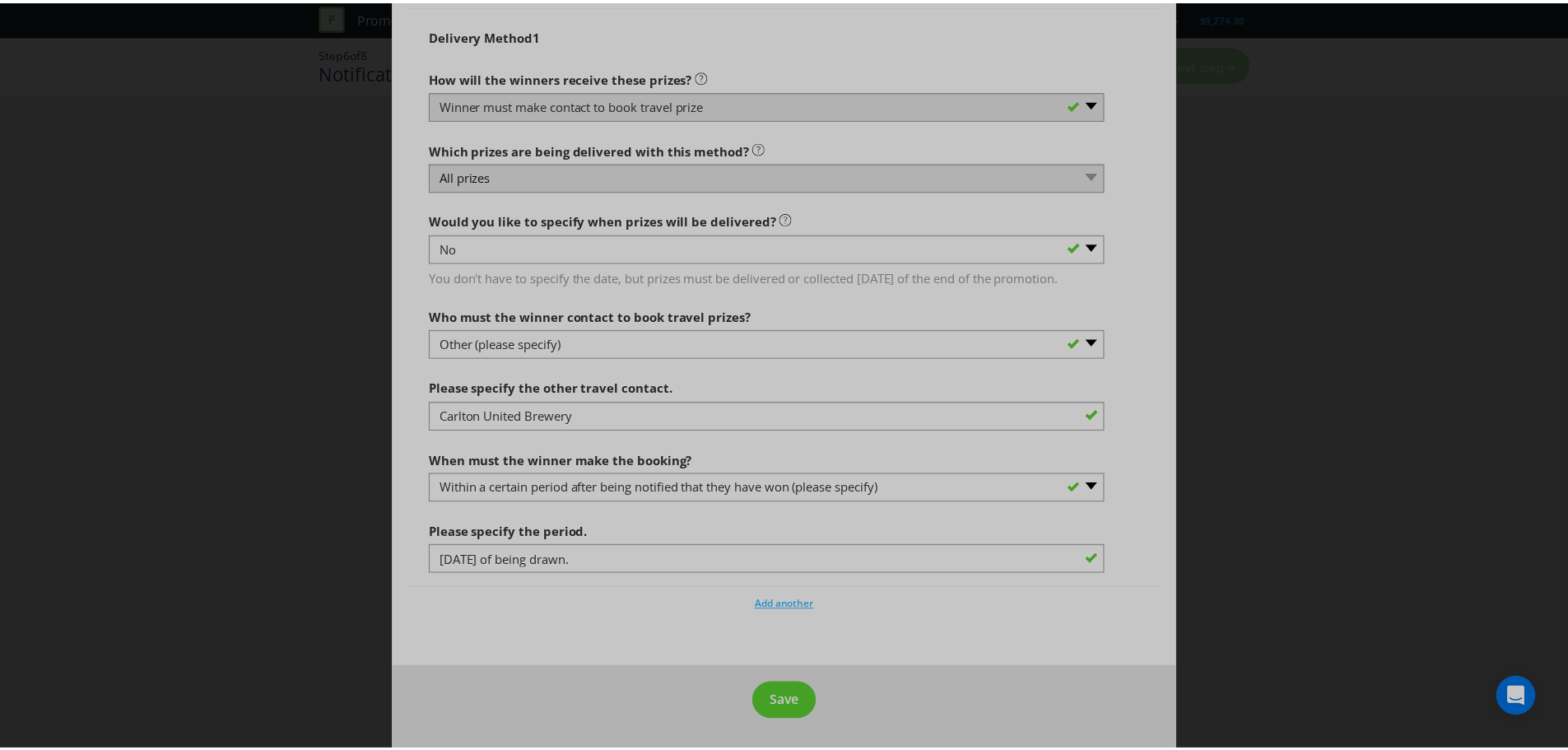
scroll to position [1847, 0]
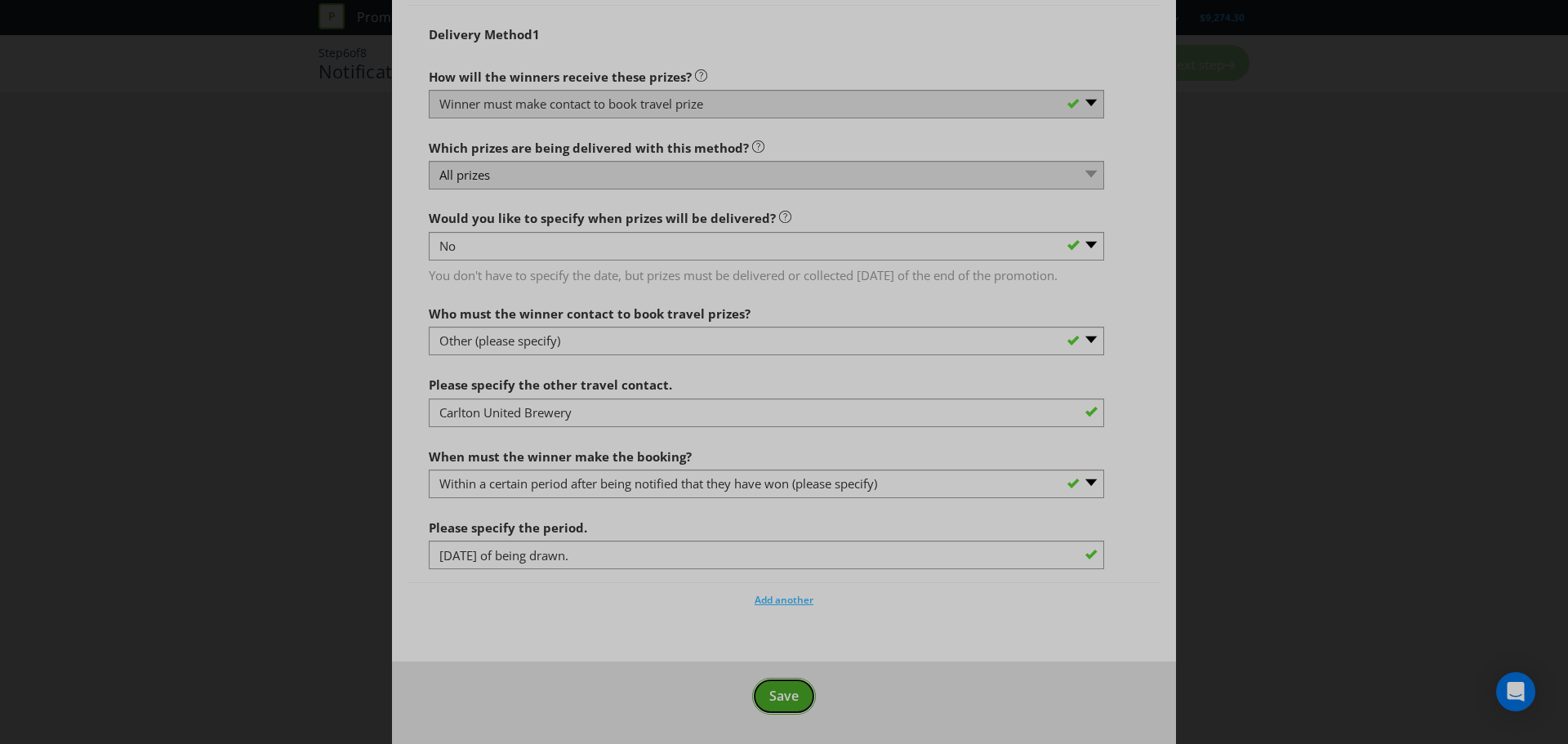
click at [784, 691] on span "Save" at bounding box center [784, 696] width 30 height 18
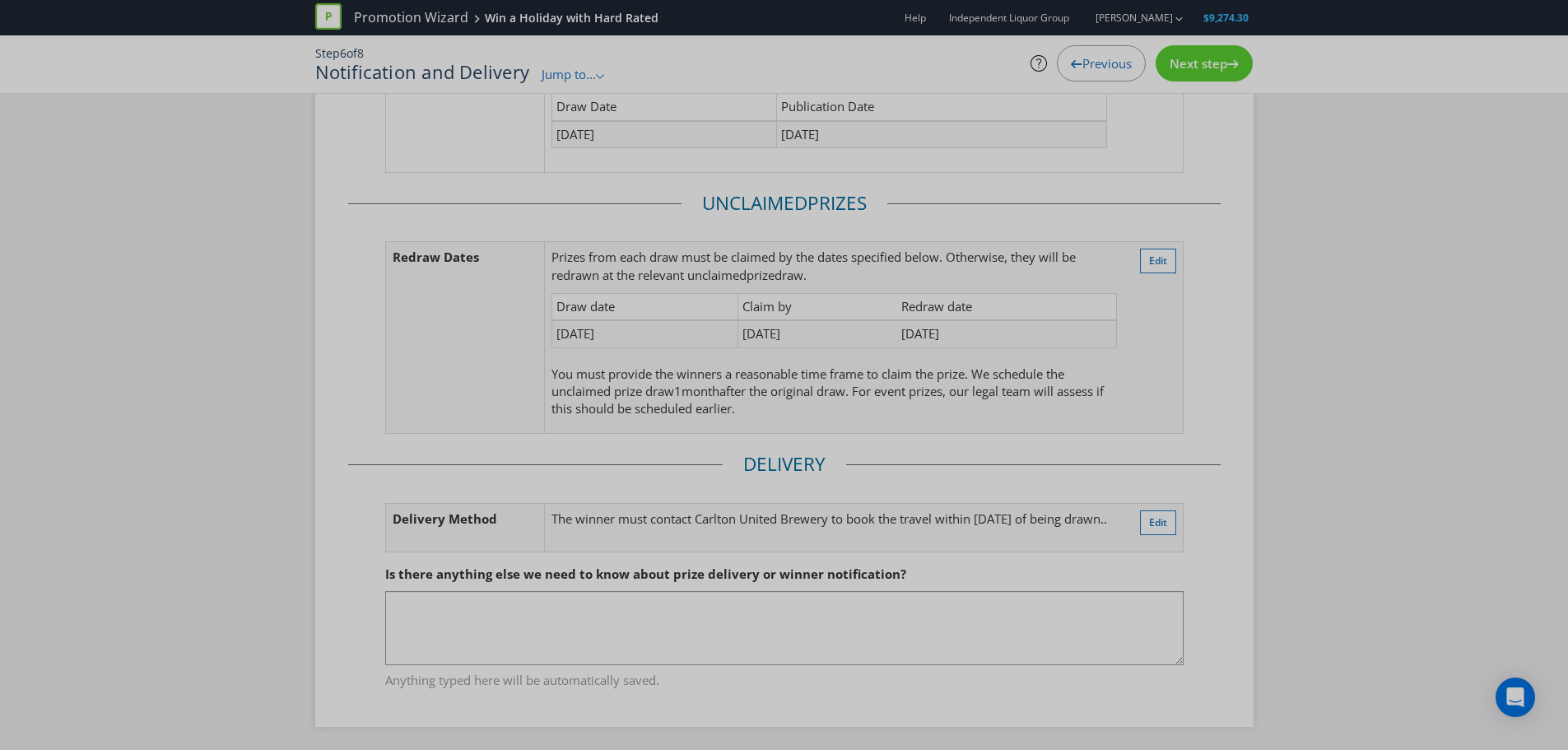
scroll to position [212, 0]
click at [599, 605] on textarea at bounding box center [784, 626] width 799 height 74
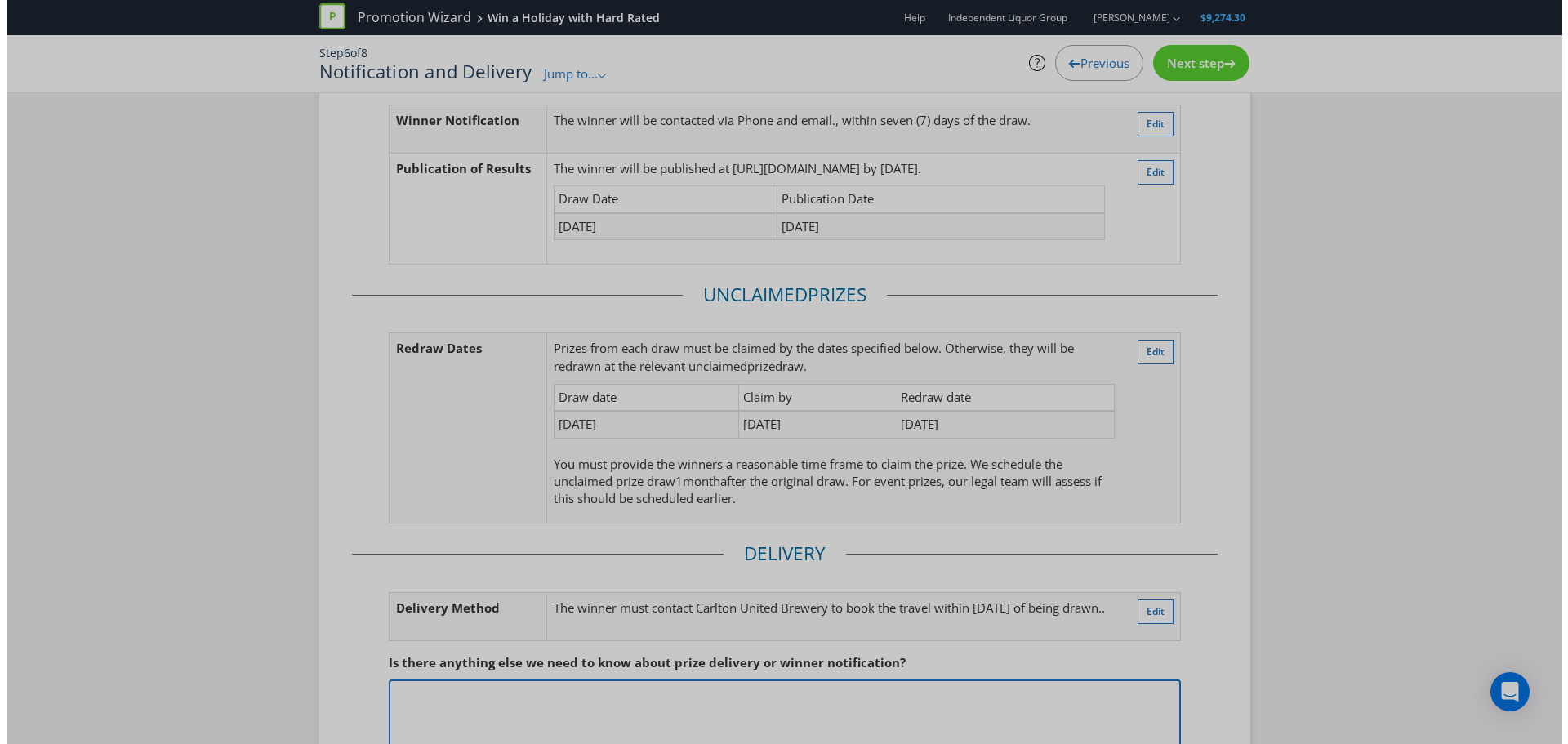
scroll to position [0, 0]
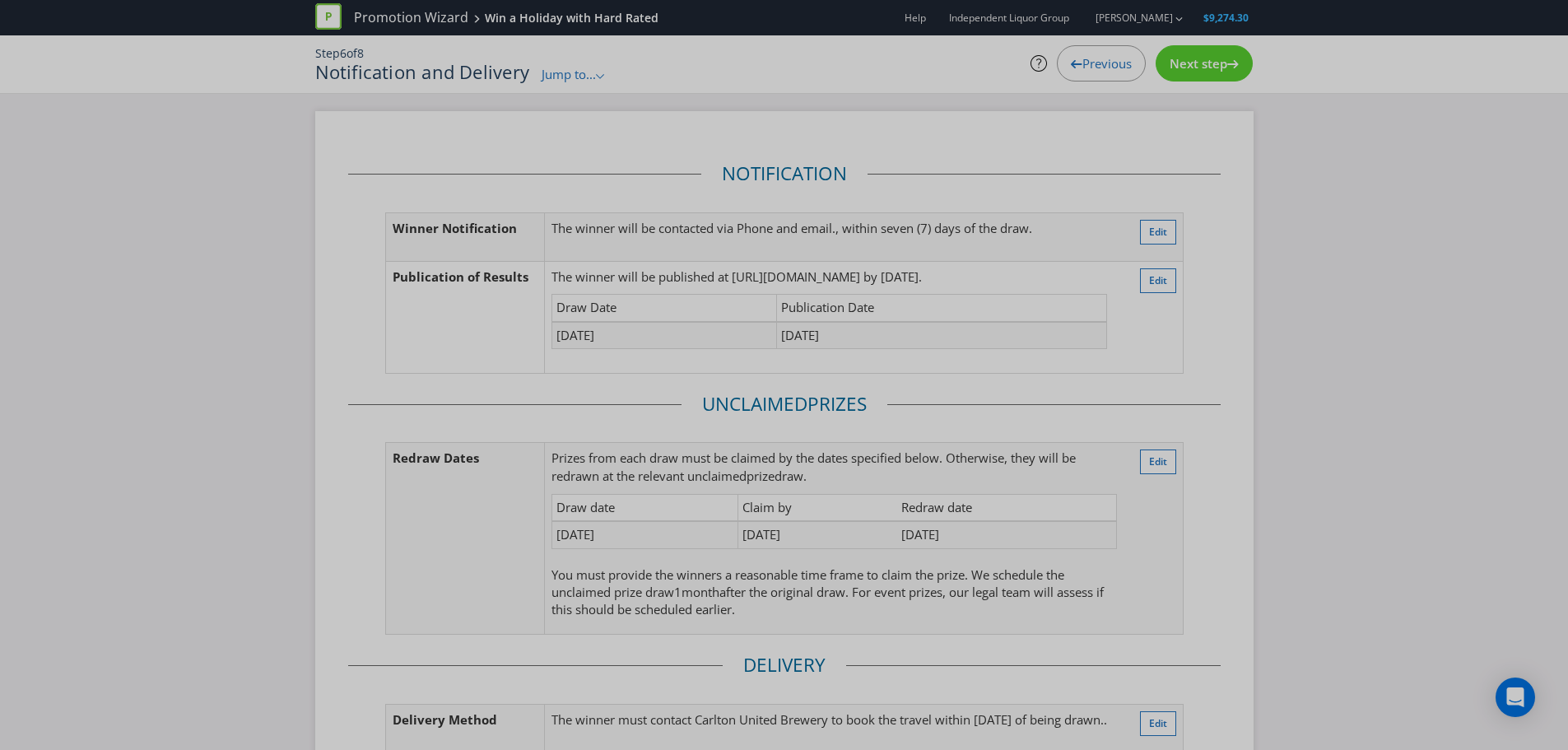
click at [1222, 63] on span "Next step" at bounding box center [1198, 63] width 57 height 17
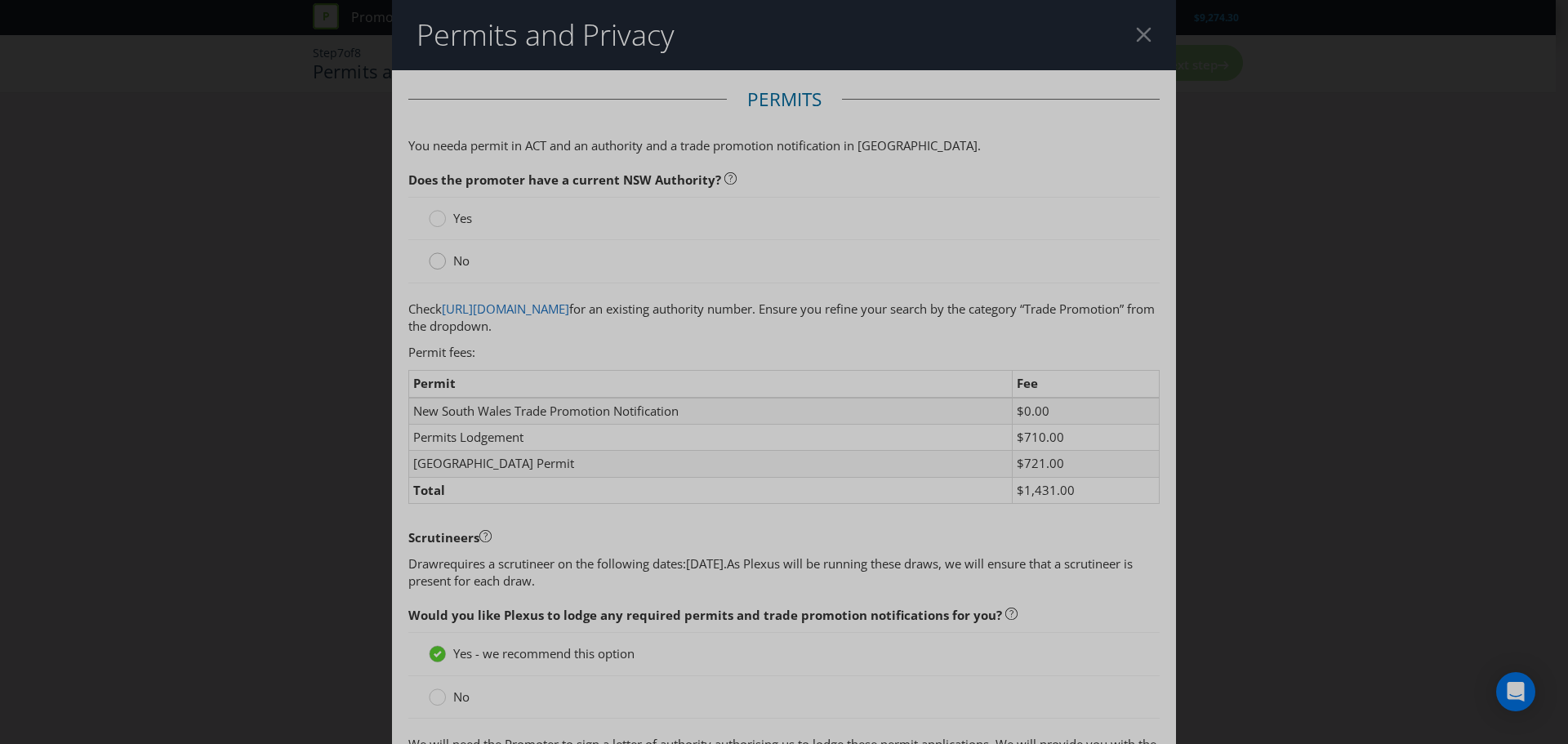
click at [442, 259] on icon at bounding box center [436, 260] width 17 height 17
click at [0, 0] on input "No" at bounding box center [0, 0] width 0 height 0
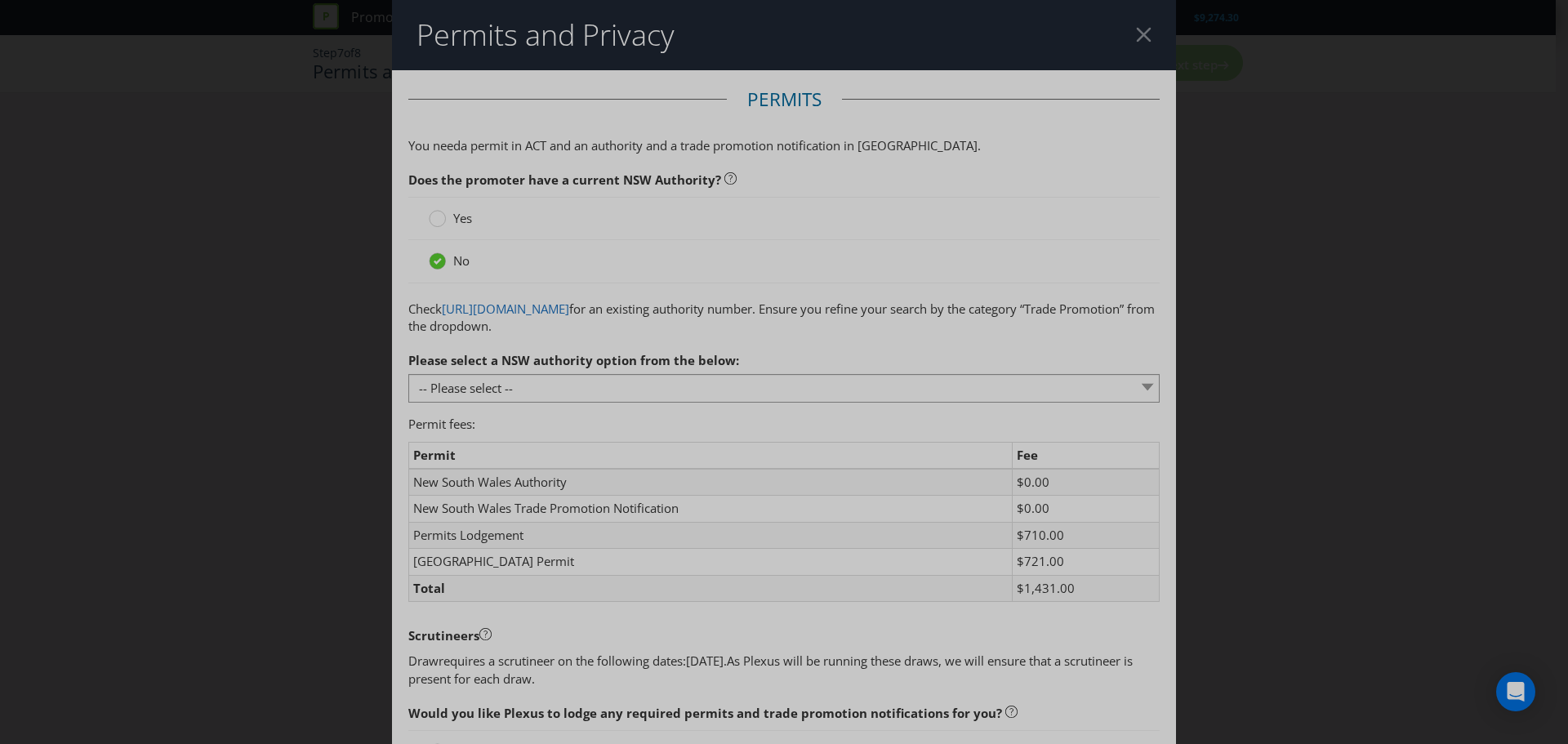
scroll to position [82, 0]
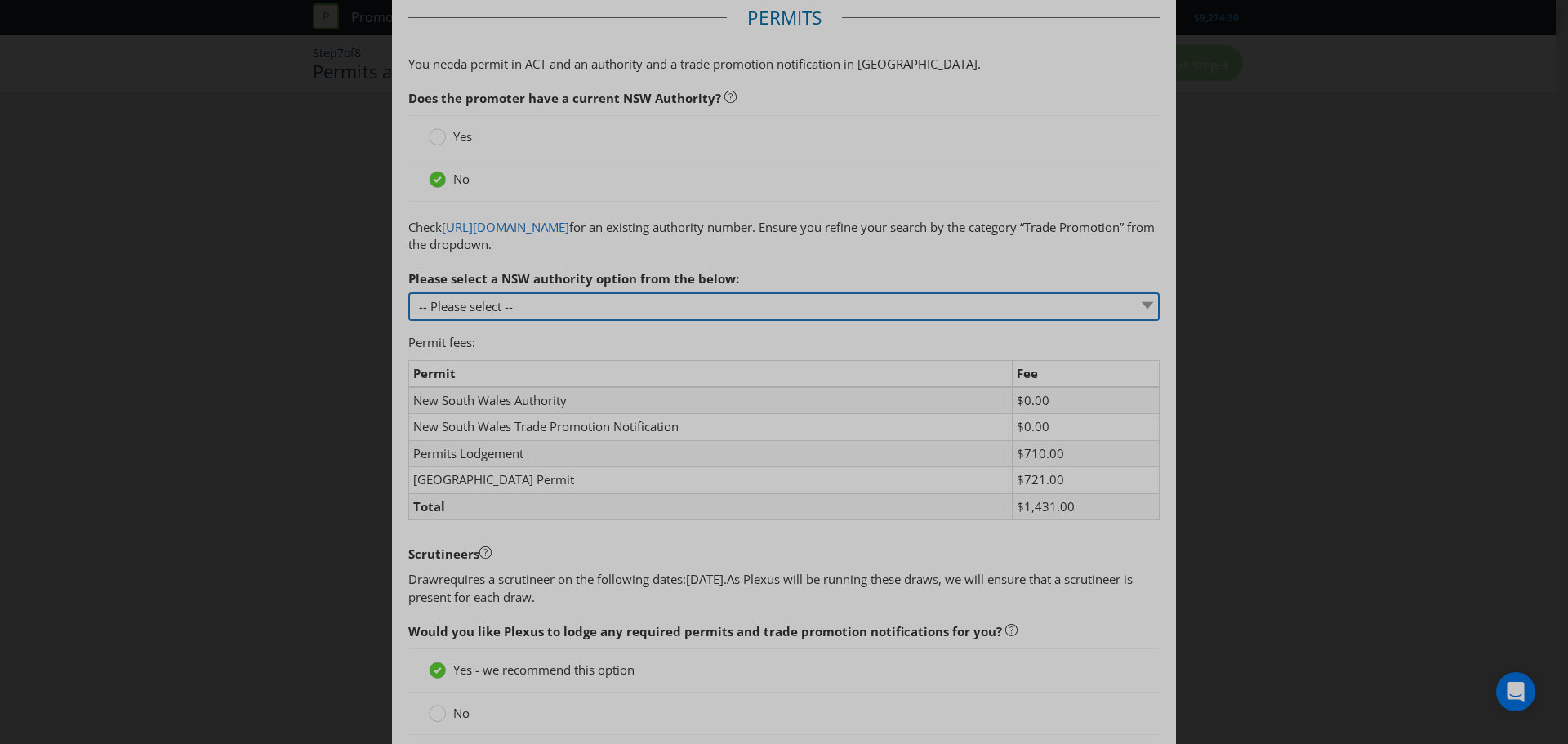
click at [552, 310] on select "-- Please select -- 1 year authority ($468) 3 year authority ($722) 5 year auth…" at bounding box center [784, 306] width 751 height 29
click at [701, 253] on p "Check [URL][DOMAIN_NAME] for an existing authority number. Ensure you refine yo…" at bounding box center [784, 236] width 751 height 35
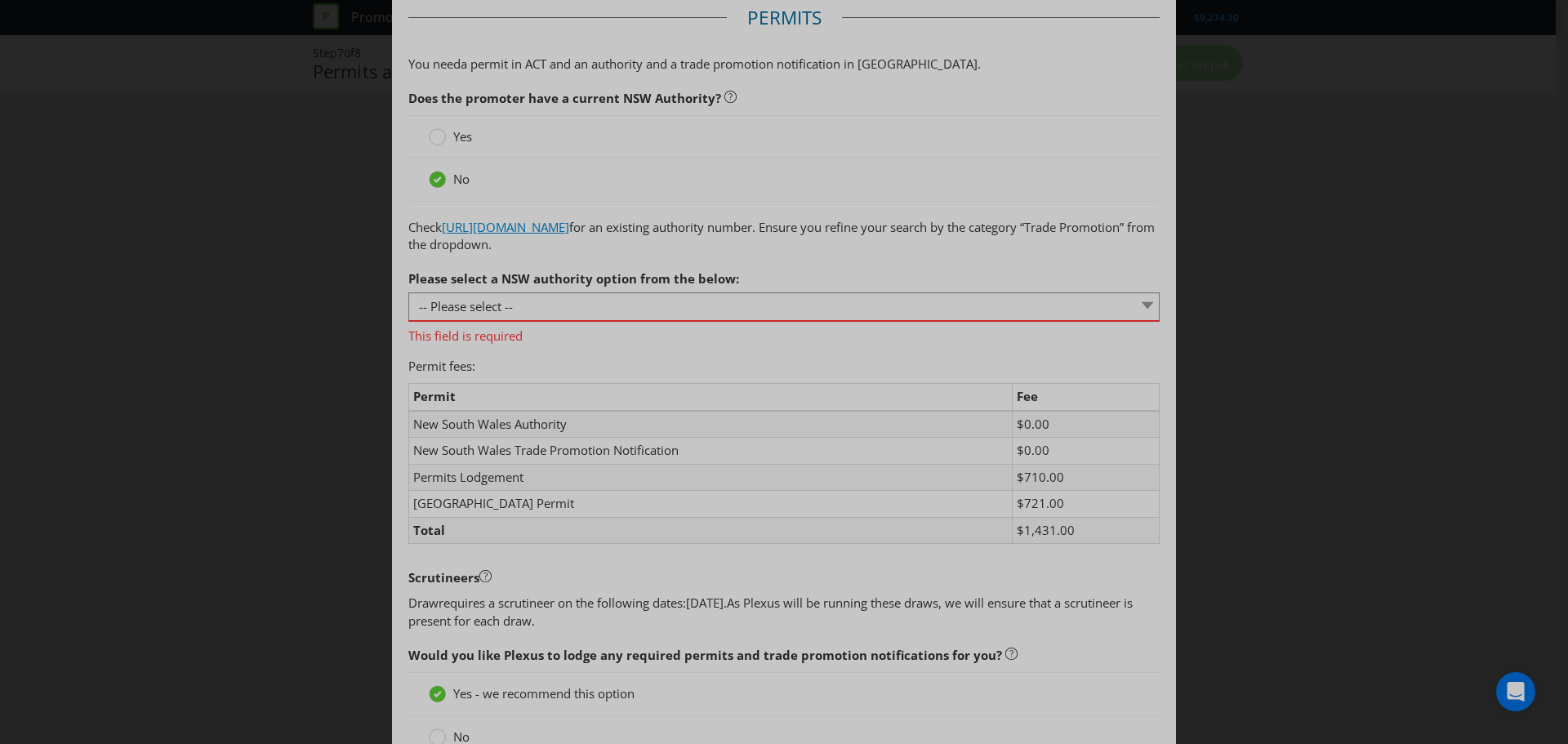
click at [569, 232] on link "[URL][DOMAIN_NAME]" at bounding box center [505, 227] width 128 height 16
click at [520, 304] on select "-- Please select -- 1 year authority ($468) 3 year authority ($722) 5 year auth…" at bounding box center [784, 306] width 751 height 29
select select "PERMIT_NSW_1_YEAR_AUTHORITY"
click at [408, 292] on select "-- Please select -- 1 year authority ($468) 3 year authority ($722) 5 year auth…" at bounding box center [784, 306] width 751 height 29
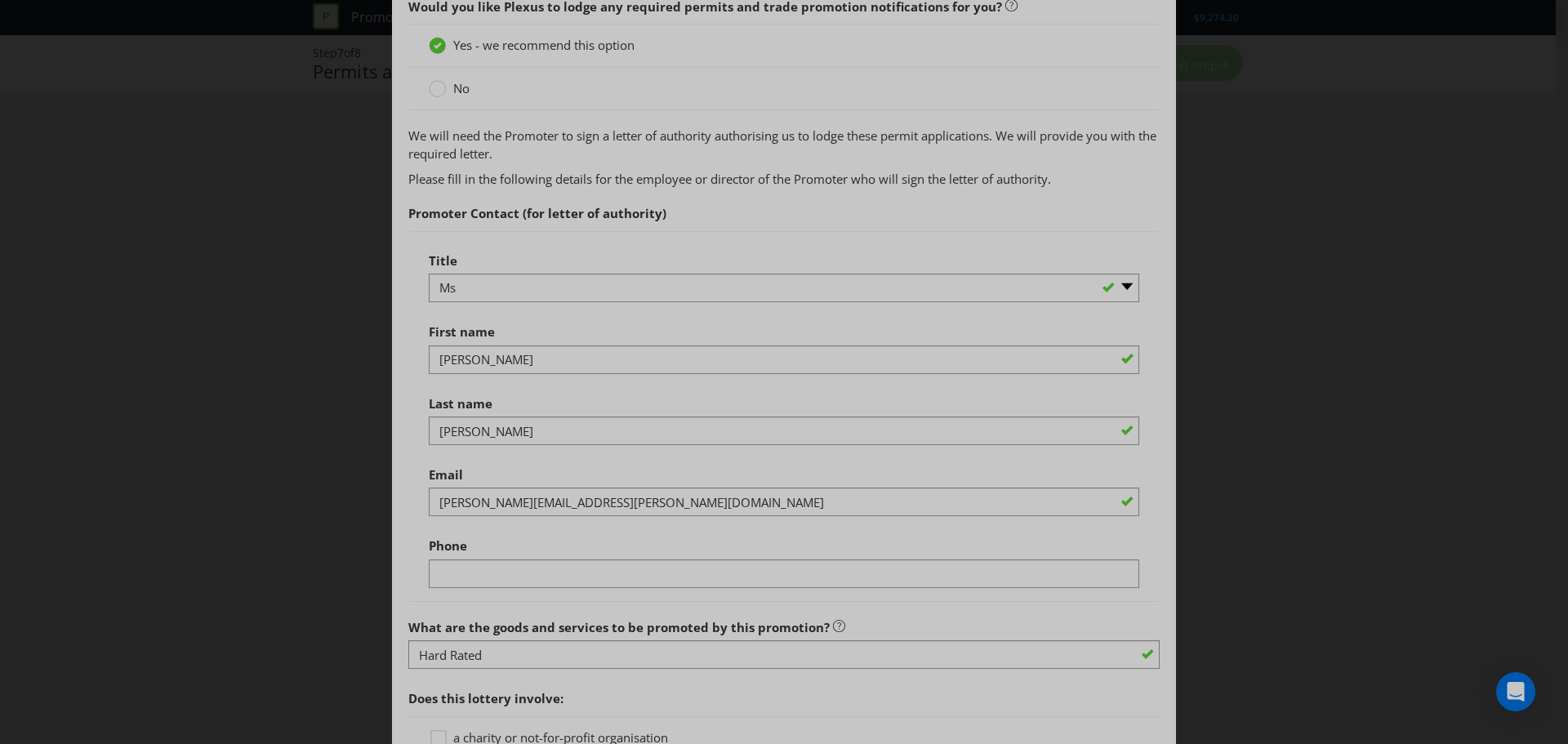
scroll to position [735, 0]
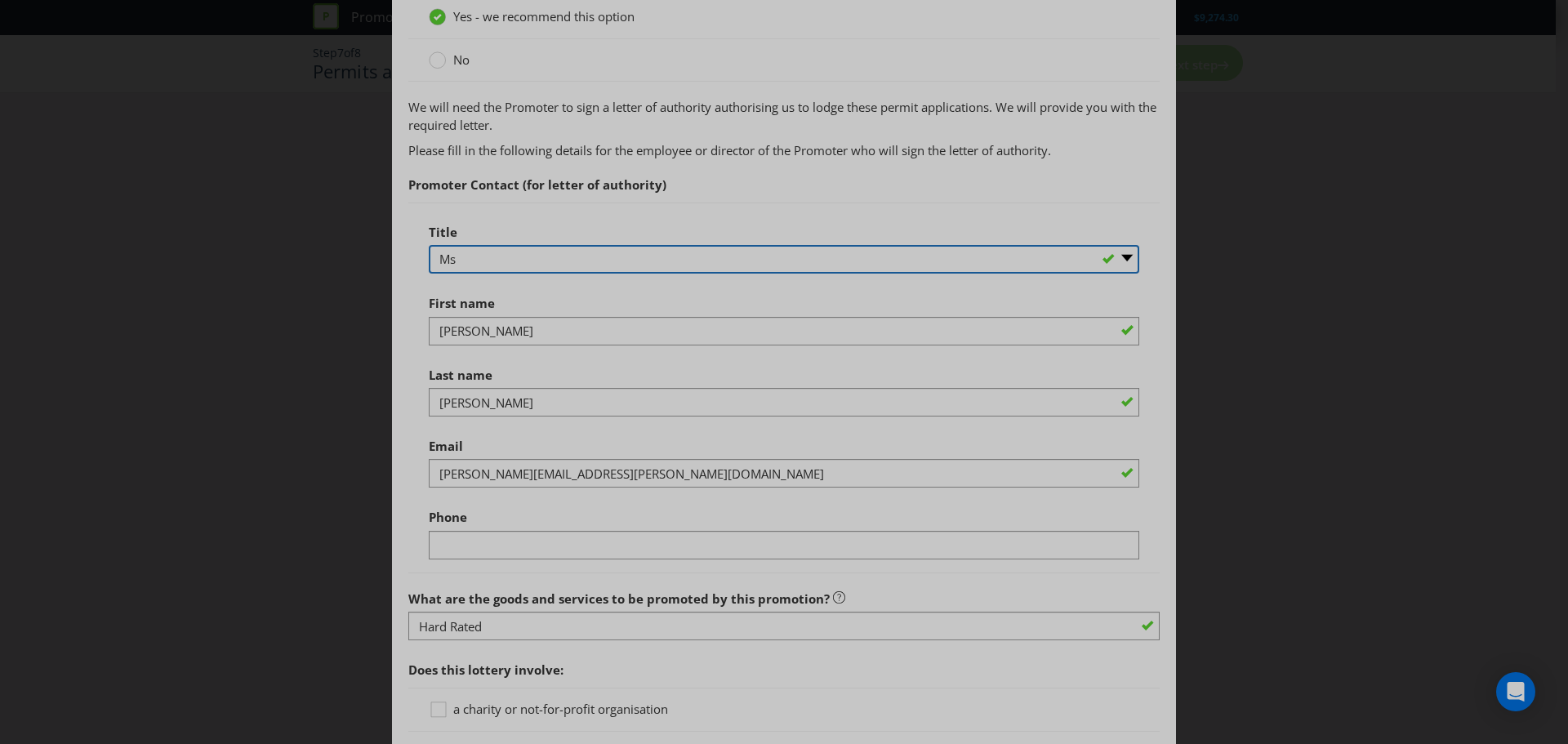
click at [474, 264] on select "-- Please select -- Mr Ms Mrs [PERSON_NAME] [PERSON_NAME] (please specify)" at bounding box center [783, 259] width 711 height 29
select select "MR"
click at [428, 245] on select "-- Please select -- Mr Ms Mrs [PERSON_NAME] [PERSON_NAME] (please specify)" at bounding box center [783, 259] width 711 height 29
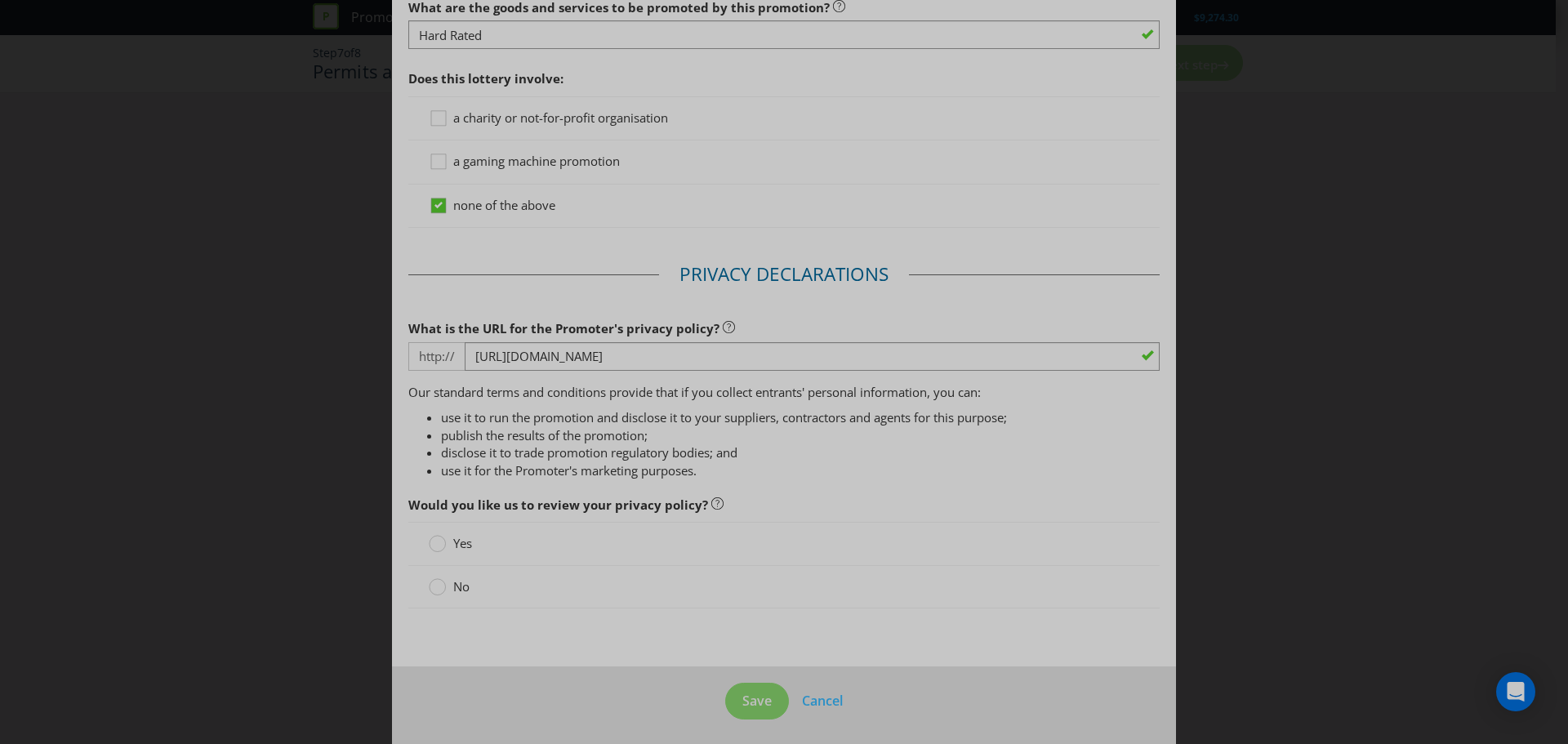
scroll to position [1331, 0]
click at [455, 587] on span "No" at bounding box center [461, 582] width 16 height 16
click at [0, 0] on input "No" at bounding box center [0, 0] width 0 height 0
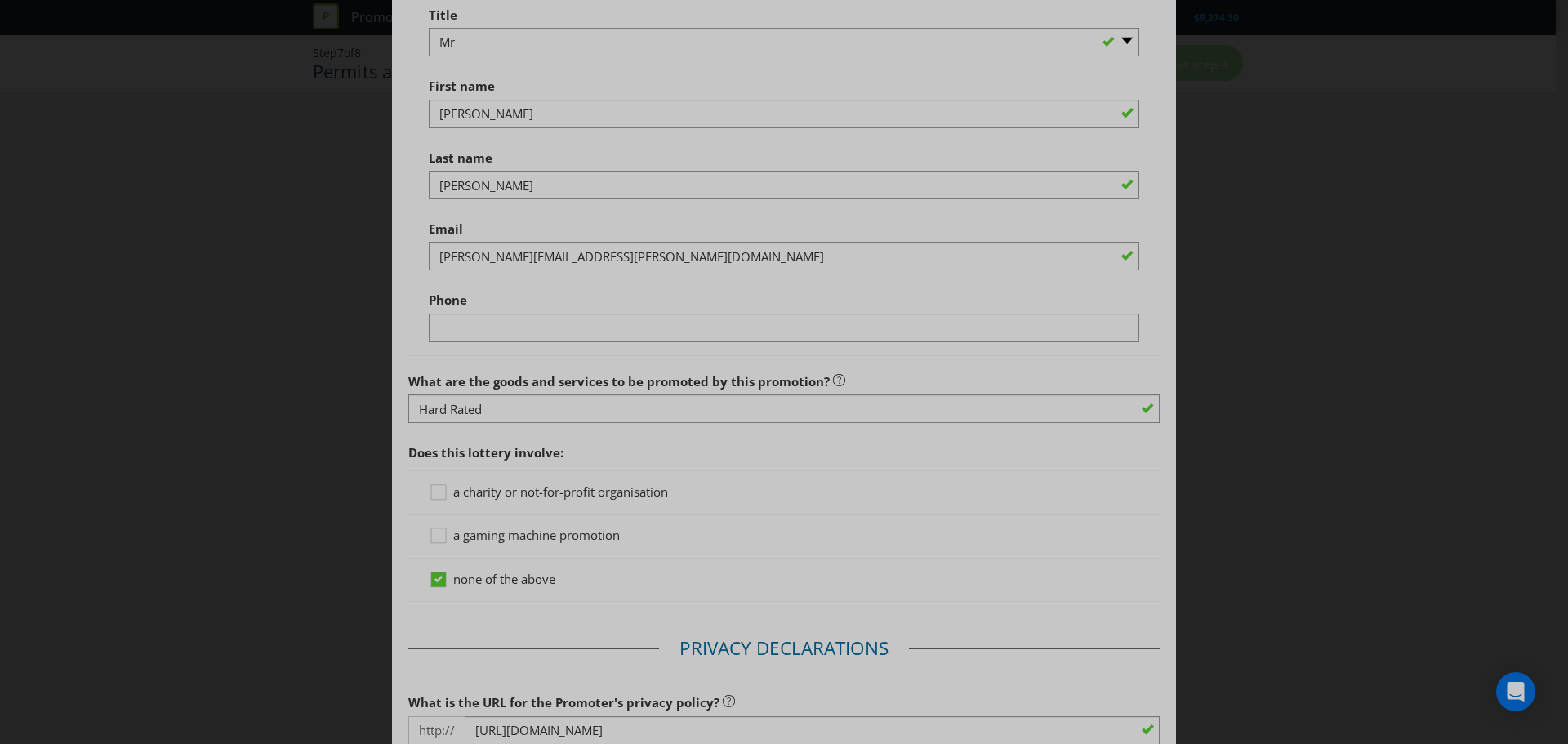
scroll to position [980, 0]
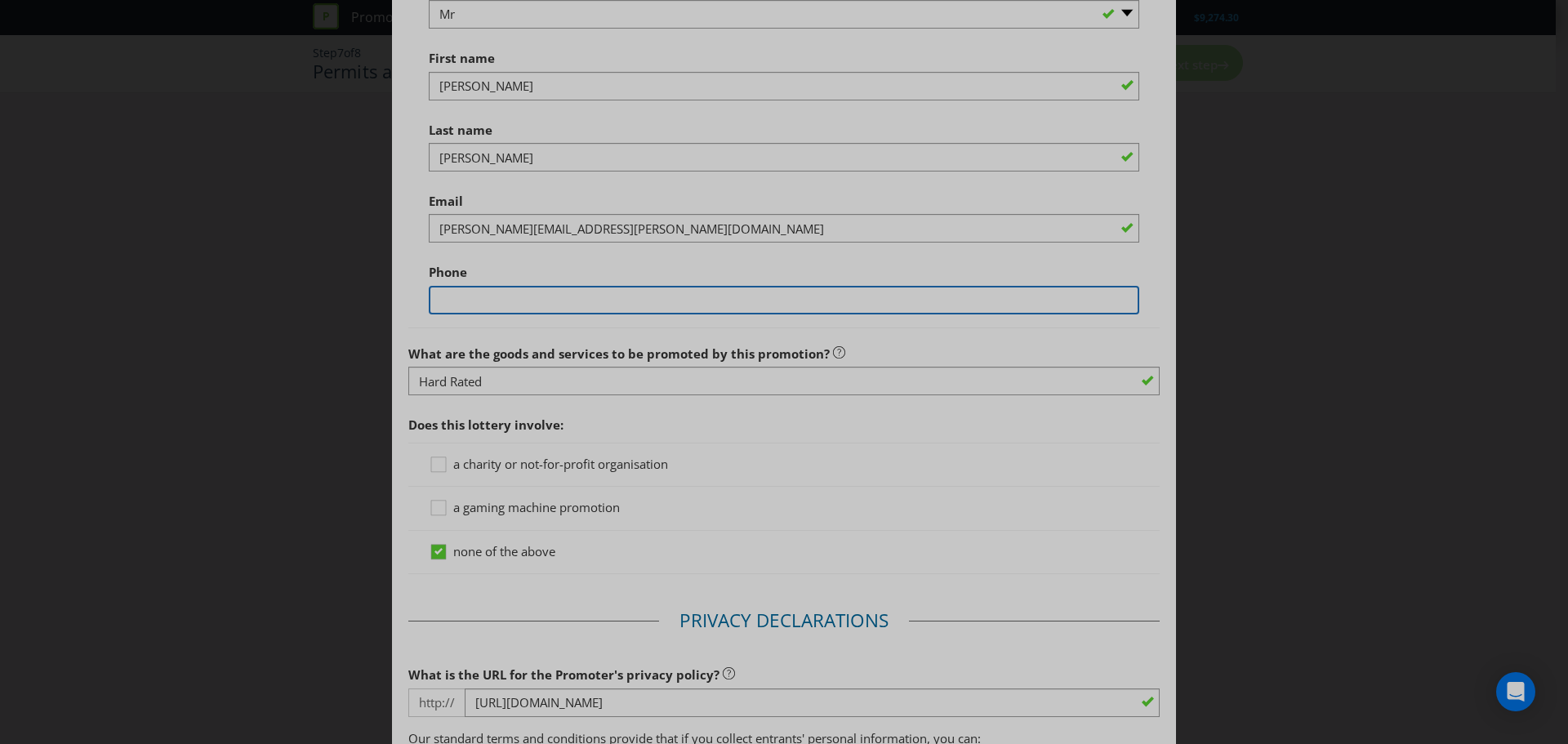
click at [465, 299] on input "text" at bounding box center [783, 300] width 711 height 29
type input "0411347638"
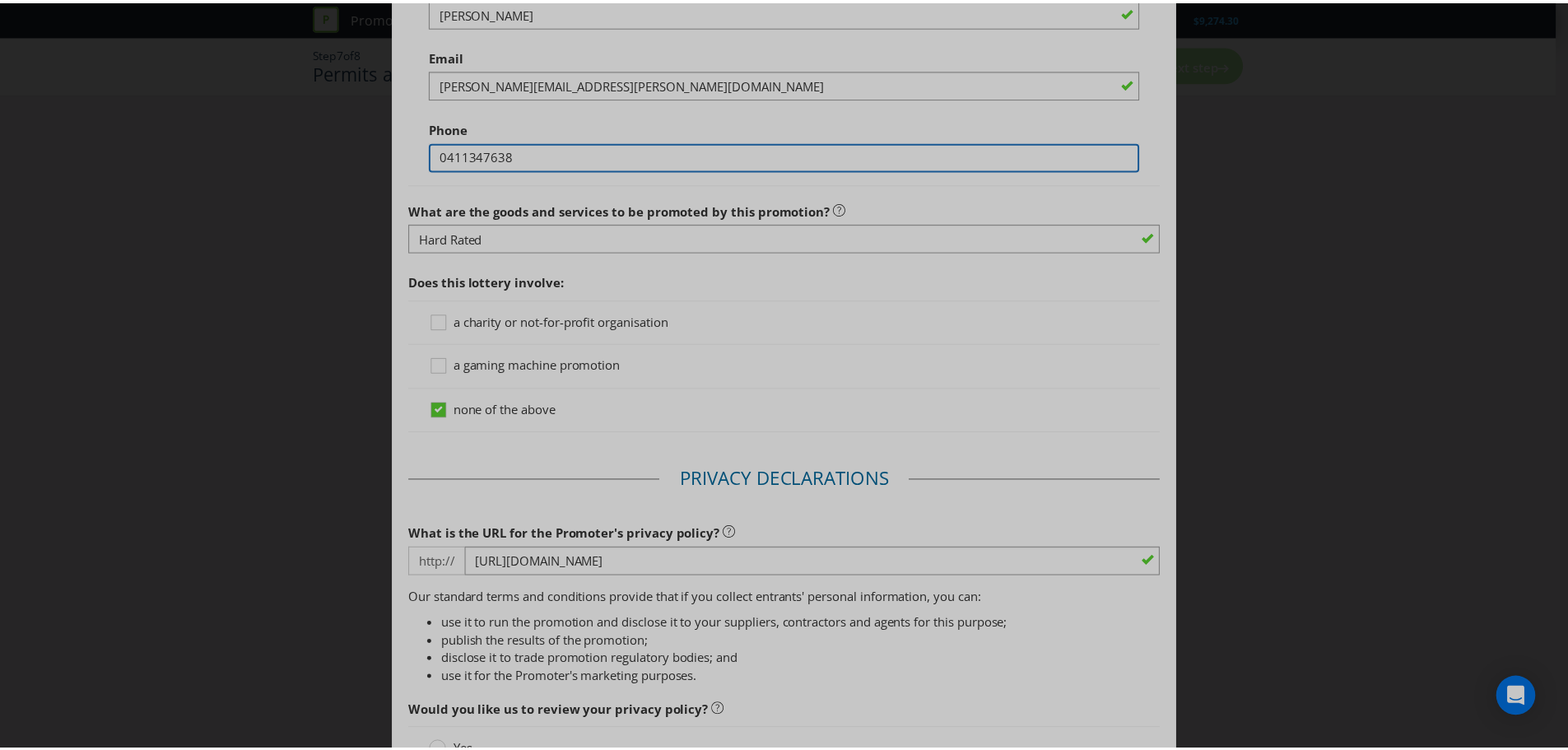
scroll to position [1342, 0]
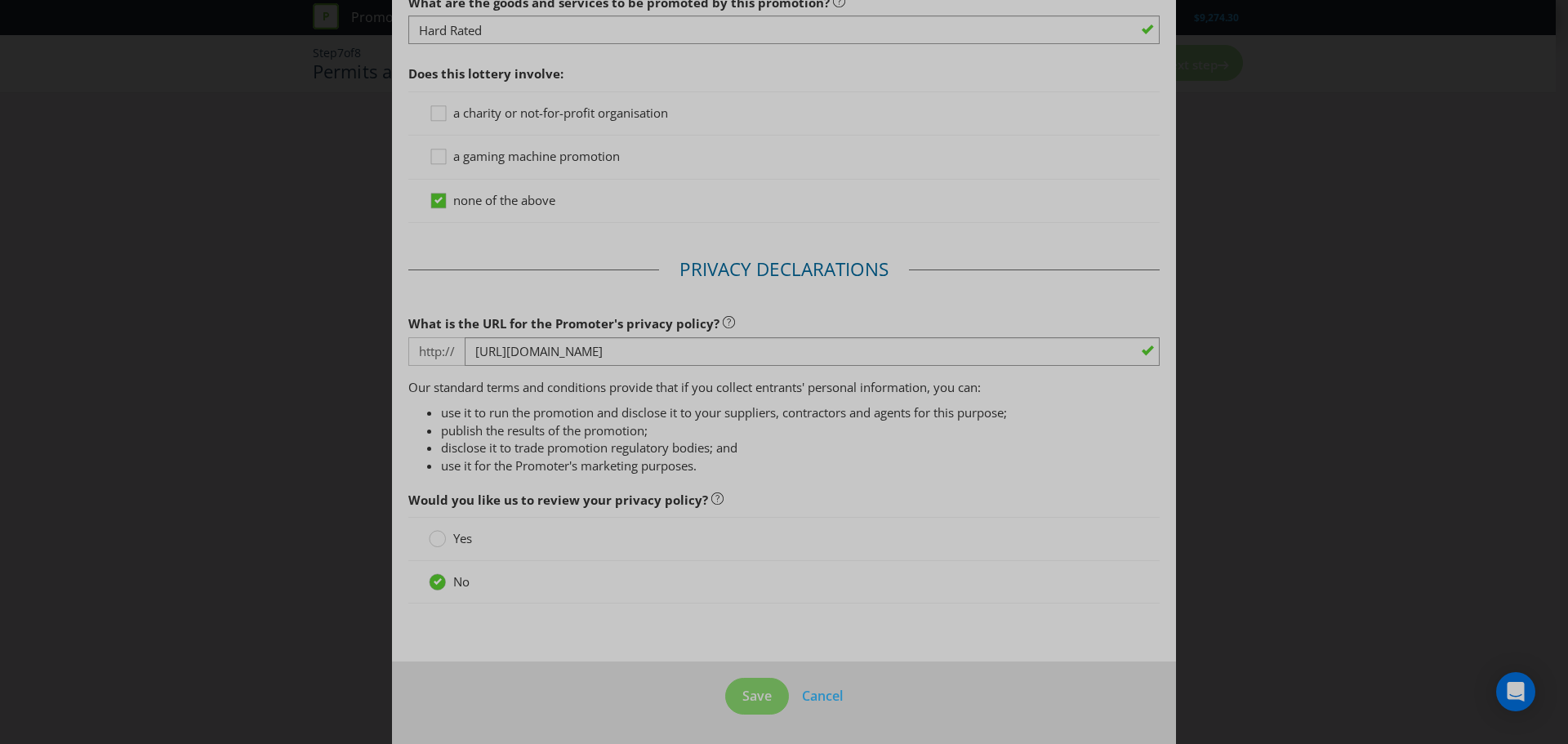
click at [737, 597] on div "No" at bounding box center [784, 583] width 751 height 43
click at [746, 691] on span "Save" at bounding box center [757, 696] width 30 height 18
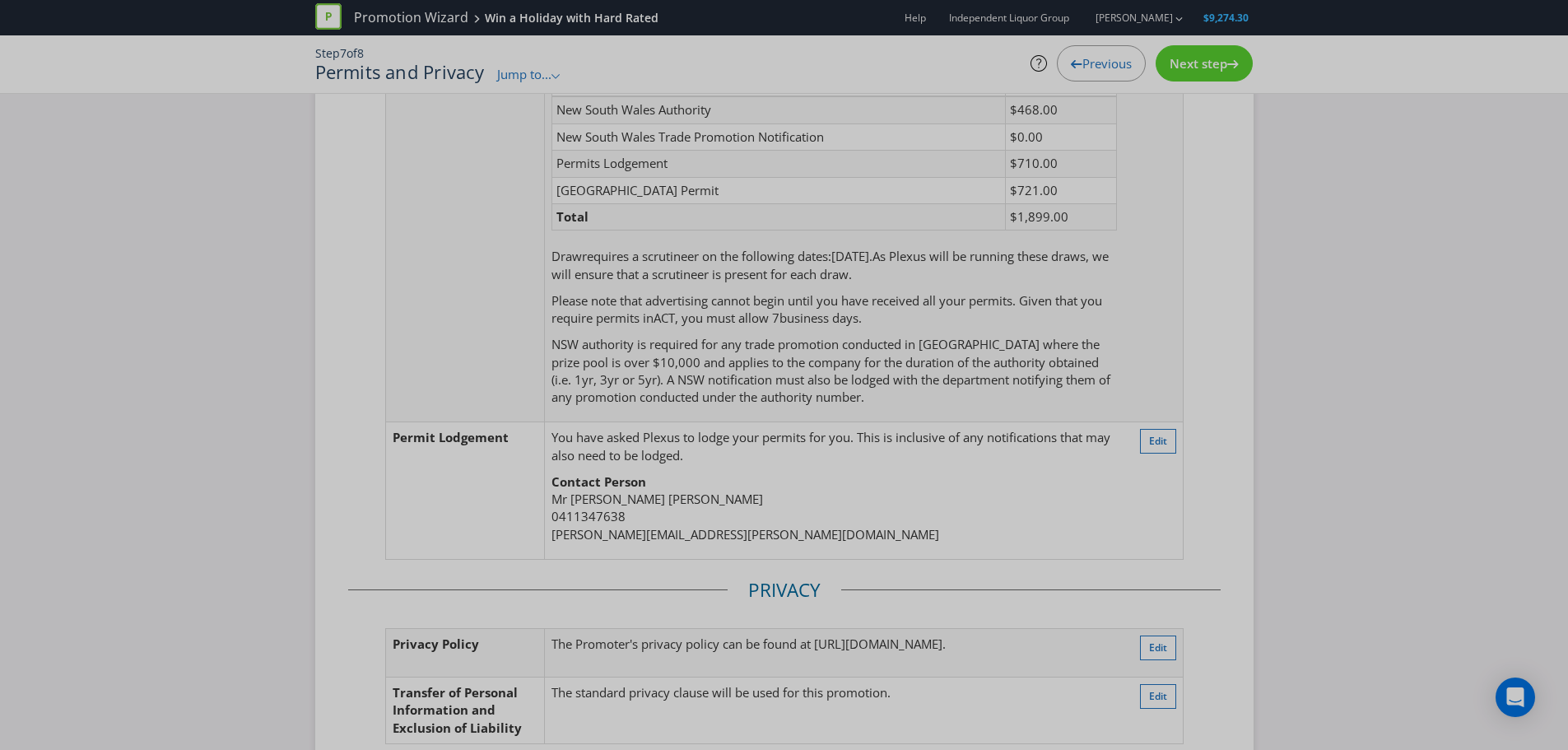
scroll to position [364, 0]
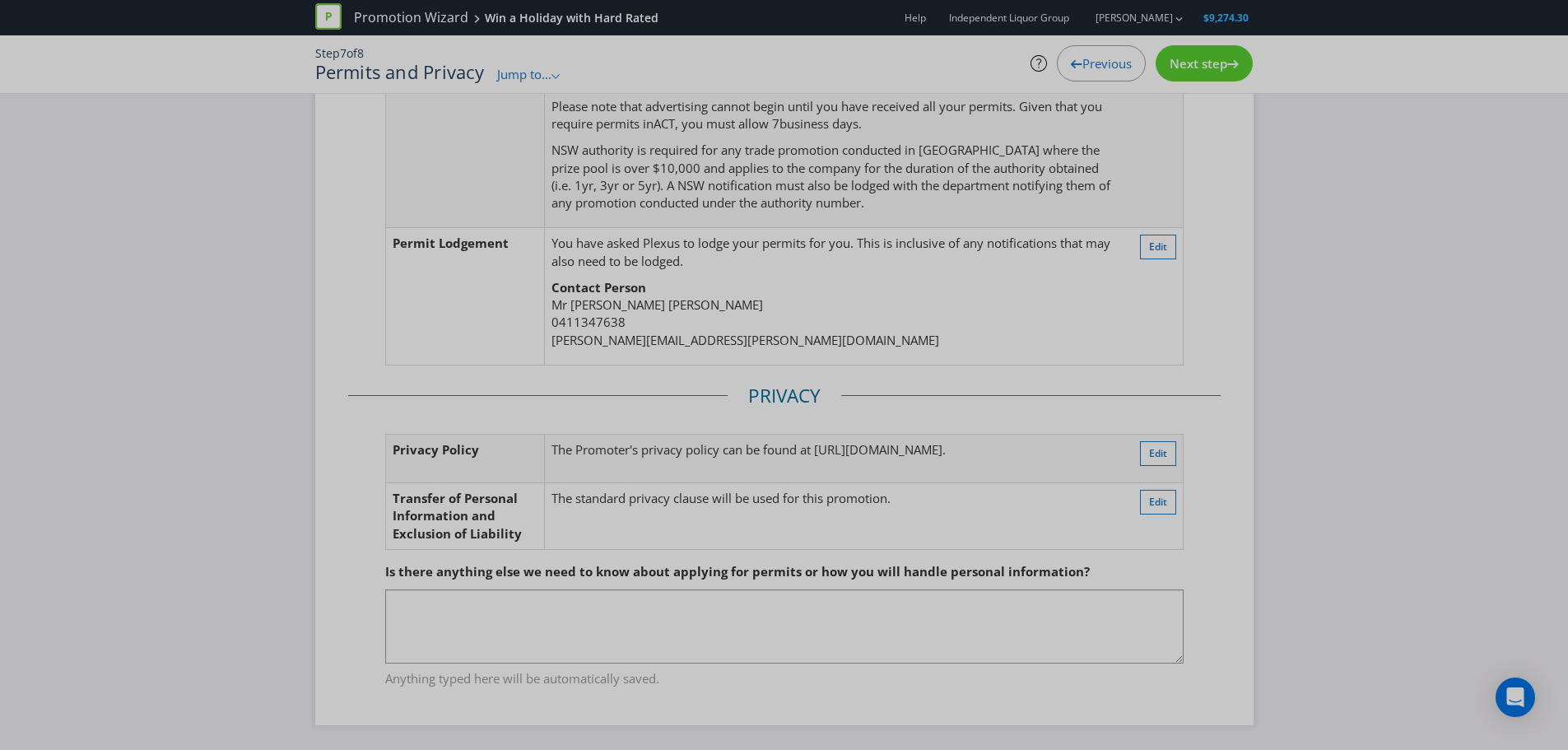
click at [1177, 71] on div "Next step" at bounding box center [1204, 64] width 97 height 37
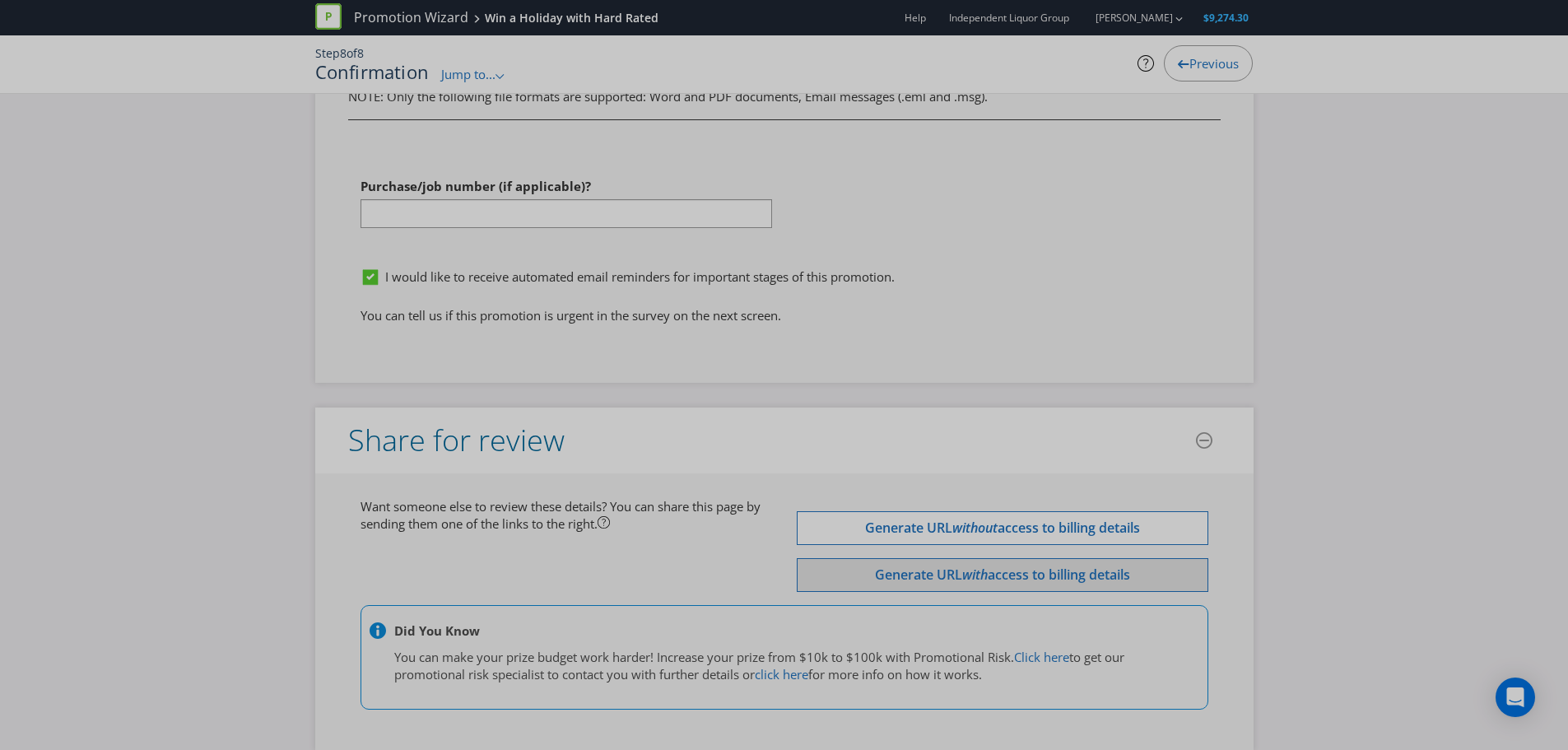
scroll to position [5801, 0]
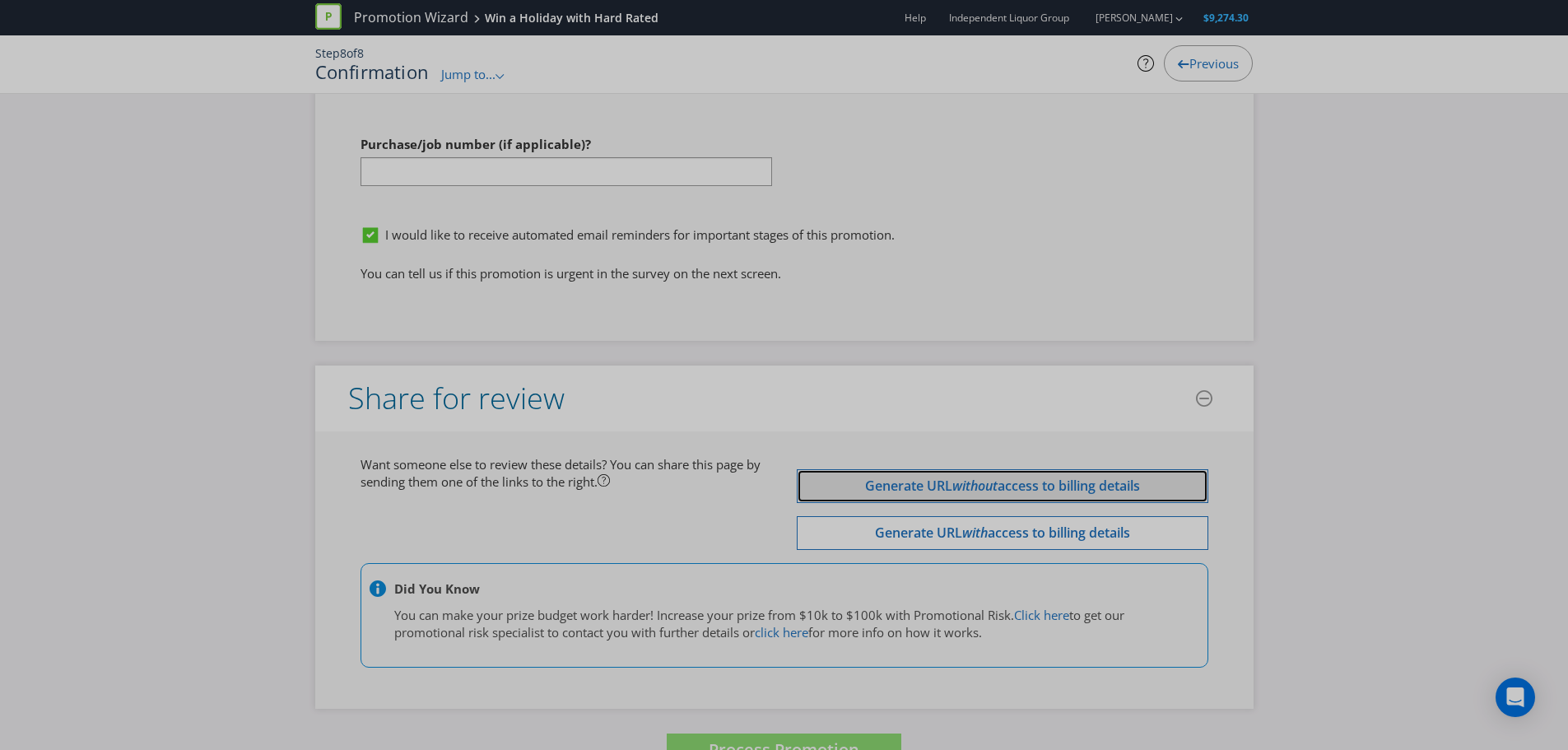
click at [1063, 477] on span "access to billing details" at bounding box center [1069, 486] width 143 height 18
click at [993, 473] on input "[URL][DOMAIN_NAME]" at bounding box center [1003, 488] width 412 height 29
click at [501, 468] on div "Want someone else to review these details? You can share this page by sending t…" at bounding box center [784, 571] width 872 height 229
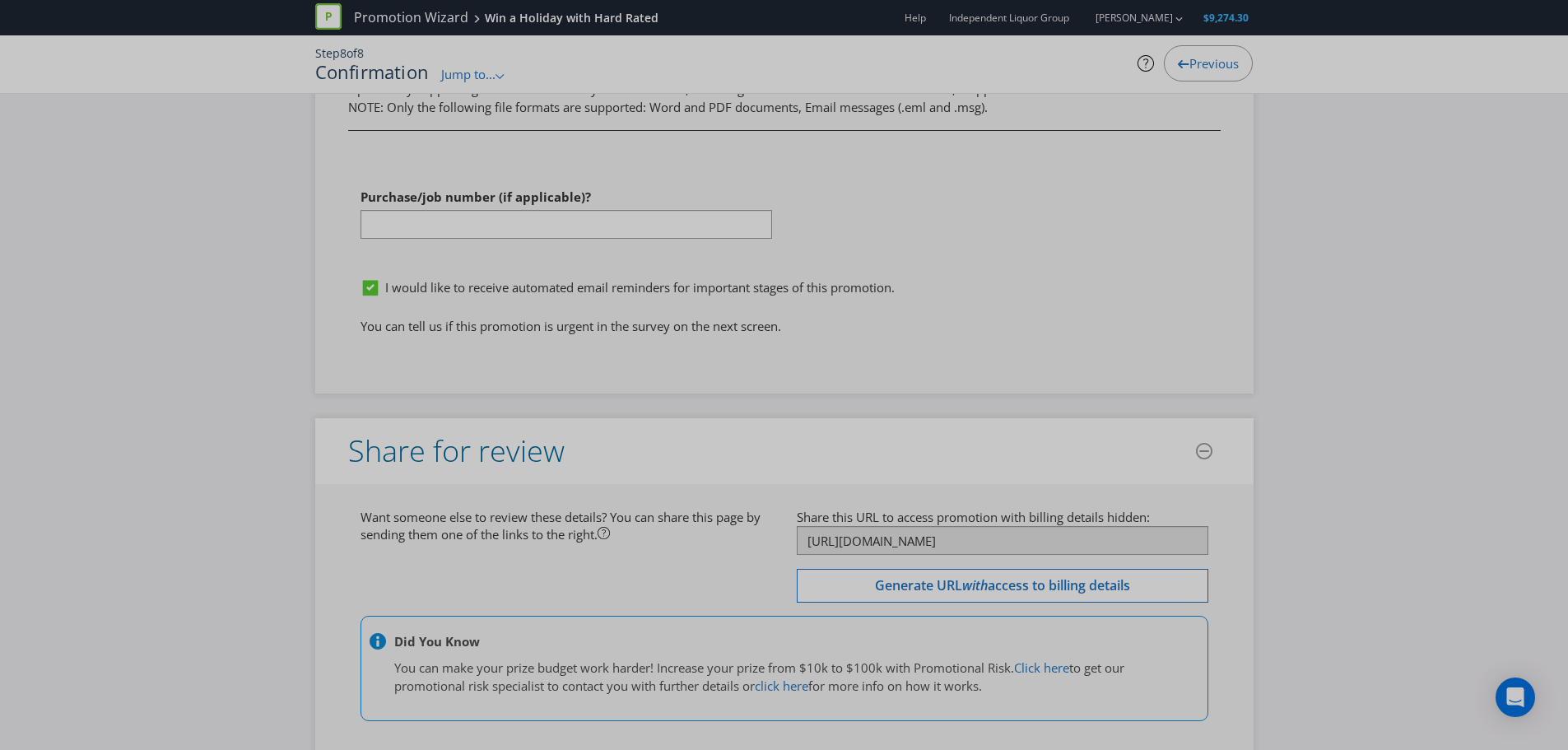
scroll to position [5719, 0]
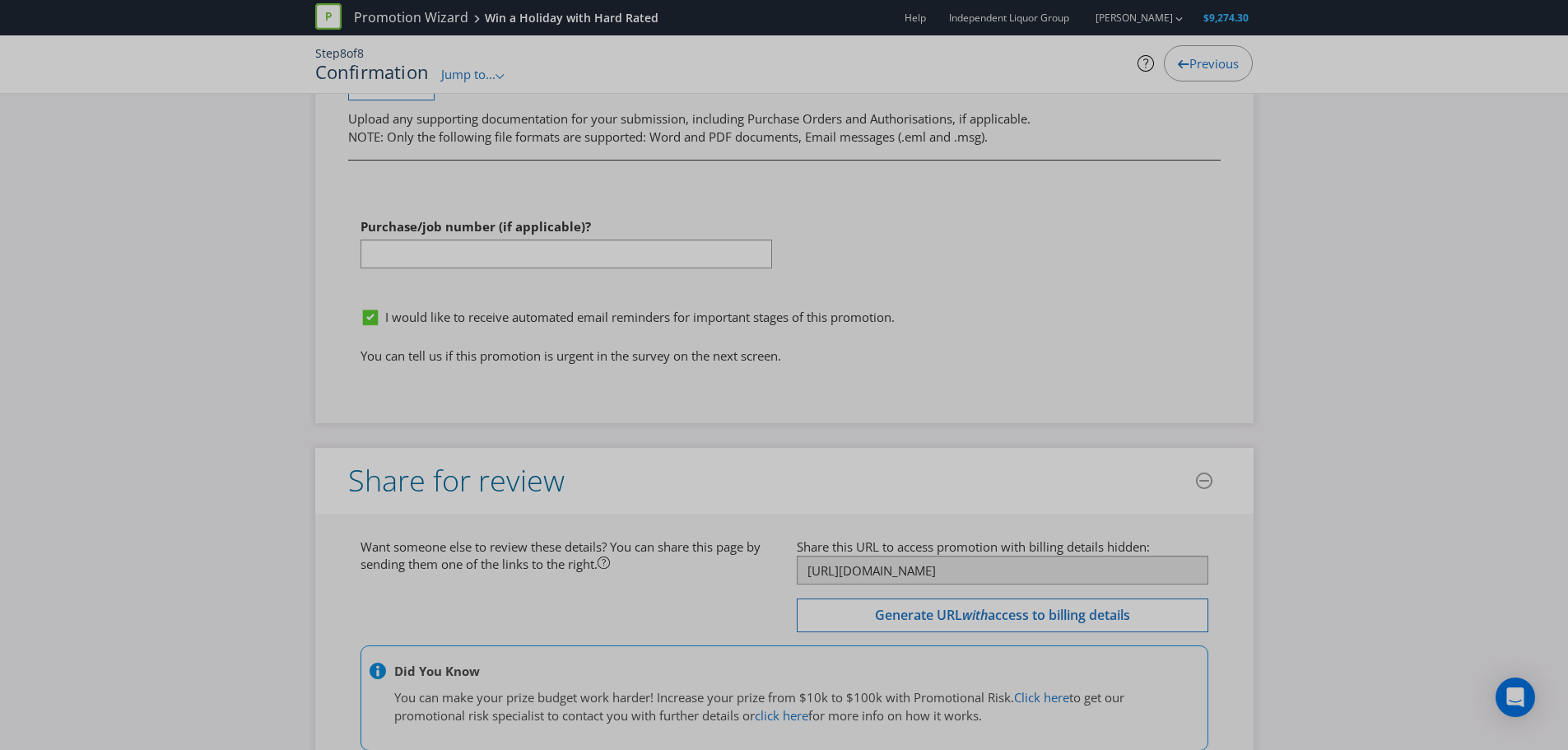
click at [674, 538] on div "Want someone else to review these details? You can share this page by sending t…" at bounding box center [784, 653] width 872 height 229
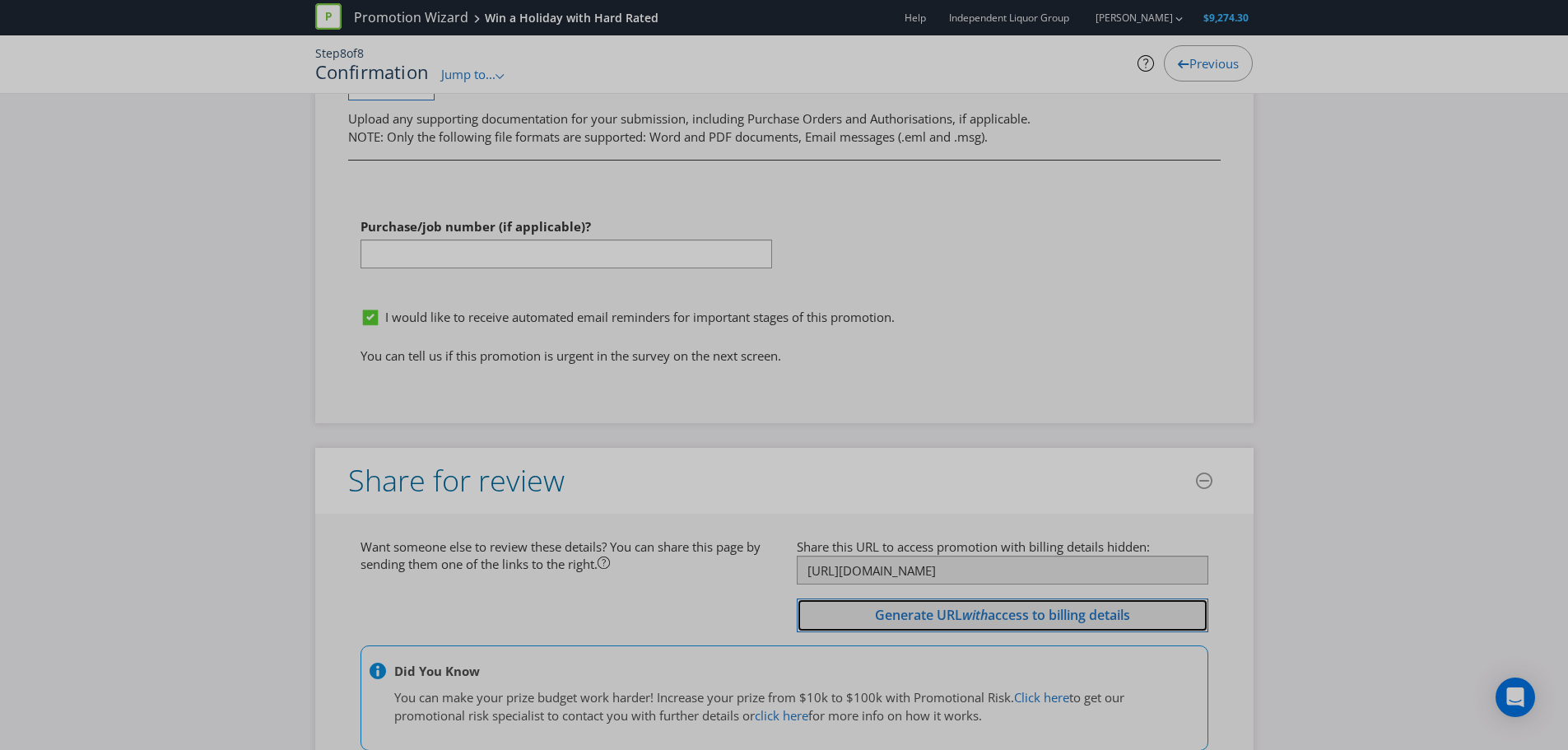
click at [1010, 606] on span "access to billing details" at bounding box center [1059, 615] width 143 height 18
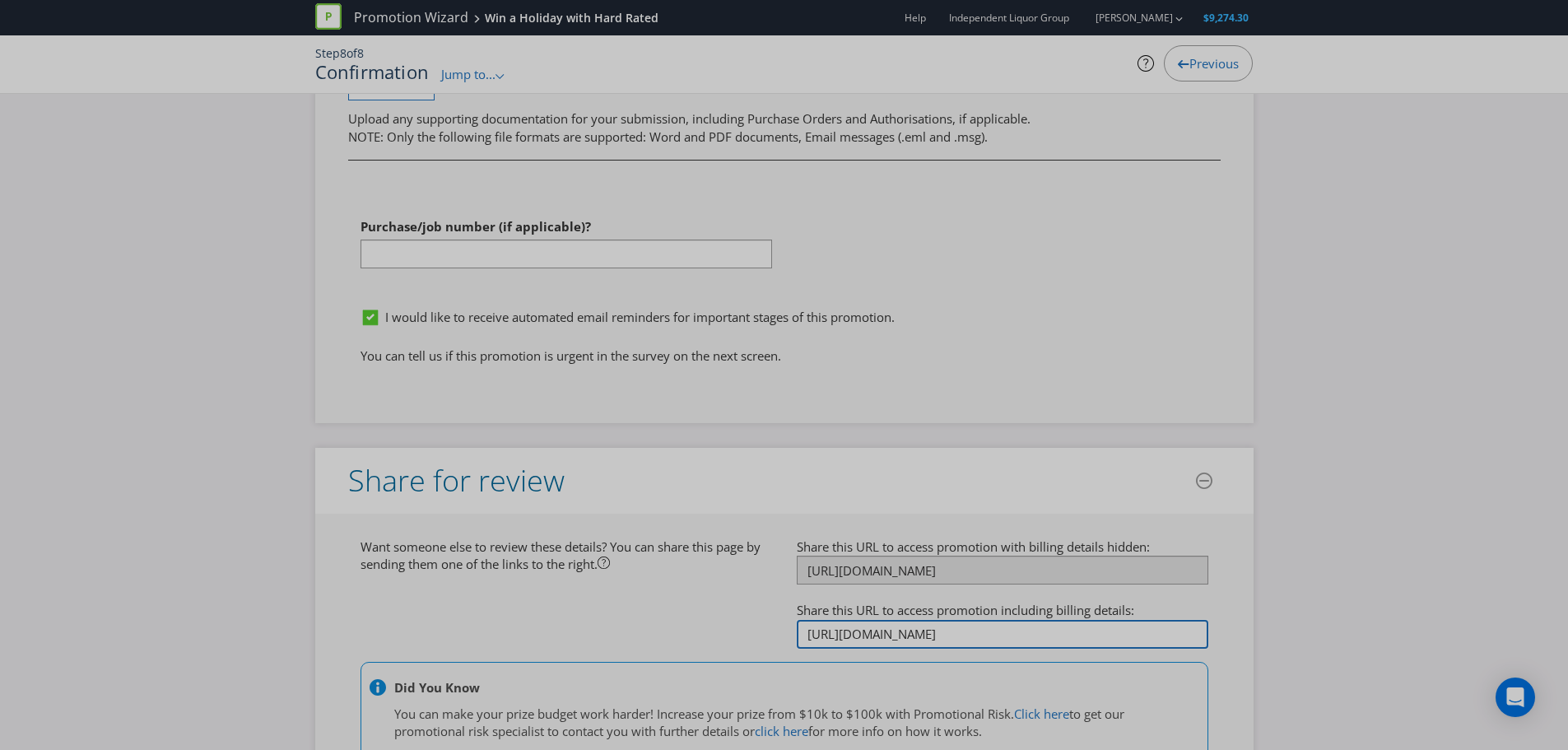
click at [1014, 620] on input "[URL][DOMAIN_NAME]" at bounding box center [1003, 635] width 412 height 29
